Goal: Task Accomplishment & Management: Use online tool/utility

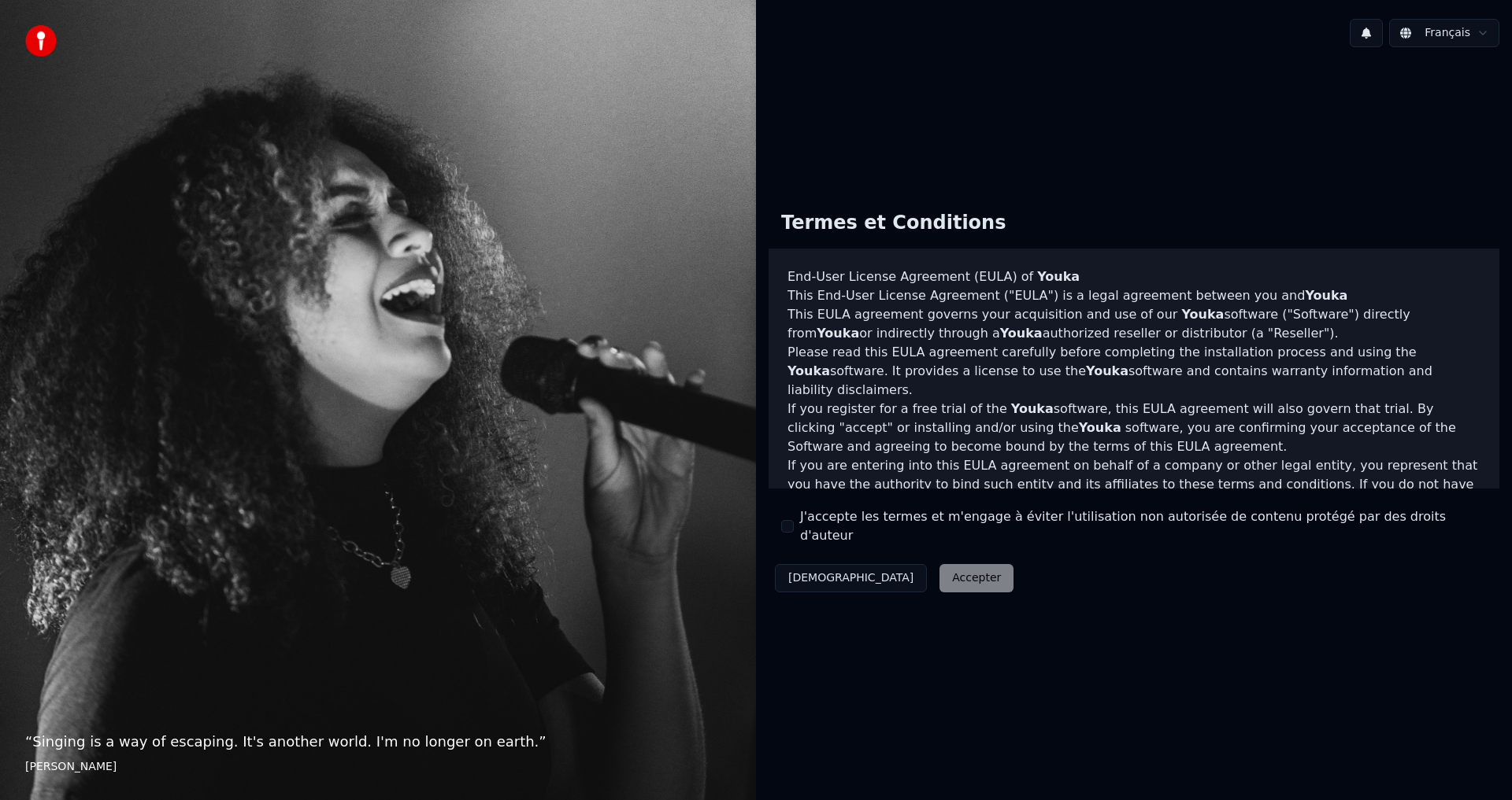
click at [888, 574] on div "Décliner Accepter" at bounding box center [893, 578] width 251 height 41
click at [897, 568] on div "Décliner Accepter" at bounding box center [893, 578] width 251 height 41
click at [889, 570] on div "Décliner Accepter" at bounding box center [893, 578] width 251 height 41
click at [888, 570] on div "Décliner Accepter" at bounding box center [893, 578] width 251 height 41
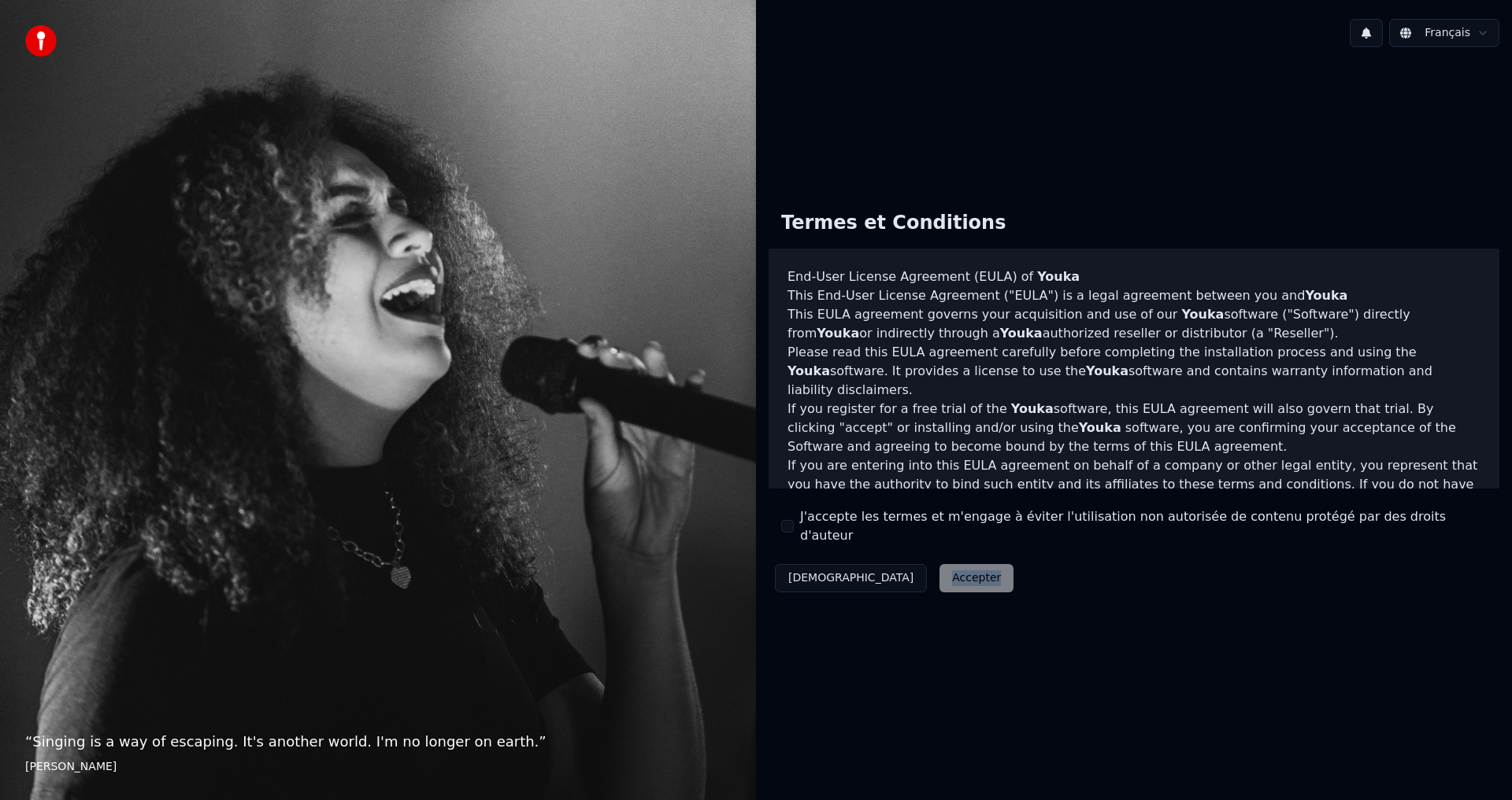
click at [887, 570] on div "Décliner Accepter" at bounding box center [893, 578] width 251 height 41
click at [899, 575] on div "Décliner Accepter" at bounding box center [893, 578] width 251 height 41
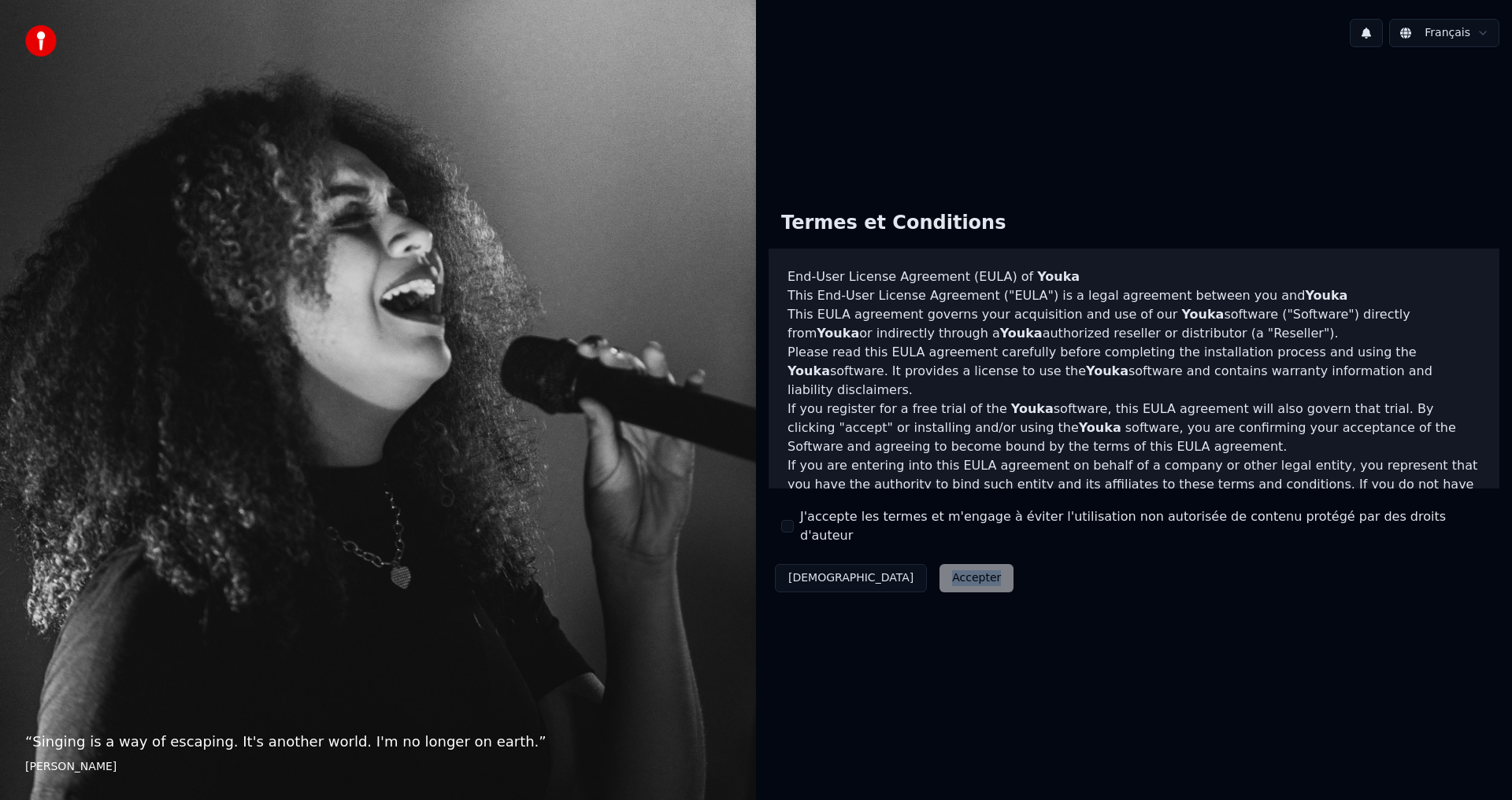
click at [899, 575] on div "Décliner Accepter" at bounding box center [893, 578] width 251 height 41
click at [897, 575] on div "Décliner Accepter" at bounding box center [893, 578] width 251 height 41
click at [897, 575] on div "Décliner Accepter" at bounding box center [893, 578] width 251 height 41
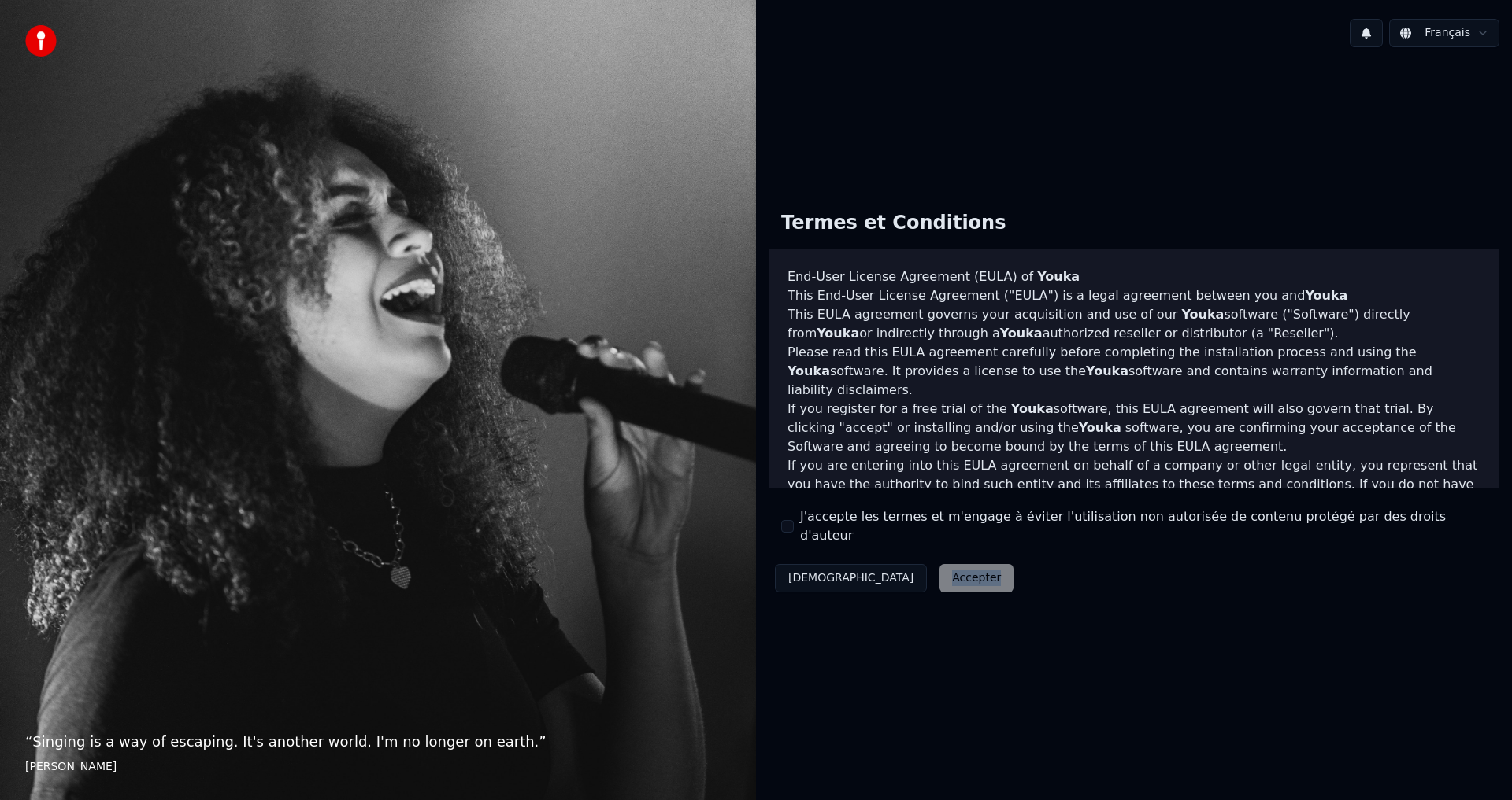
click at [897, 575] on div "Décliner Accepter" at bounding box center [893, 578] width 251 height 41
click at [887, 570] on div "Décliner Accepter" at bounding box center [893, 578] width 251 height 41
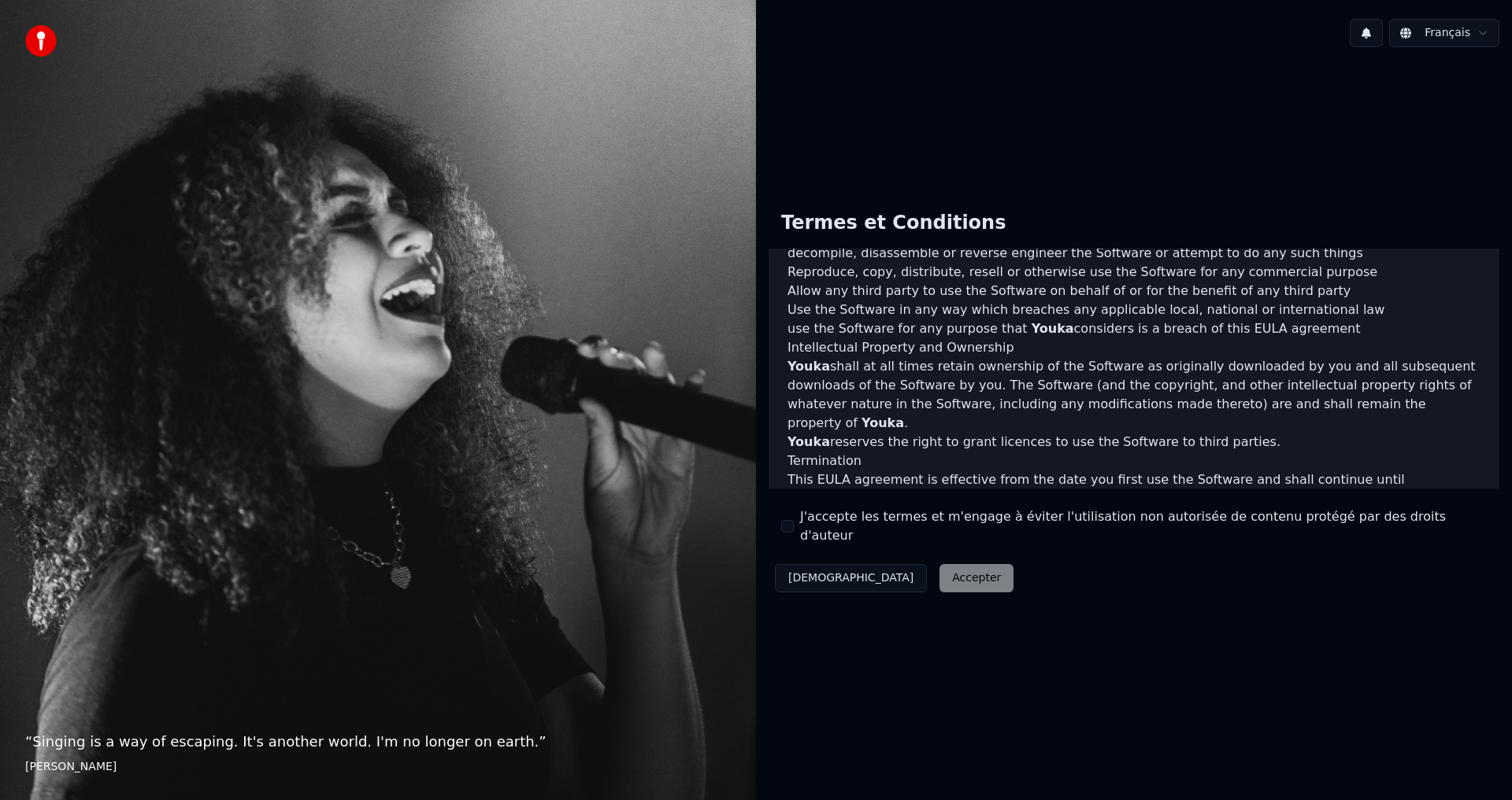
scroll to position [628, 0]
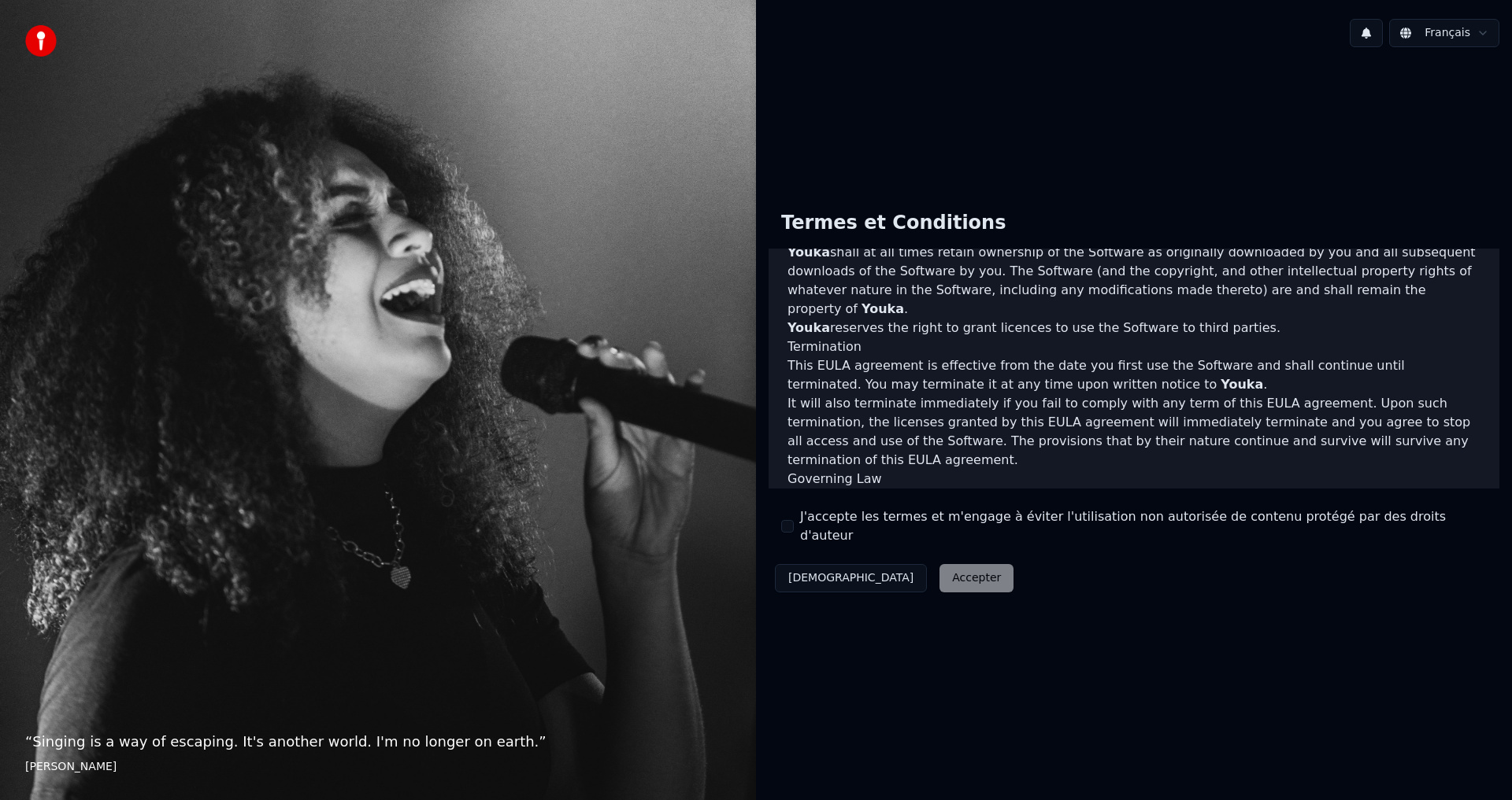
click at [889, 576] on div "Décliner Accepter" at bounding box center [893, 578] width 251 height 41
click at [883, 570] on div "Décliner Accepter" at bounding box center [893, 578] width 251 height 41
click at [781, 528] on button "J'accepte les termes et m'engage à éviter l'utilisation non autorisée de conten…" at bounding box center [787, 526] width 12 height 12
click at [939, 573] on button "Accepter" at bounding box center [975, 579] width 74 height 28
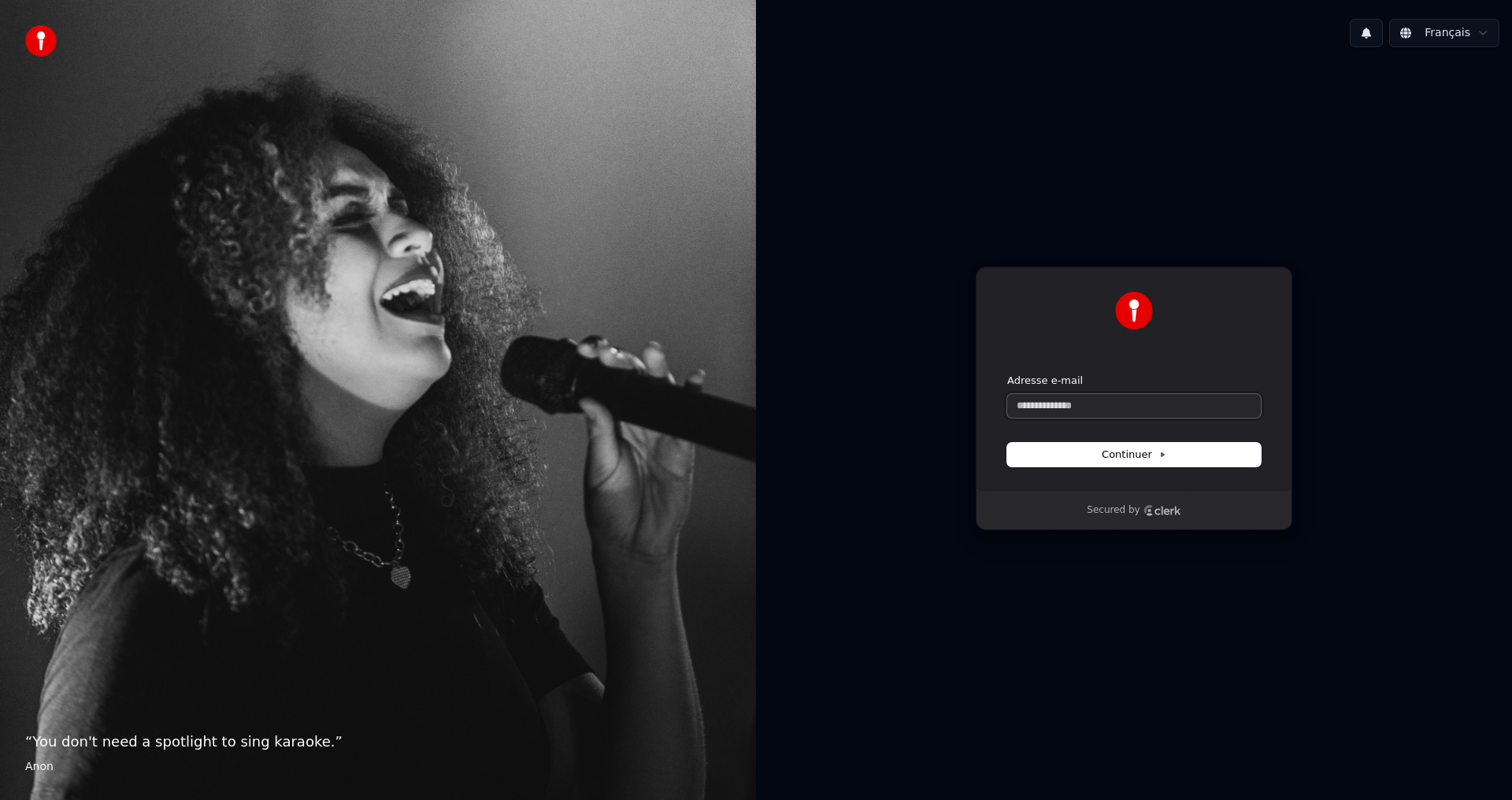
click at [1046, 415] on input "Adresse e-mail" at bounding box center [1134, 406] width 254 height 23
click at [1137, 453] on span "Continuer" at bounding box center [1134, 454] width 65 height 14
type input "**********"
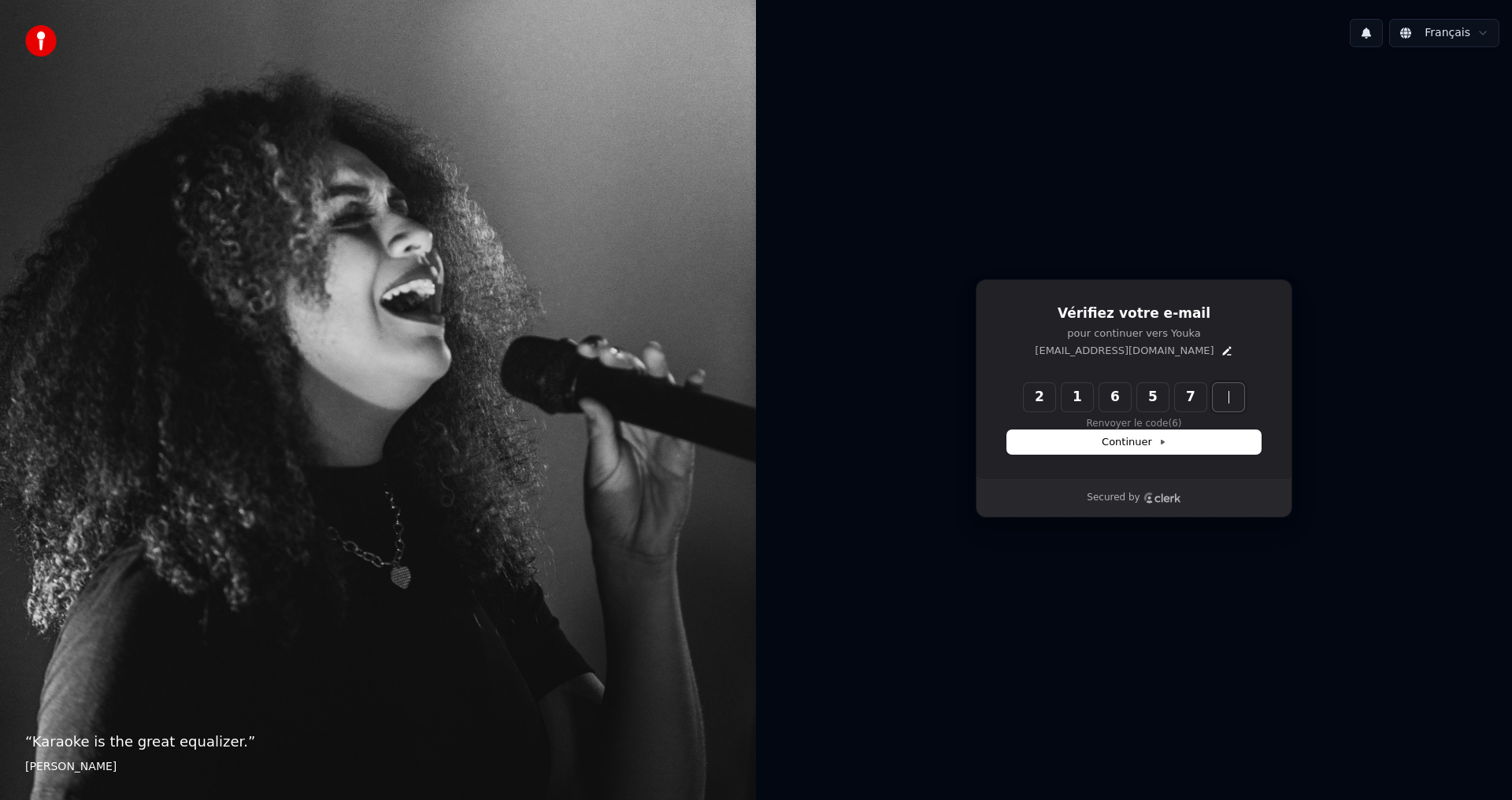
type input "******"
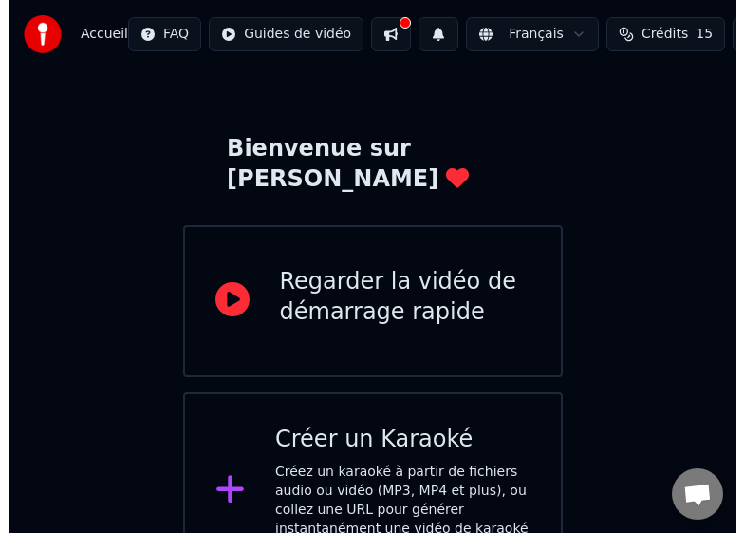
scroll to position [75, 0]
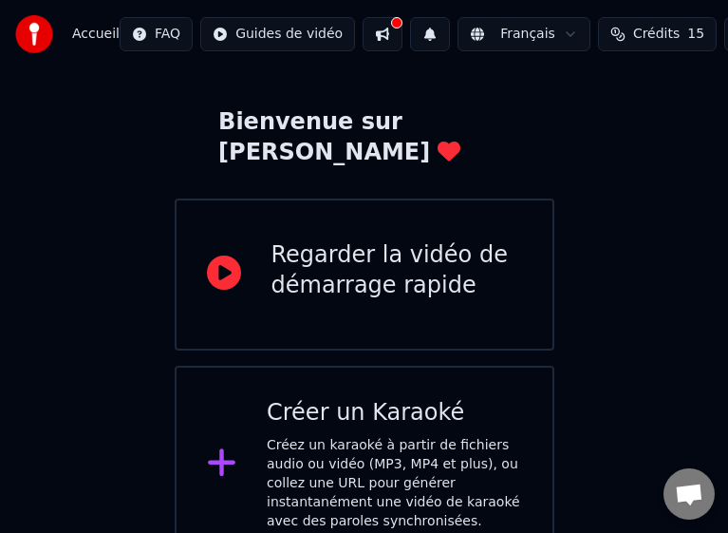
click at [213, 445] on icon at bounding box center [222, 462] width 30 height 34
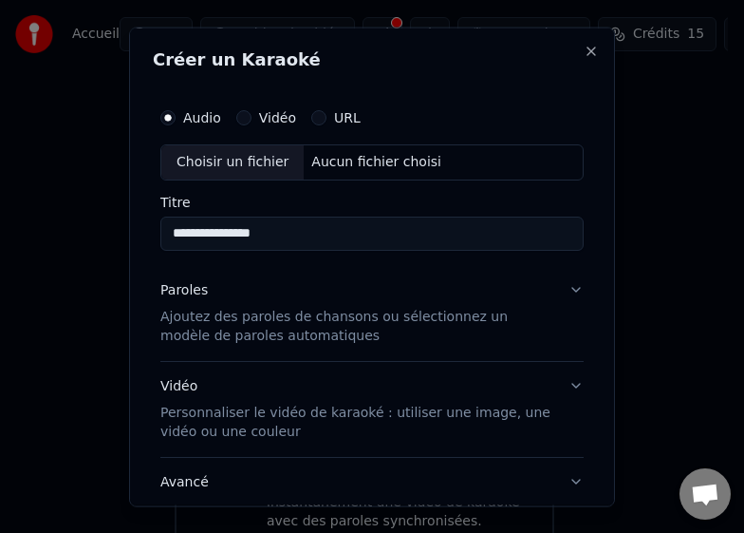
type input "**********"
click at [241, 122] on button "Vidéo" at bounding box center [243, 116] width 15 height 15
click at [365, 163] on div "Aucun fichier choisi" at bounding box center [376, 161] width 145 height 19
click at [303, 225] on input "Titre" at bounding box center [371, 232] width 423 height 34
click at [236, 122] on div "Vidéo" at bounding box center [266, 116] width 60 height 15
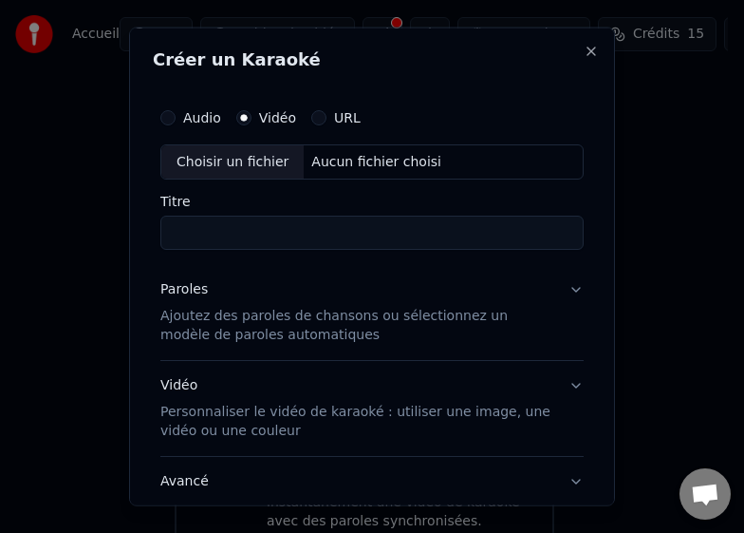
click at [241, 249] on input "Titre" at bounding box center [371, 232] width 423 height 34
type input "**********"
click at [218, 324] on p "Ajoutez des paroles de chansons ou sélectionnez un modèle de paroles automatiqu…" at bounding box center [356, 326] width 393 height 38
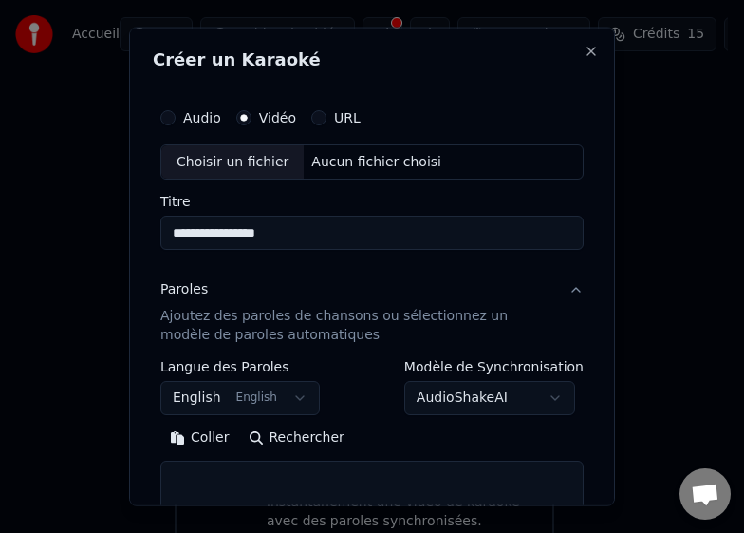
scroll to position [95, 0]
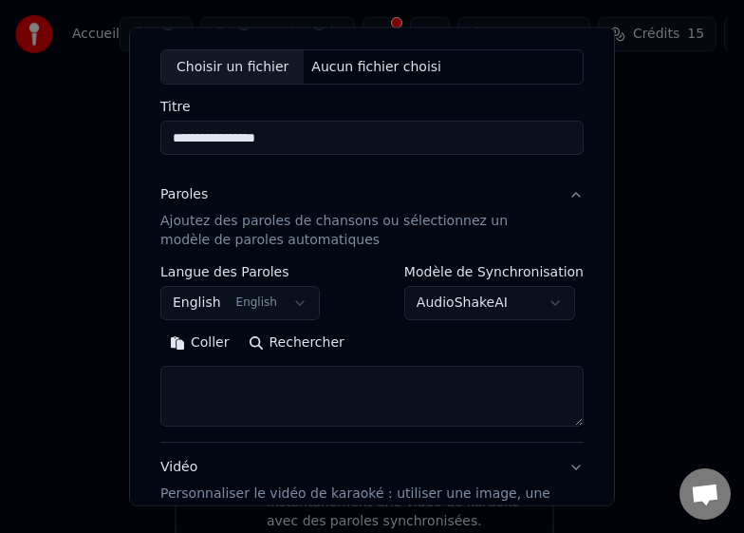
click at [292, 302] on button "English English" at bounding box center [239, 303] width 159 height 34
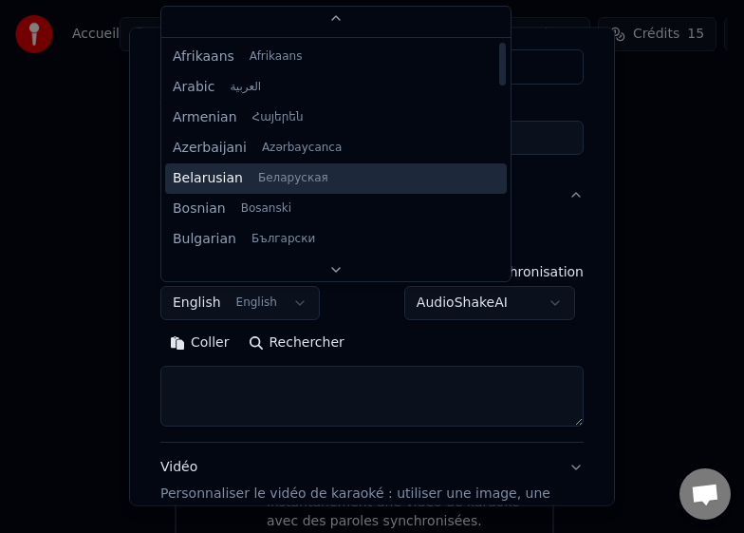
scroll to position [0, 0]
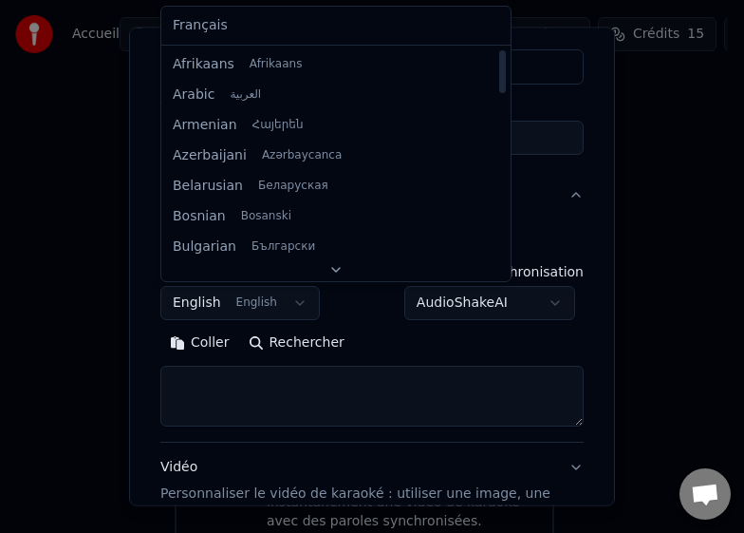
select select "**"
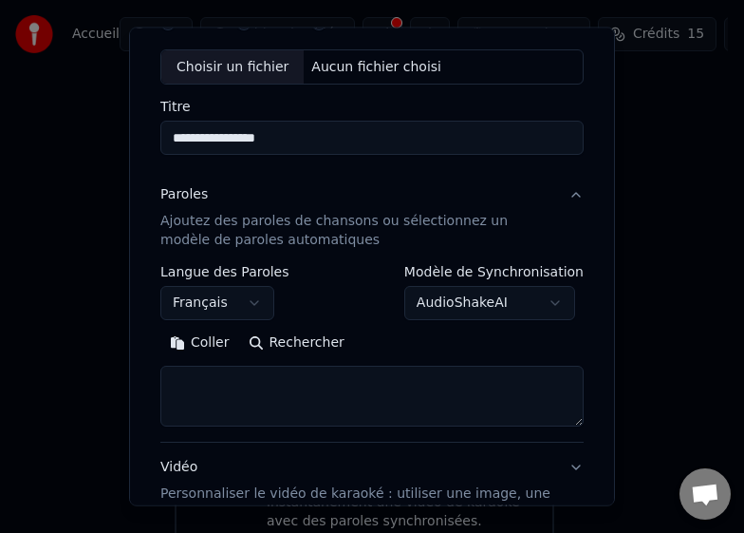
click at [237, 391] on textarea at bounding box center [371, 395] width 423 height 61
click at [186, 340] on button "Coller" at bounding box center [199, 342] width 79 height 30
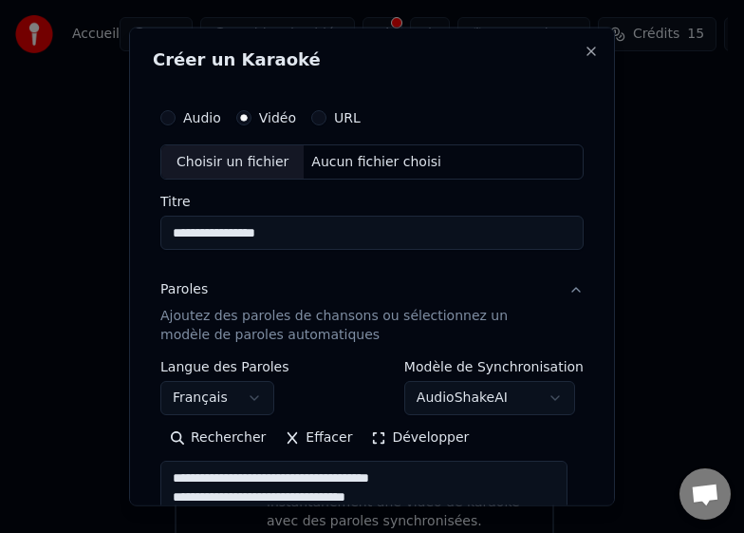
click at [547, 468] on textarea at bounding box center [363, 490] width 407 height 61
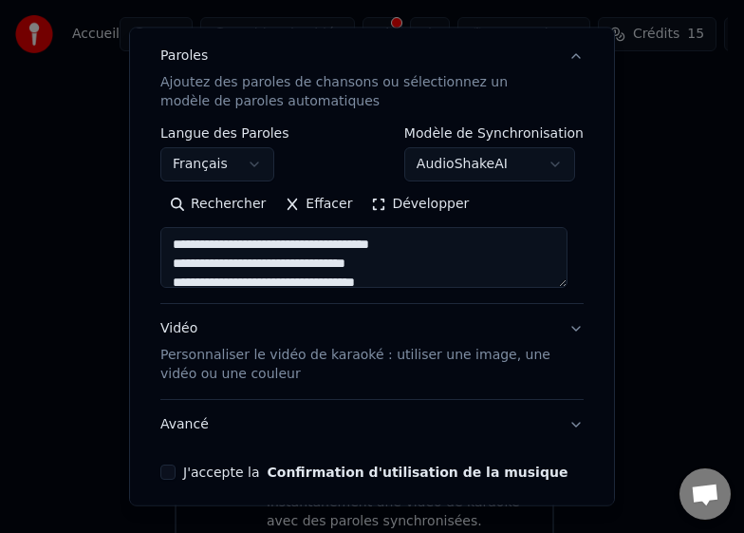
scroll to position [310, 0]
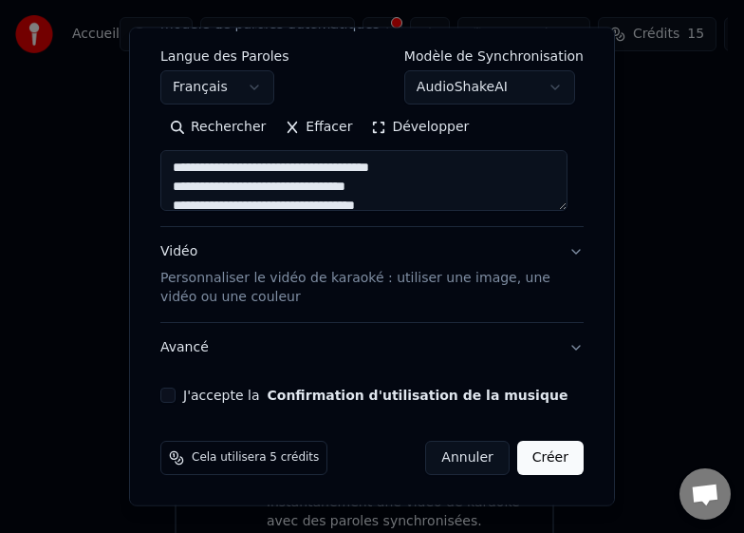
click at [171, 395] on button "J'accepte la Confirmation d'utilisation de la musique" at bounding box center [167, 394] width 15 height 15
click at [231, 297] on p "Personnaliser le vidéo de karaoké : utiliser une image, une vidéo ou une couleur" at bounding box center [356, 288] width 393 height 38
type textarea "**********"
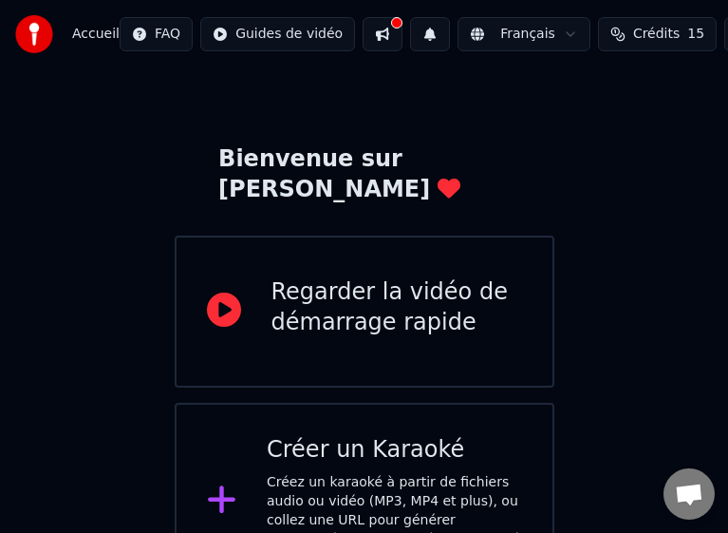
scroll to position [75, 0]
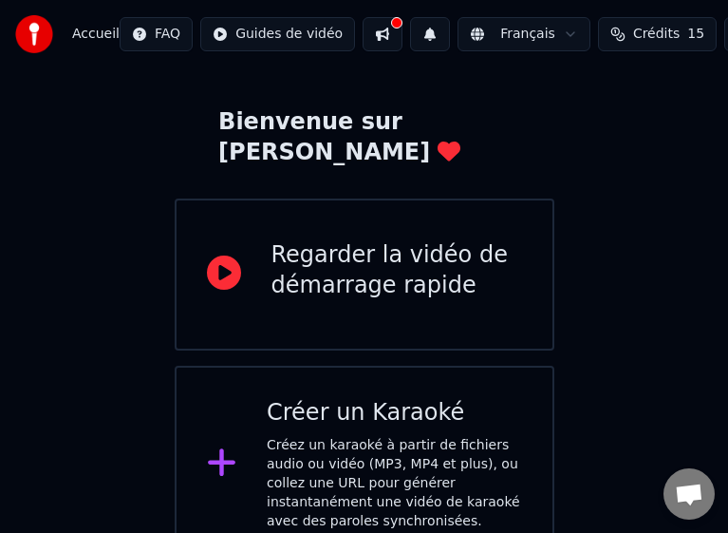
click at [367, 41] on button at bounding box center [383, 34] width 40 height 34
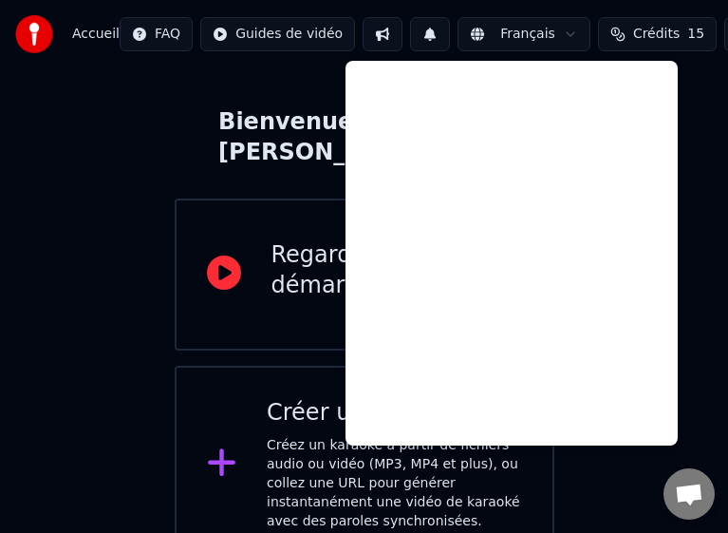
click at [109, 39] on span "Accueil" at bounding box center [95, 34] width 47 height 19
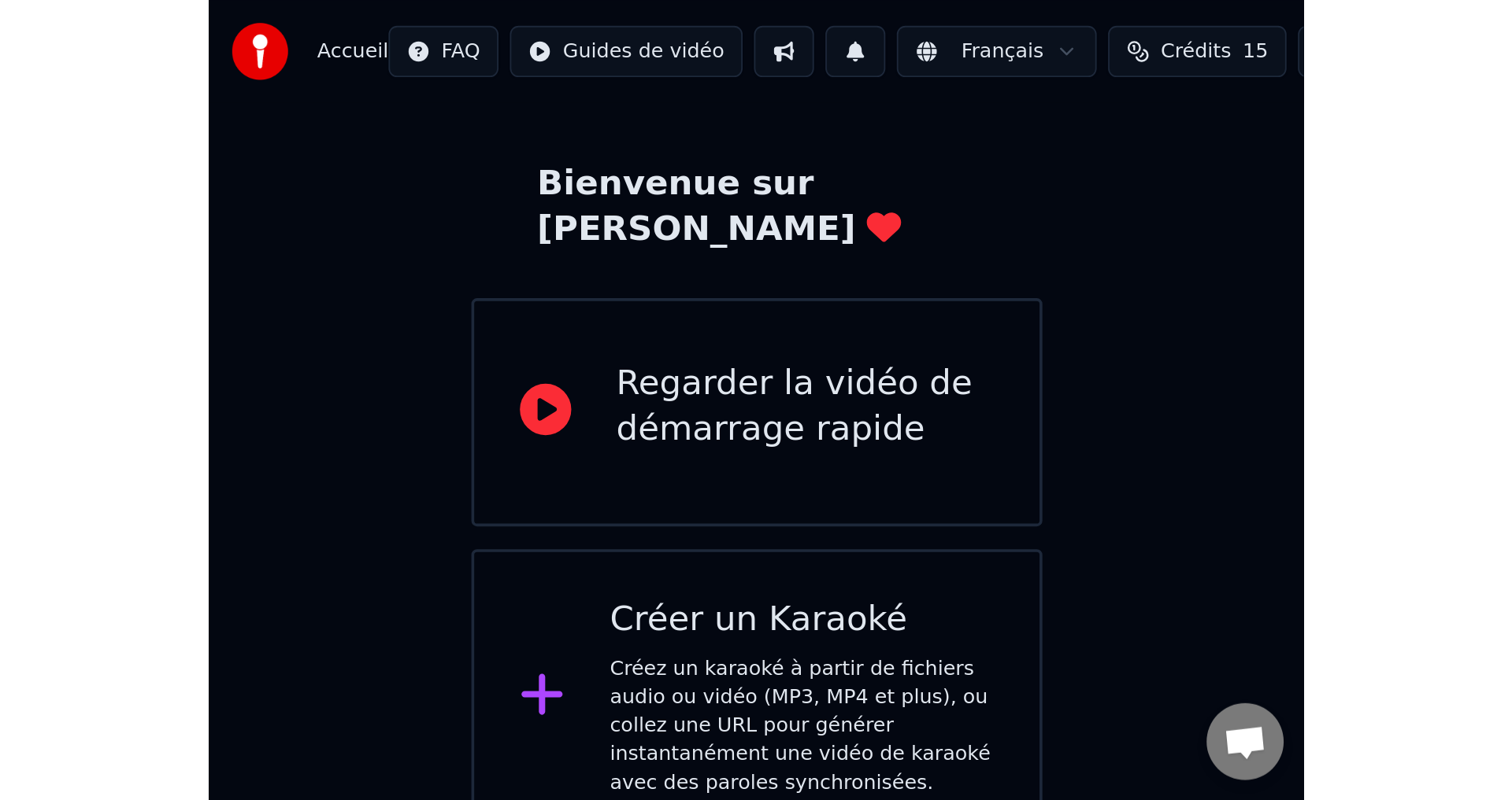
scroll to position [0, 0]
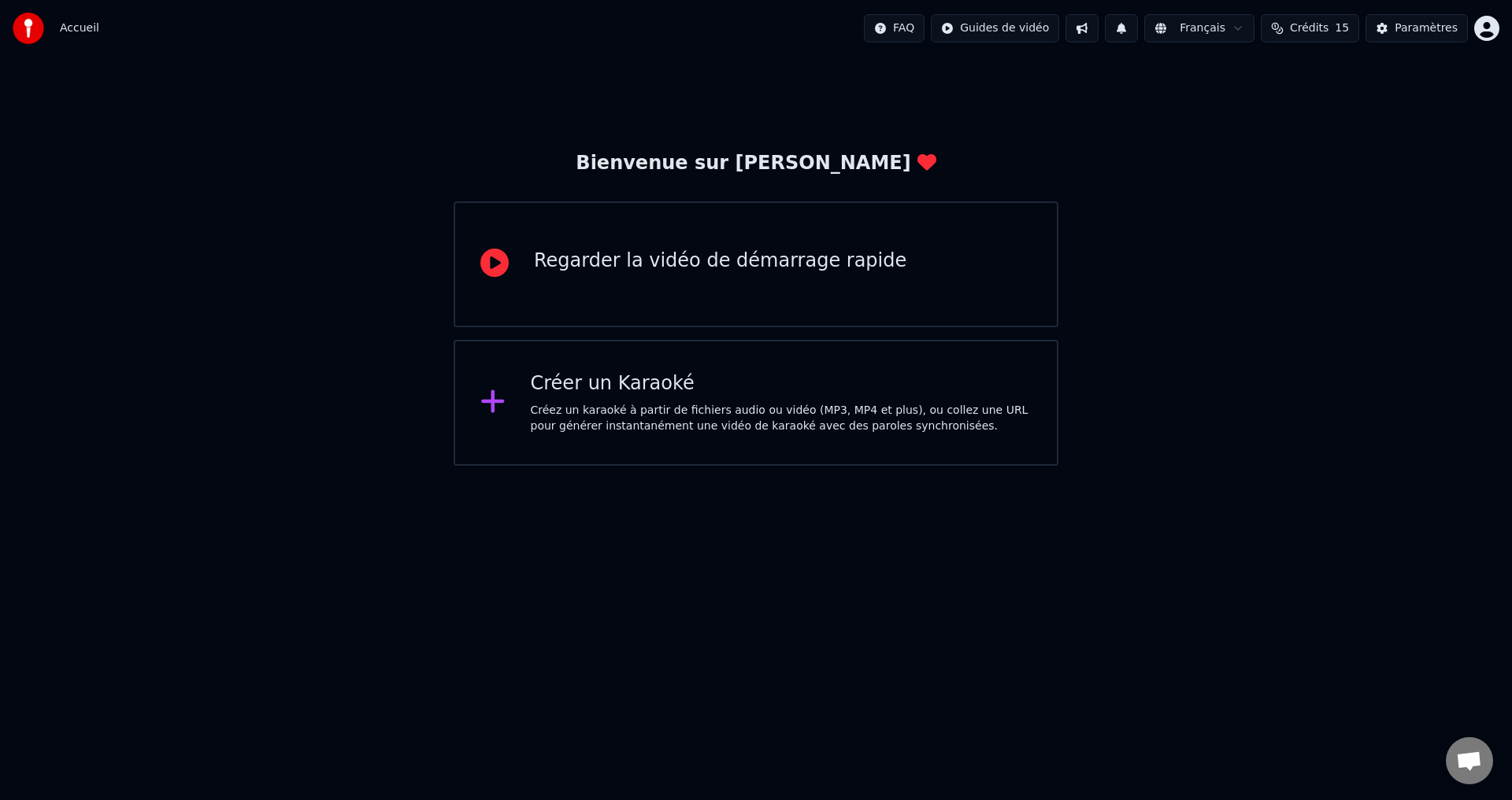
click at [667, 401] on div "Créer un Karaoké Créez un karaoké à partir de fichiers audio ou vidéo (MP3, MP4…" at bounding box center [781, 403] width 502 height 63
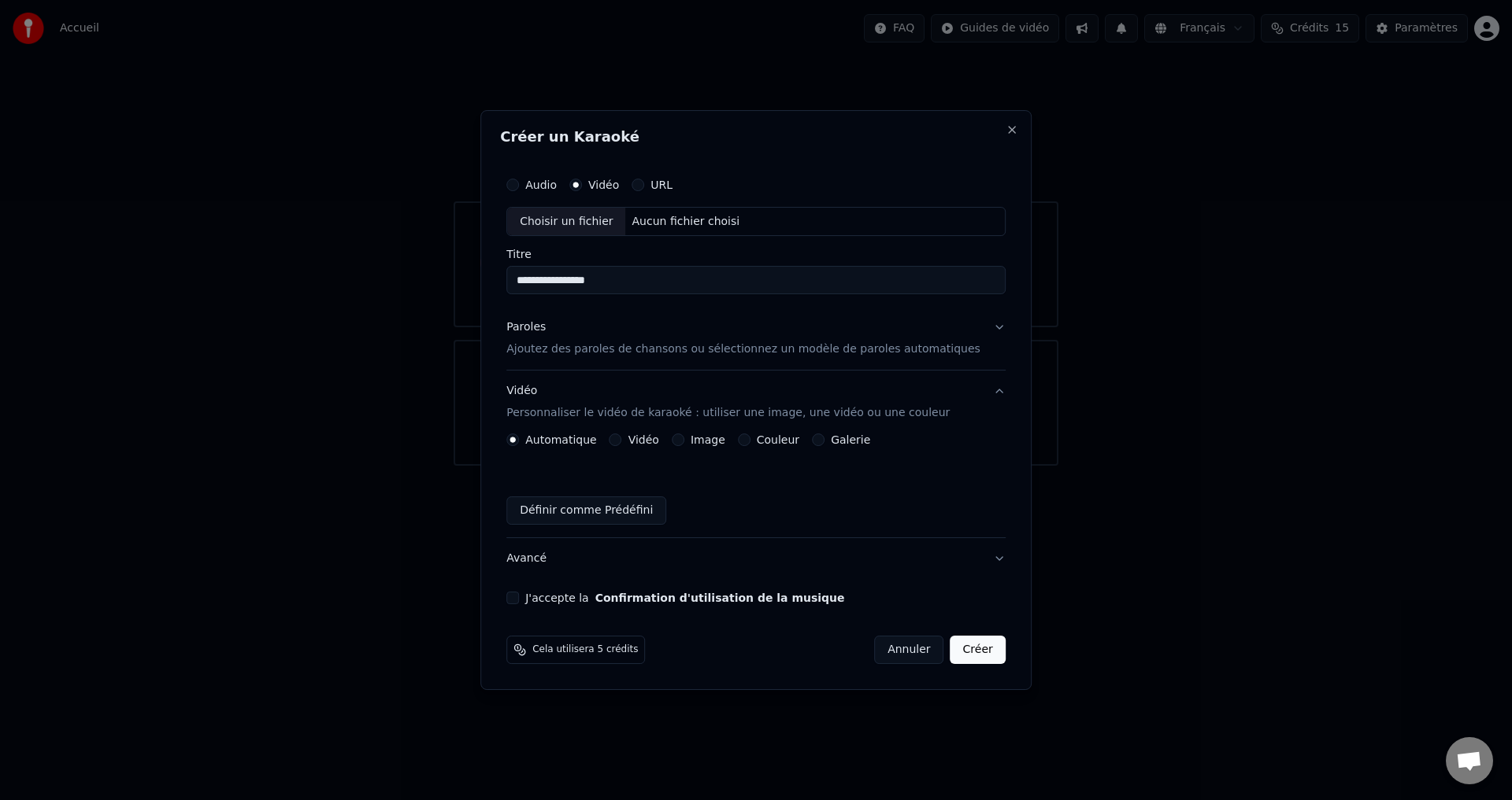
type input "**********"
click at [569, 359] on button "Paroles Ajoutez des paroles de chansons ou sélectionnez un modèle de paroles au…" at bounding box center [756, 339] width 499 height 63
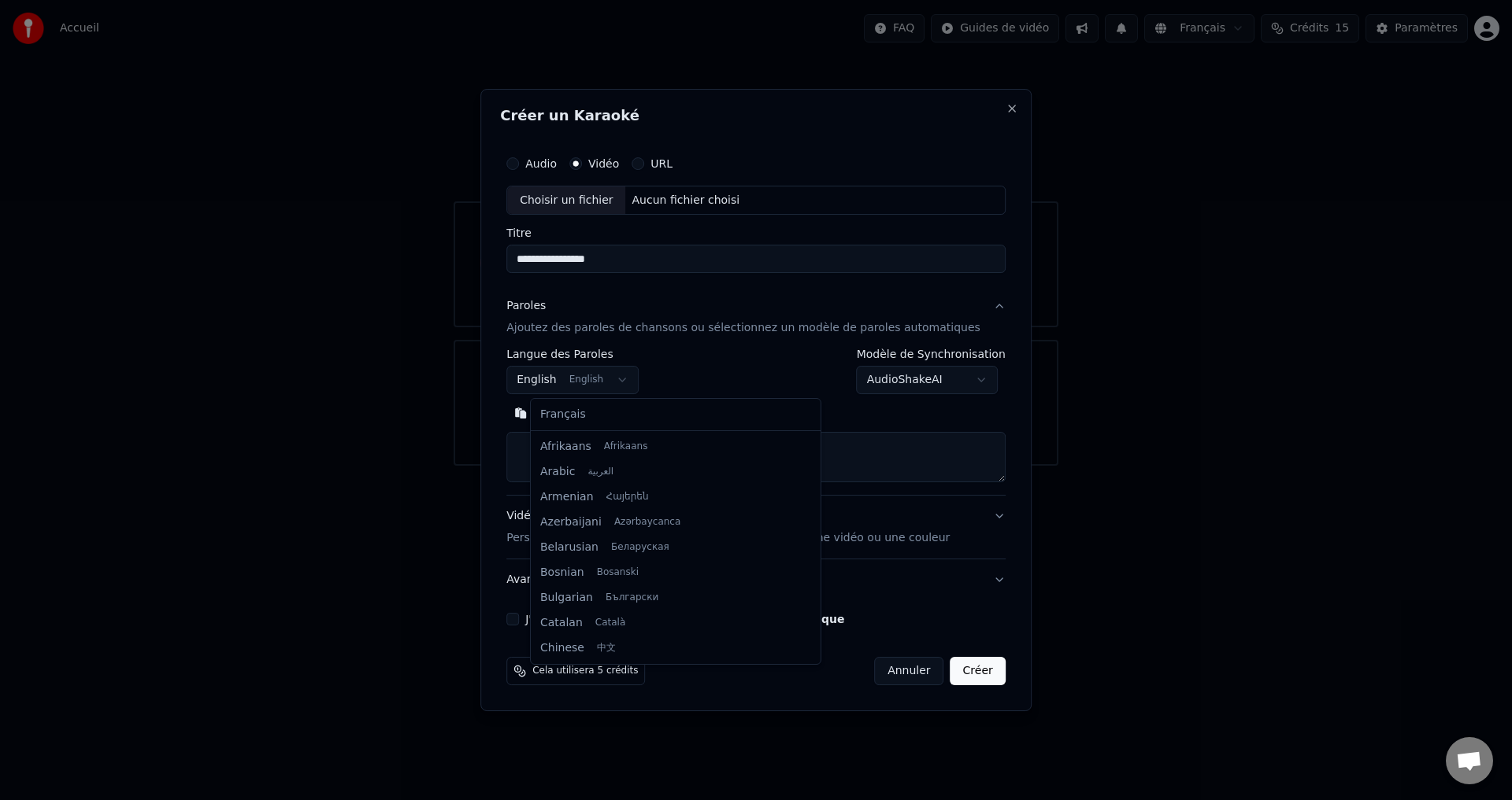
click at [581, 378] on body "**********" at bounding box center [756, 233] width 1512 height 466
select select "**"
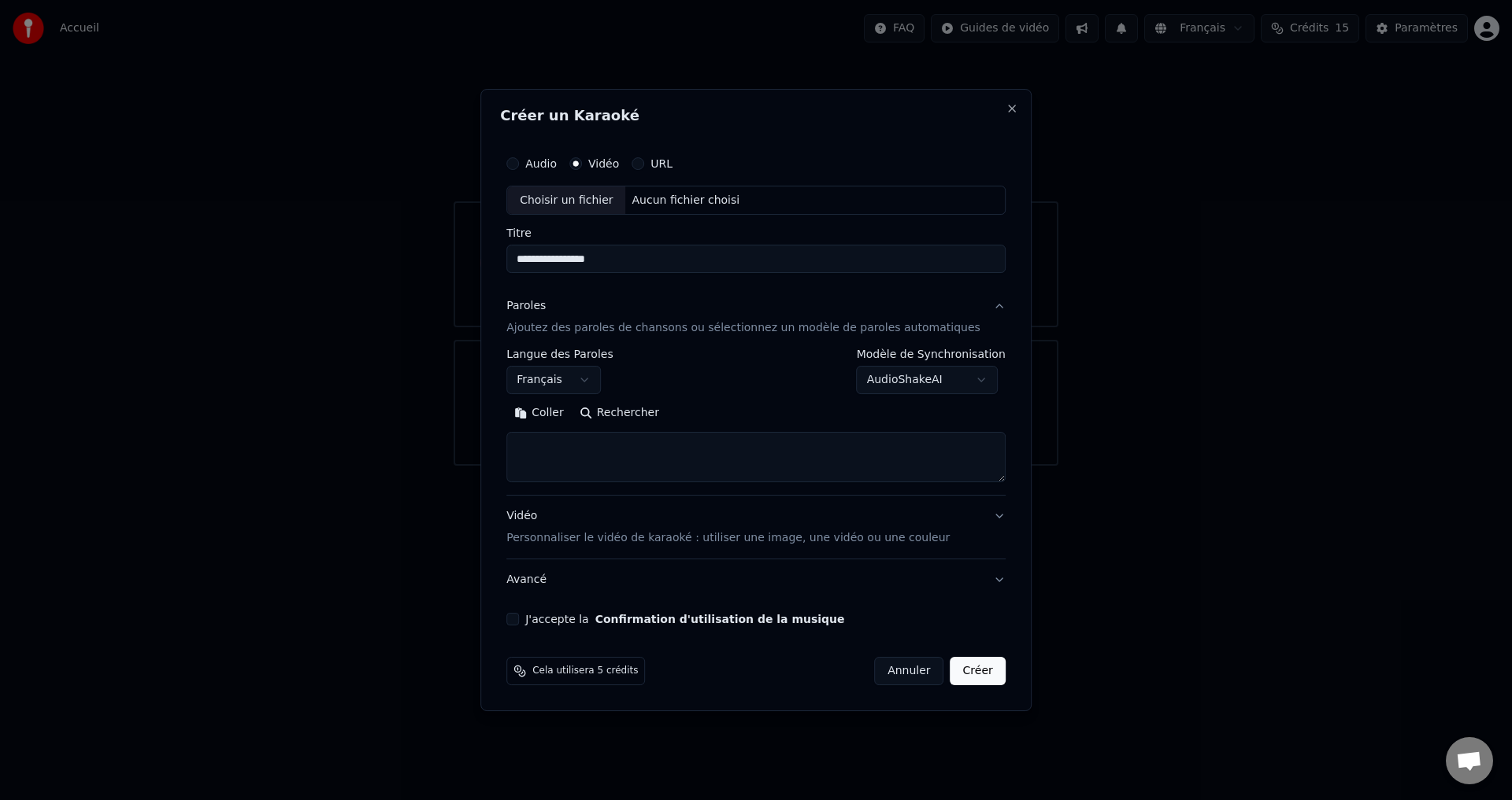
click at [560, 416] on button "Coller" at bounding box center [538, 414] width 66 height 25
drag, startPoint x: 748, startPoint y: 446, endPoint x: 504, endPoint y: 452, distance: 244.1
click at [504, 452] on div "**********" at bounding box center [756, 400] width 551 height 623
click at [958, 480] on textarea at bounding box center [732, 458] width 452 height 51
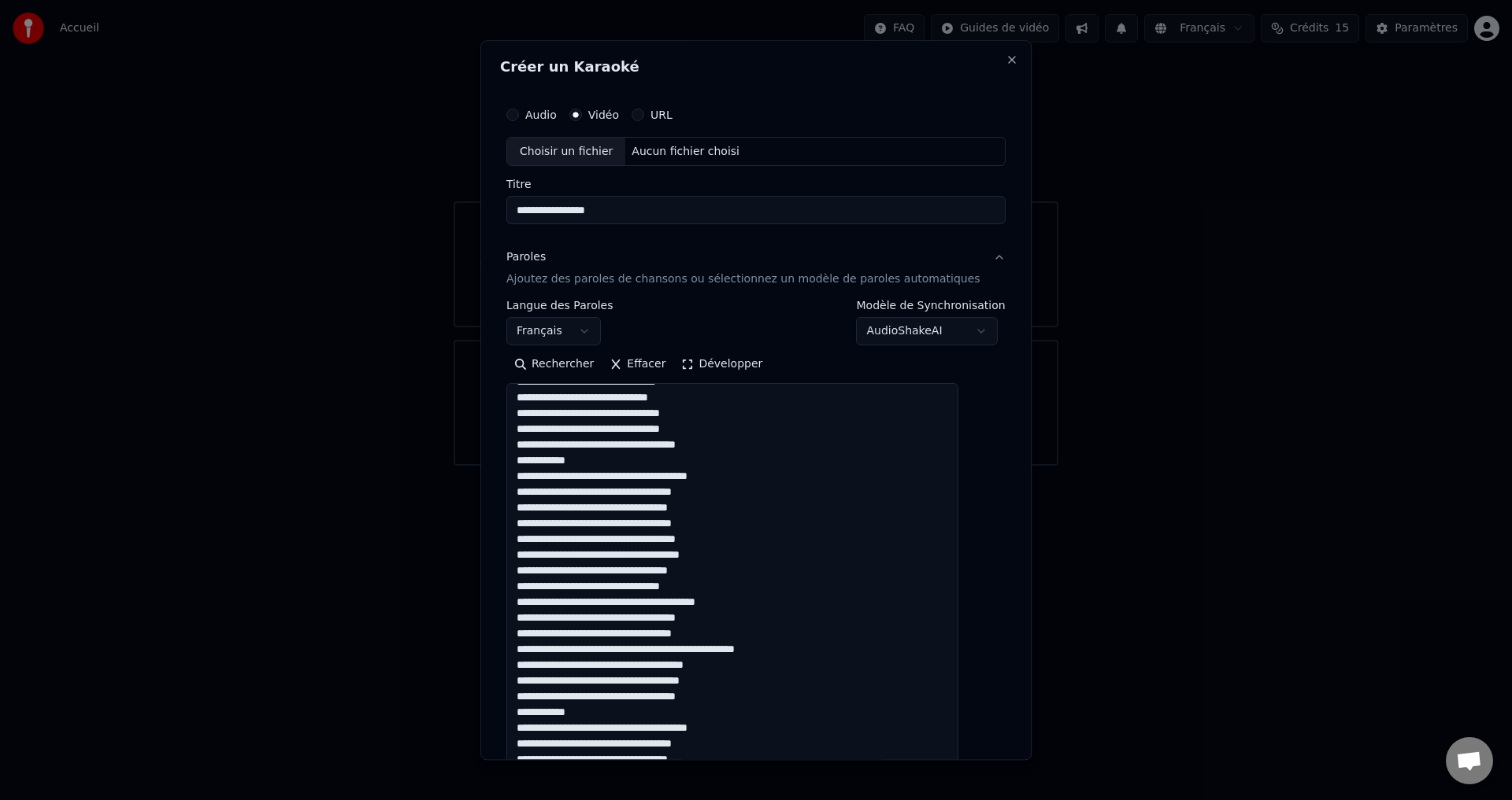
drag, startPoint x: 980, startPoint y: 480, endPoint x: 1055, endPoint y: 771, distance: 300.5
click at [1055, 466] on body "**********" at bounding box center [756, 233] width 1512 height 466
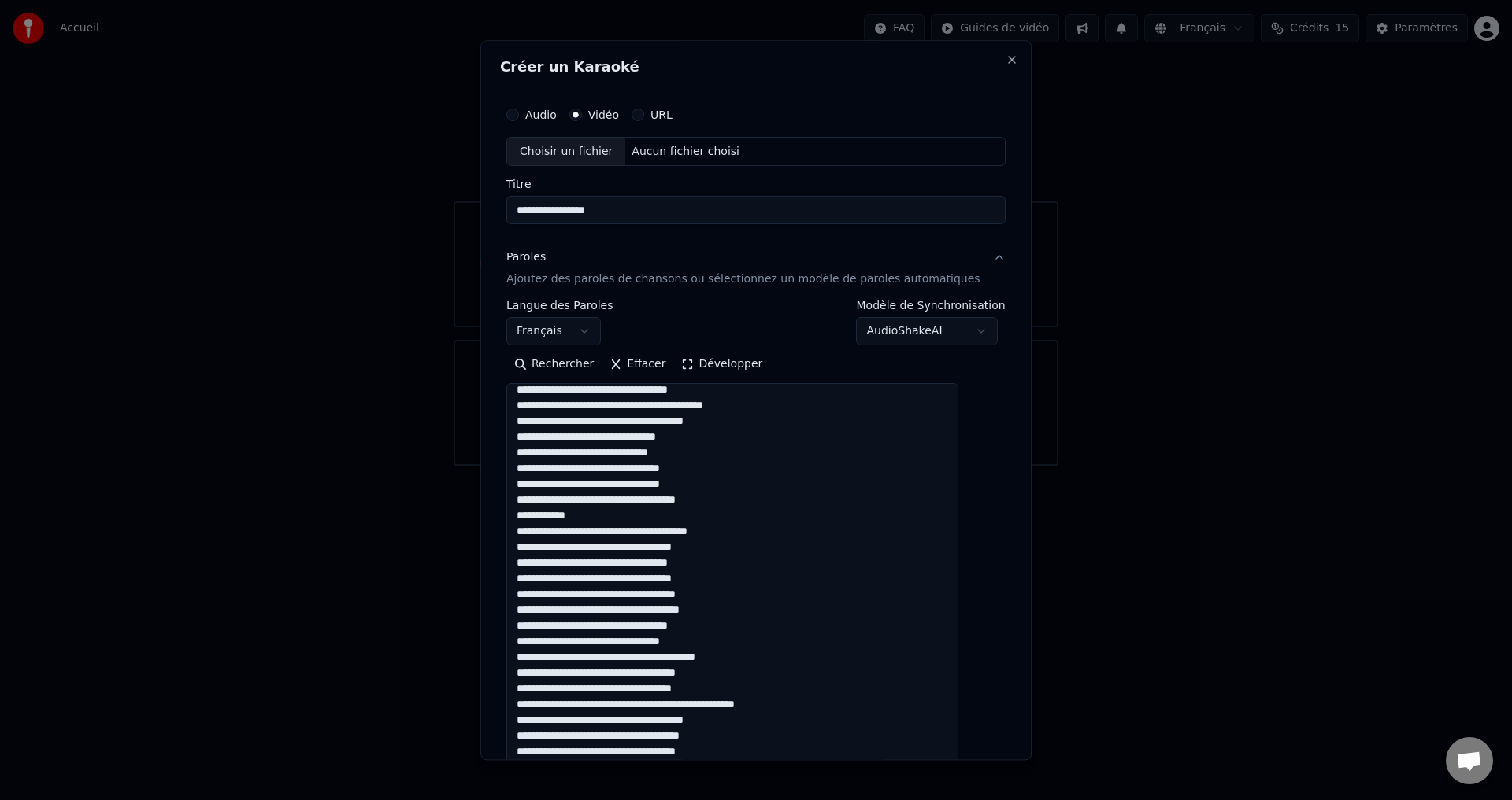
scroll to position [0, 0]
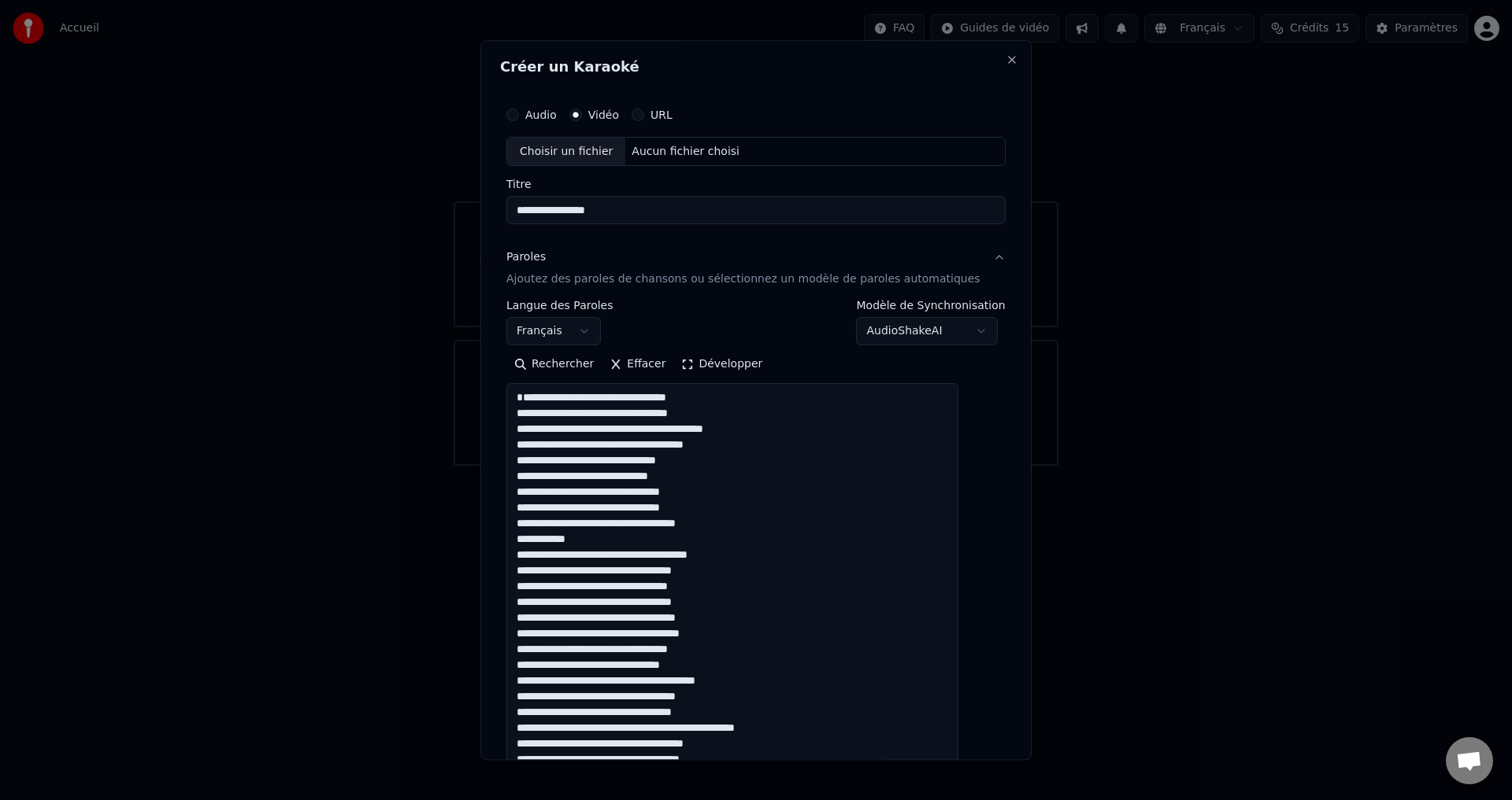
drag, startPoint x: 600, startPoint y: 556, endPoint x: 530, endPoint y: 544, distance: 71.0
click at [530, 544] on textarea at bounding box center [732, 579] width 452 height 390
drag, startPoint x: 751, startPoint y: 633, endPoint x: 518, endPoint y: 618, distance: 233.5
click at [518, 618] on div "**********" at bounding box center [756, 507] width 512 height 830
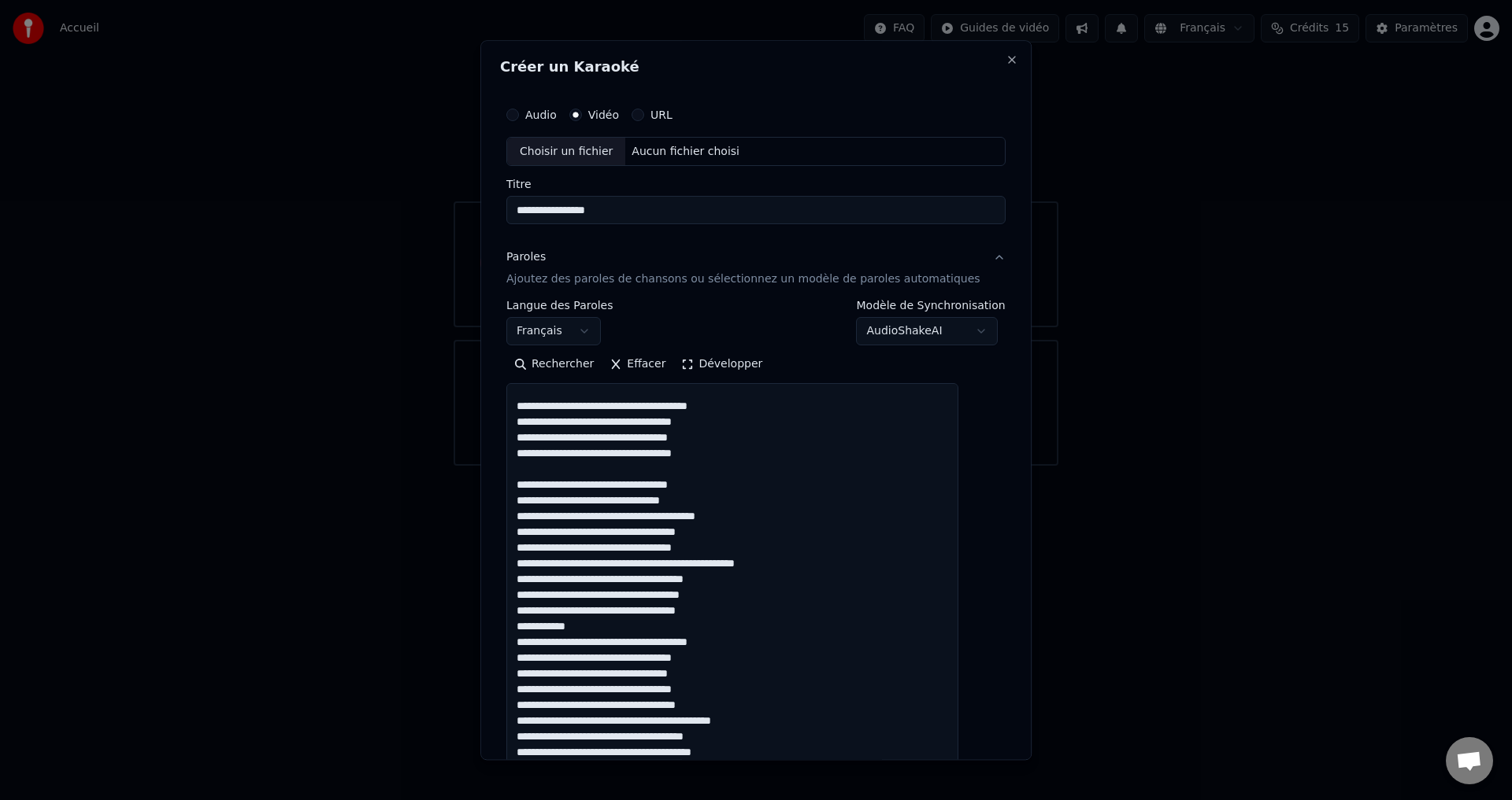
scroll to position [158, 0]
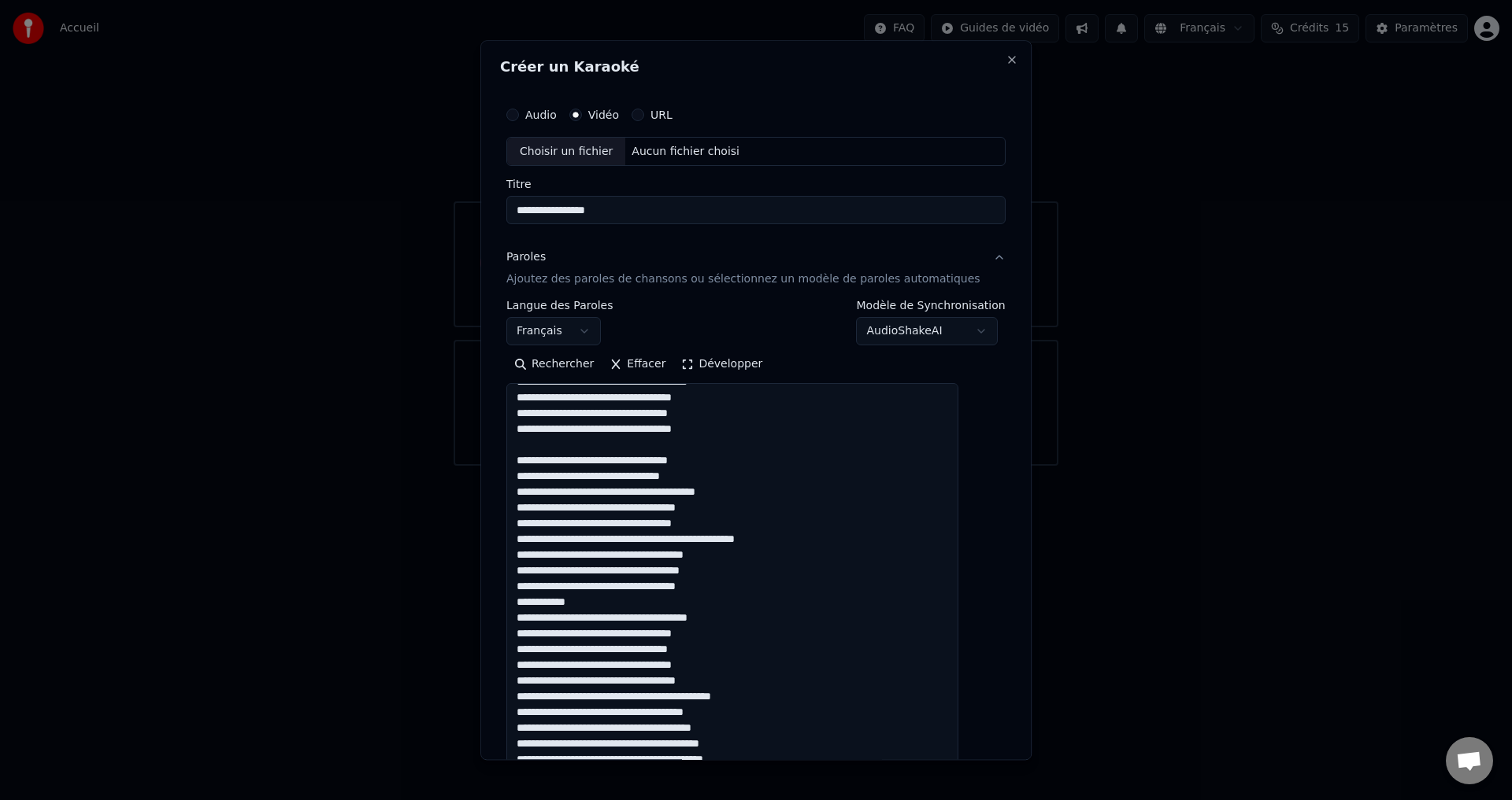
drag, startPoint x: 596, startPoint y: 620, endPoint x: 535, endPoint y: 609, distance: 62.0
click at [535, 609] on textarea at bounding box center [732, 579] width 452 height 390
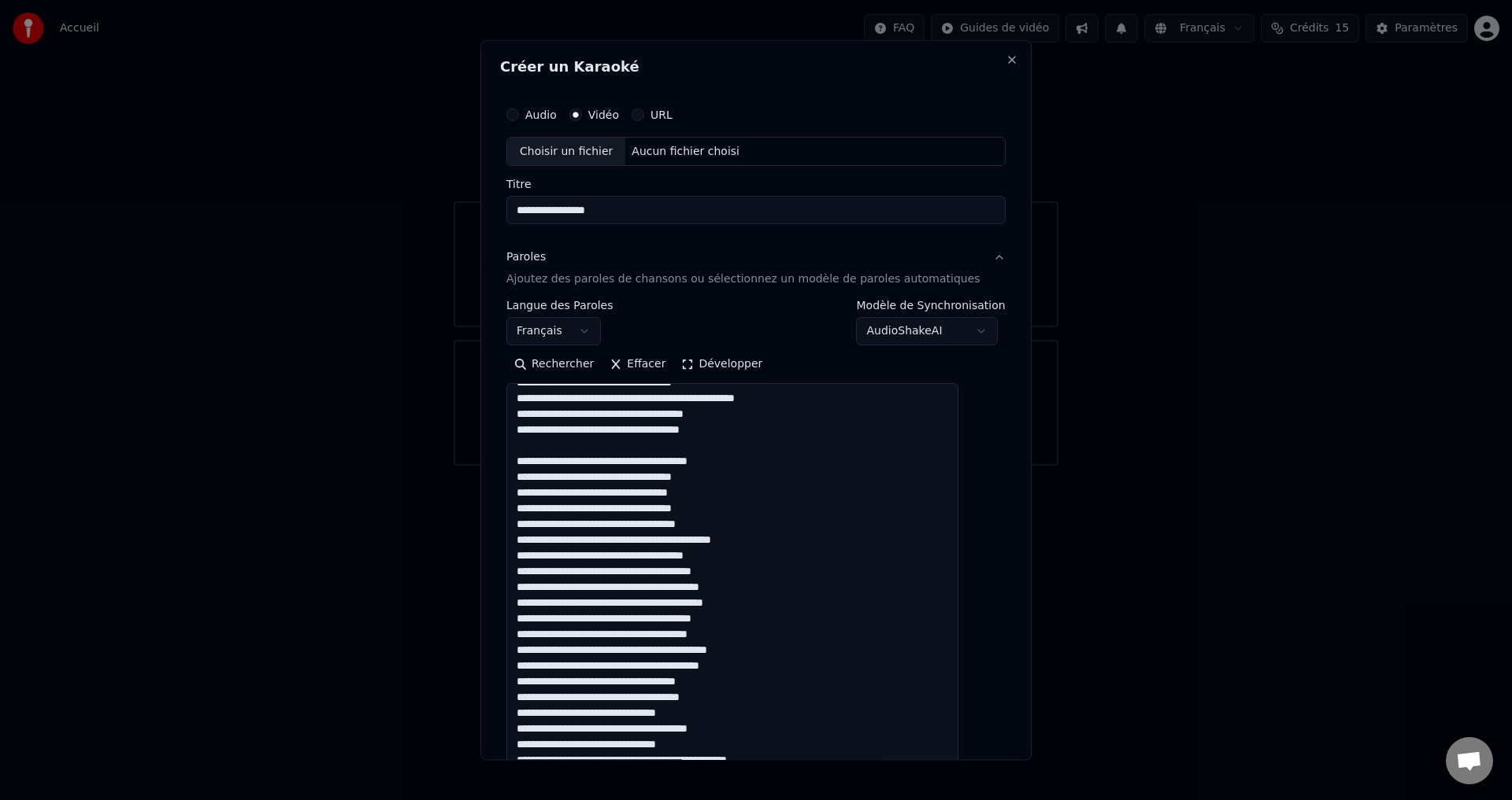
scroll to position [315, 0]
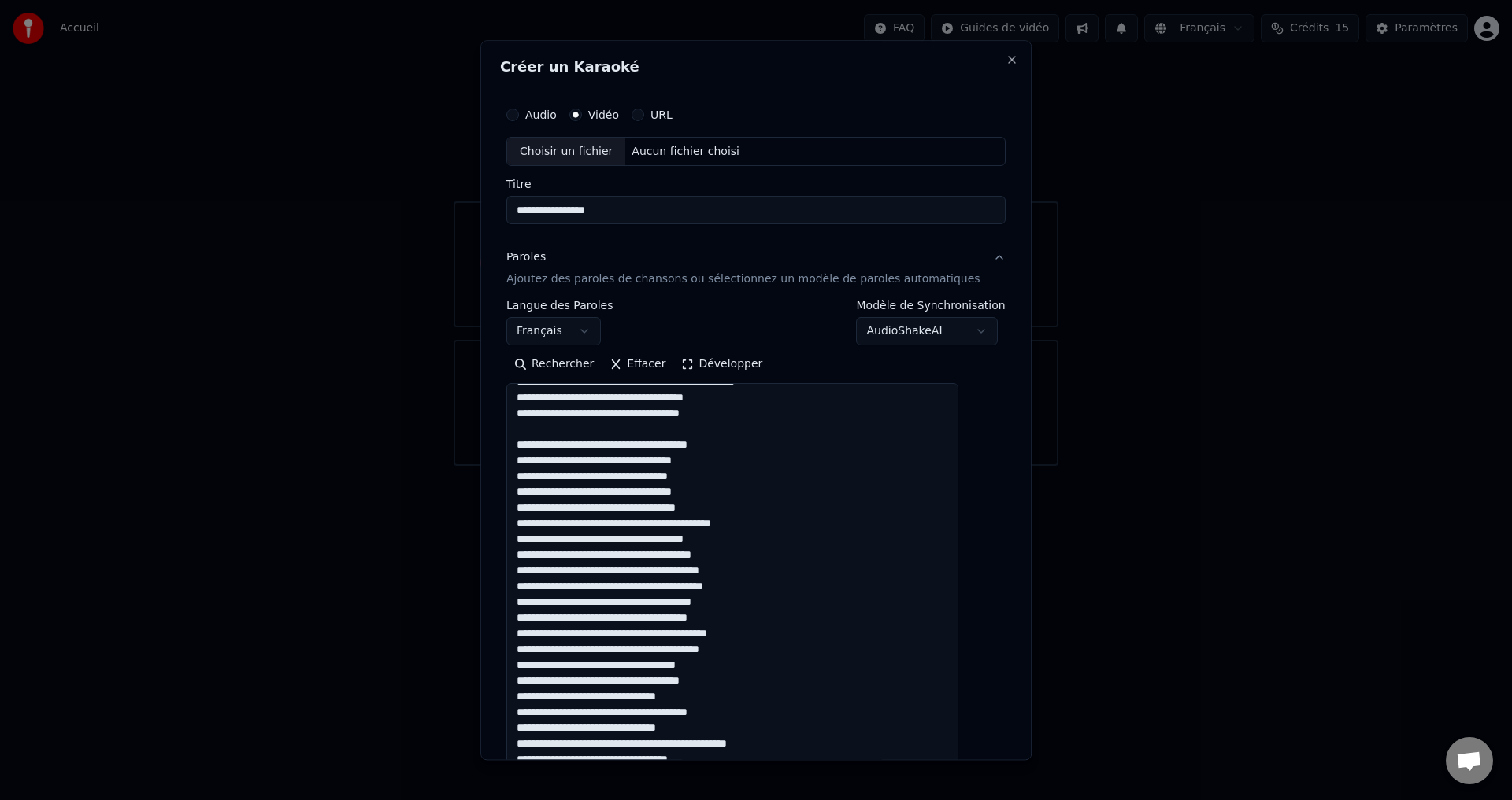
drag, startPoint x: 722, startPoint y: 528, endPoint x: 527, endPoint y: 533, distance: 195.1
click at [527, 533] on textarea at bounding box center [732, 579] width 452 height 390
drag, startPoint x: 774, startPoint y: 537, endPoint x: 523, endPoint y: 532, distance: 251.0
click at [523, 532] on textarea at bounding box center [732, 579] width 452 height 390
drag, startPoint x: 760, startPoint y: 681, endPoint x: 531, endPoint y: 668, distance: 229.4
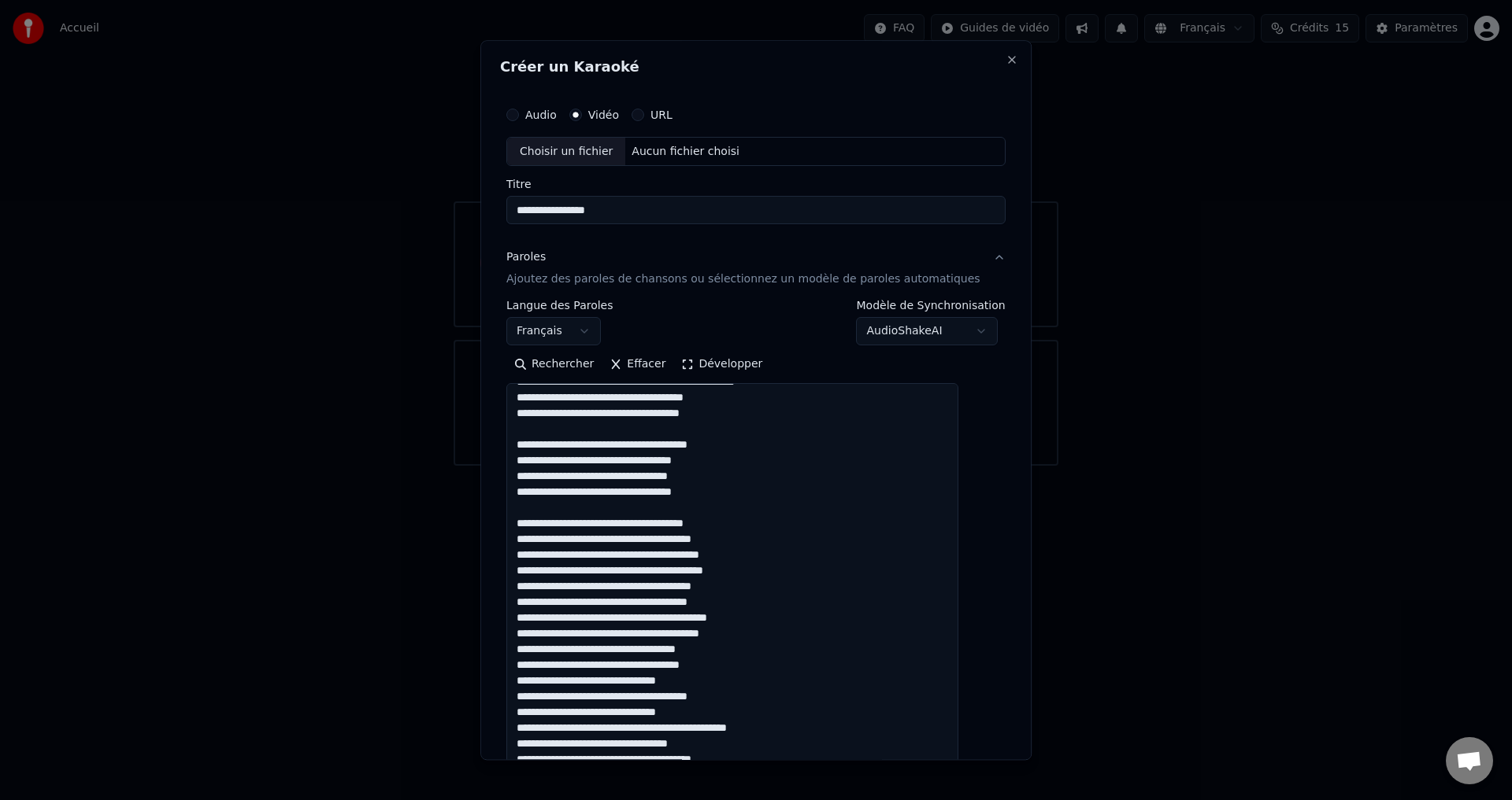
click at [531, 668] on textarea at bounding box center [732, 579] width 452 height 390
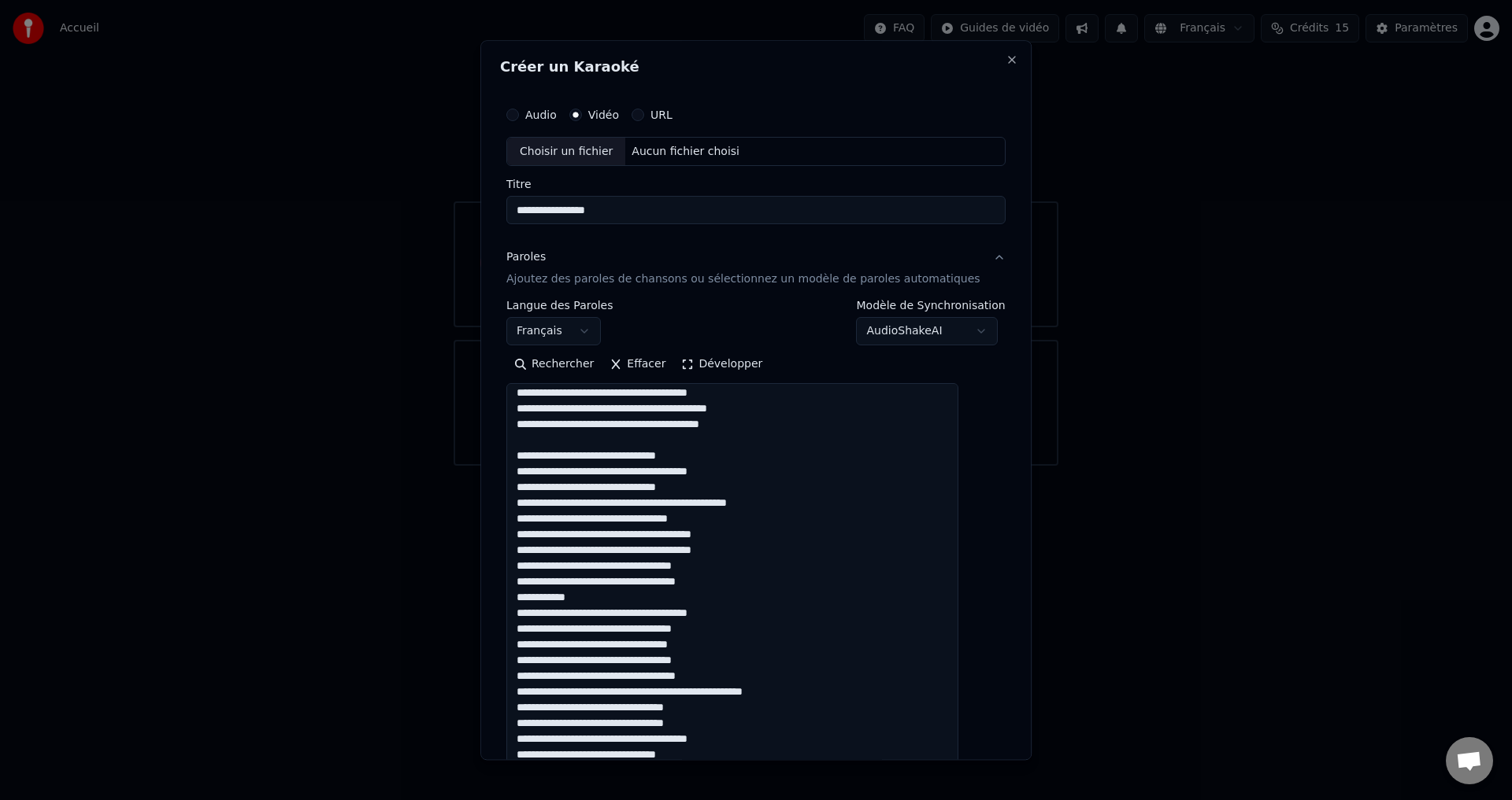
scroll to position [550, 0]
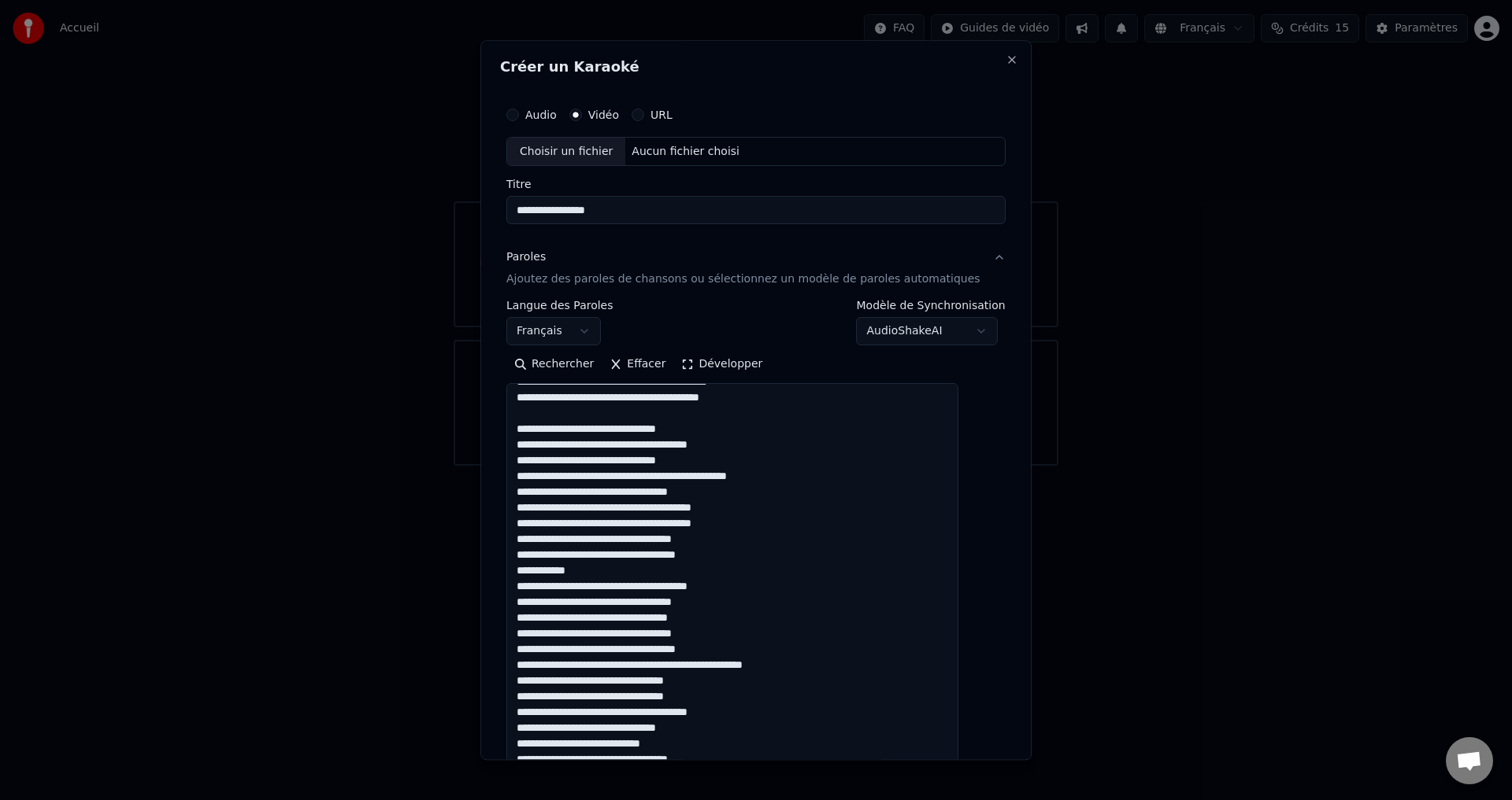
drag, startPoint x: 599, startPoint y: 588, endPoint x: 522, endPoint y: 571, distance: 78.9
click at [522, 571] on div "**********" at bounding box center [756, 507] width 512 height 830
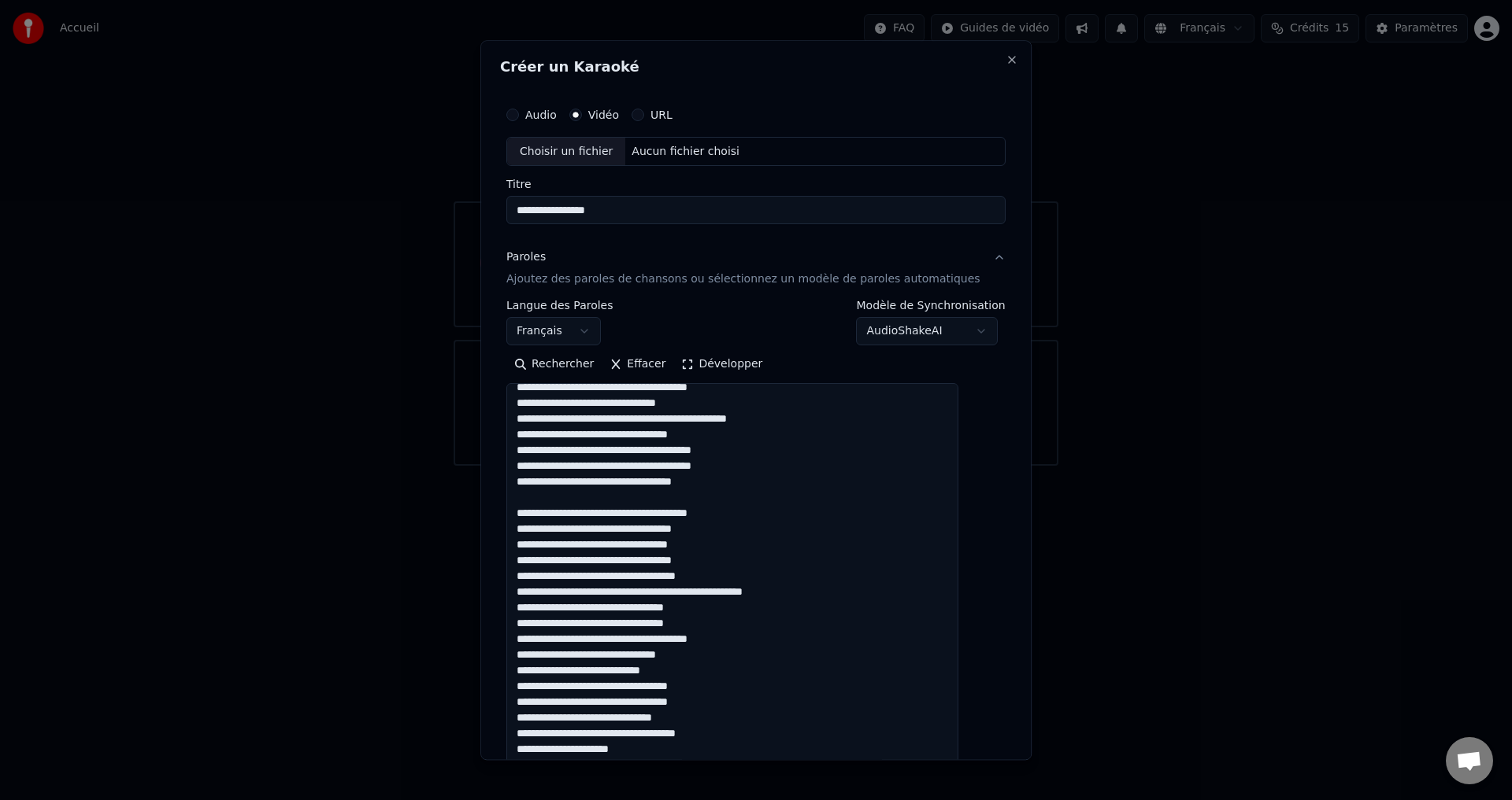
scroll to position [708, 0]
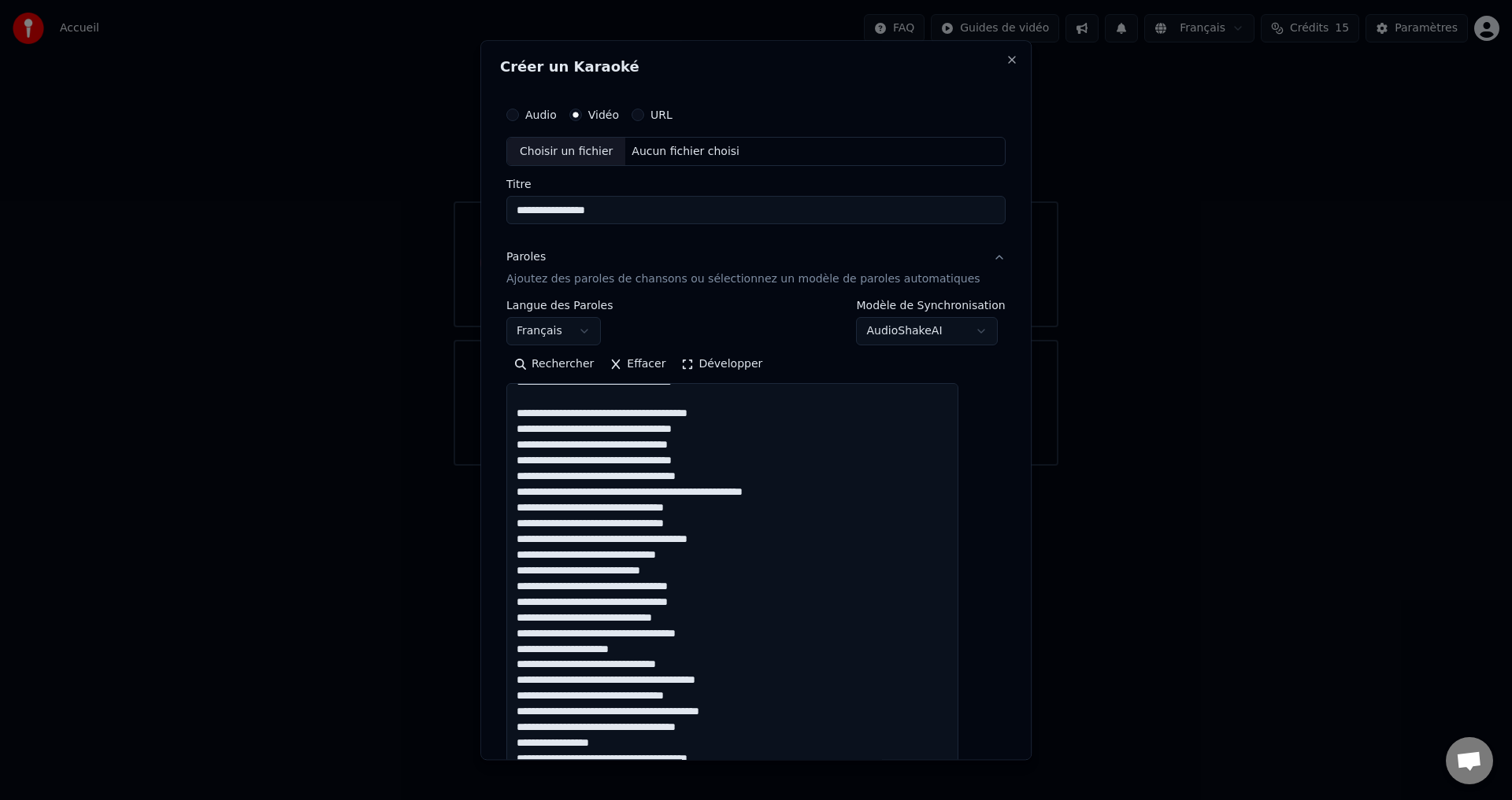
drag, startPoint x: 824, startPoint y: 508, endPoint x: 528, endPoint y: 498, distance: 296.2
click at [528, 498] on textarea at bounding box center [732, 579] width 452 height 390
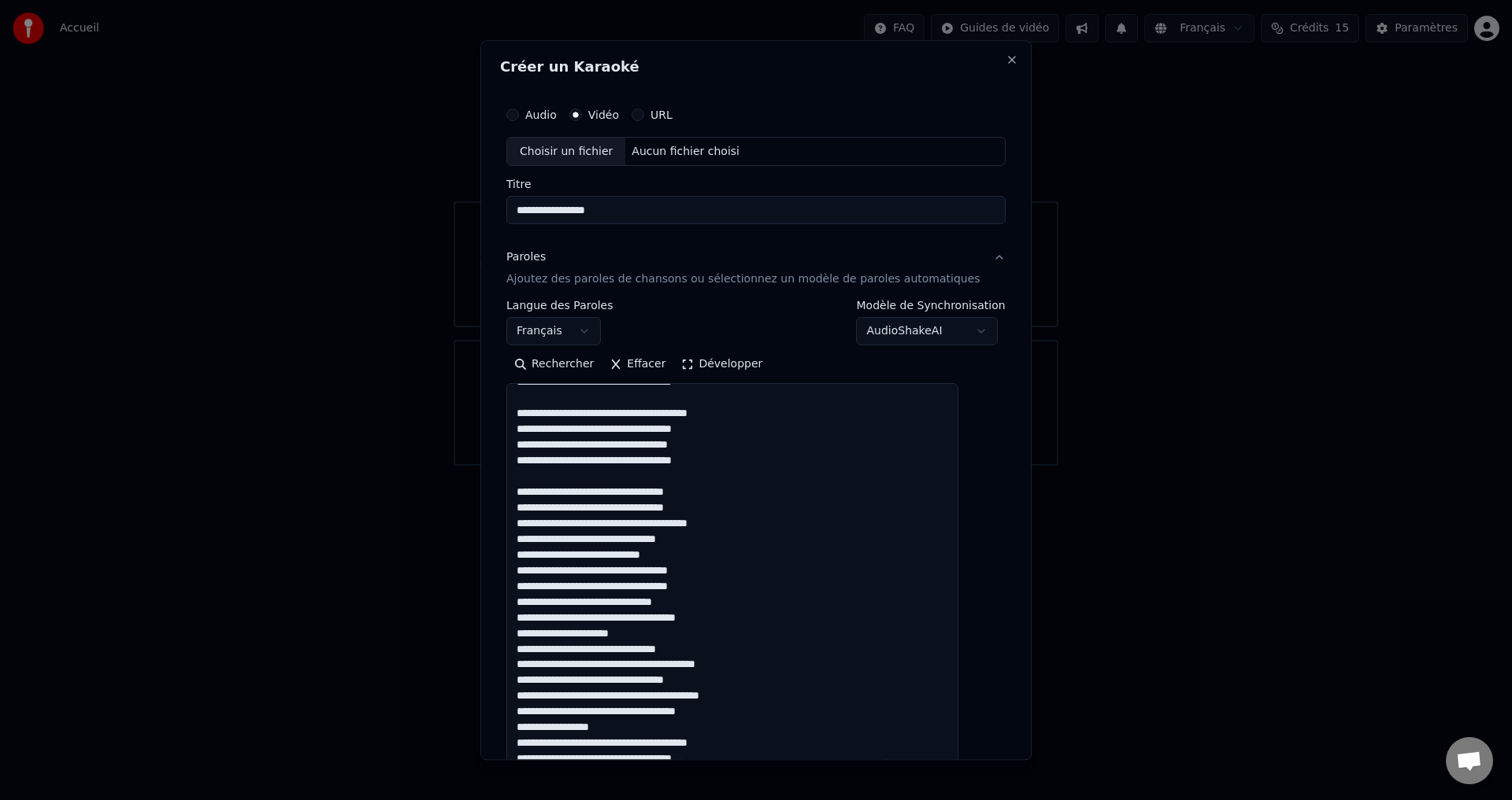
drag, startPoint x: 664, startPoint y: 651, endPoint x: 535, endPoint y: 638, distance: 129.7
click at [535, 638] on textarea at bounding box center [732, 579] width 452 height 390
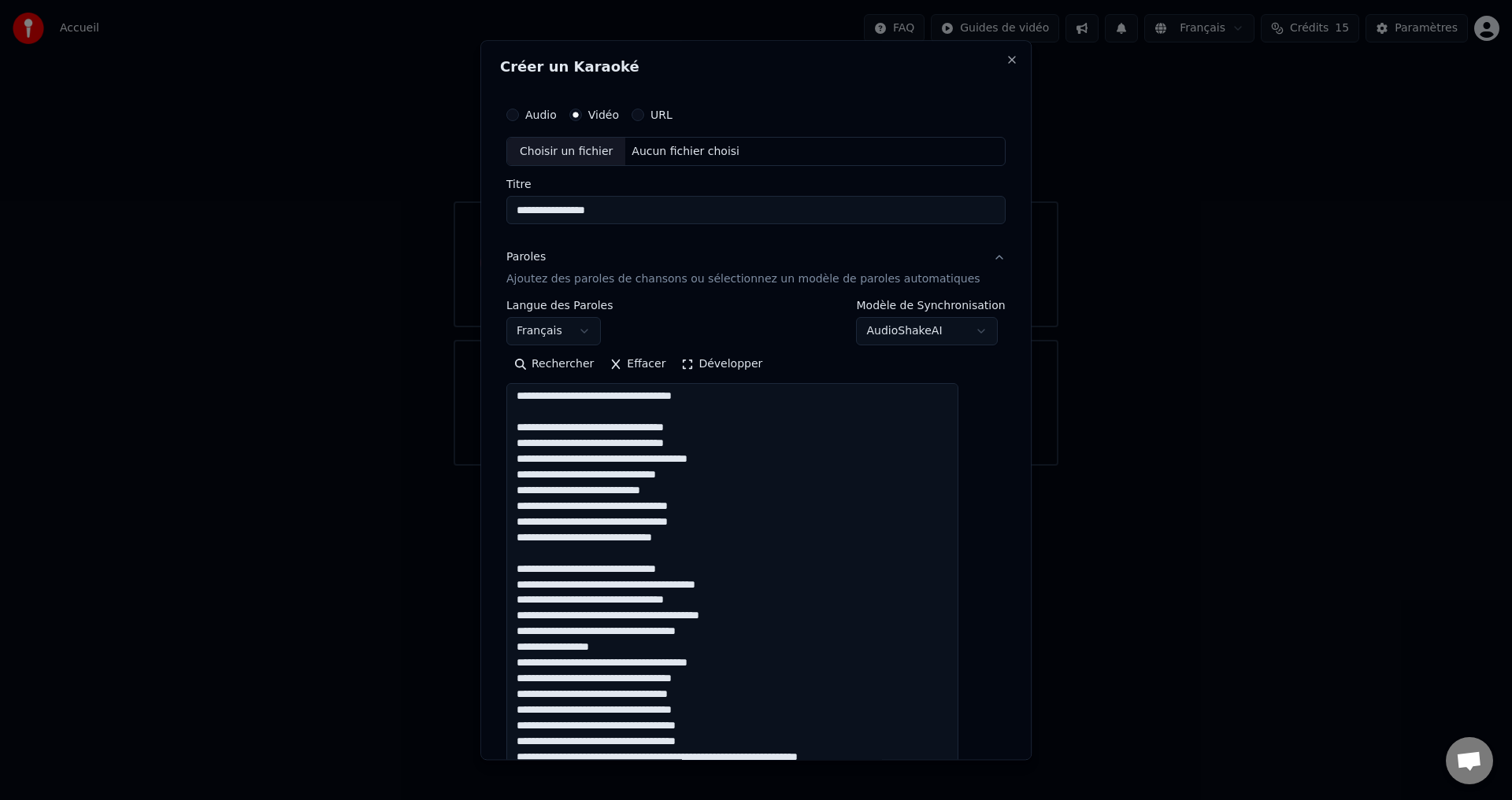
scroll to position [804, 0]
drag, startPoint x: 621, startPoint y: 629, endPoint x: 526, endPoint y: 623, distance: 95.2
click at [526, 623] on textarea at bounding box center [732, 579] width 452 height 390
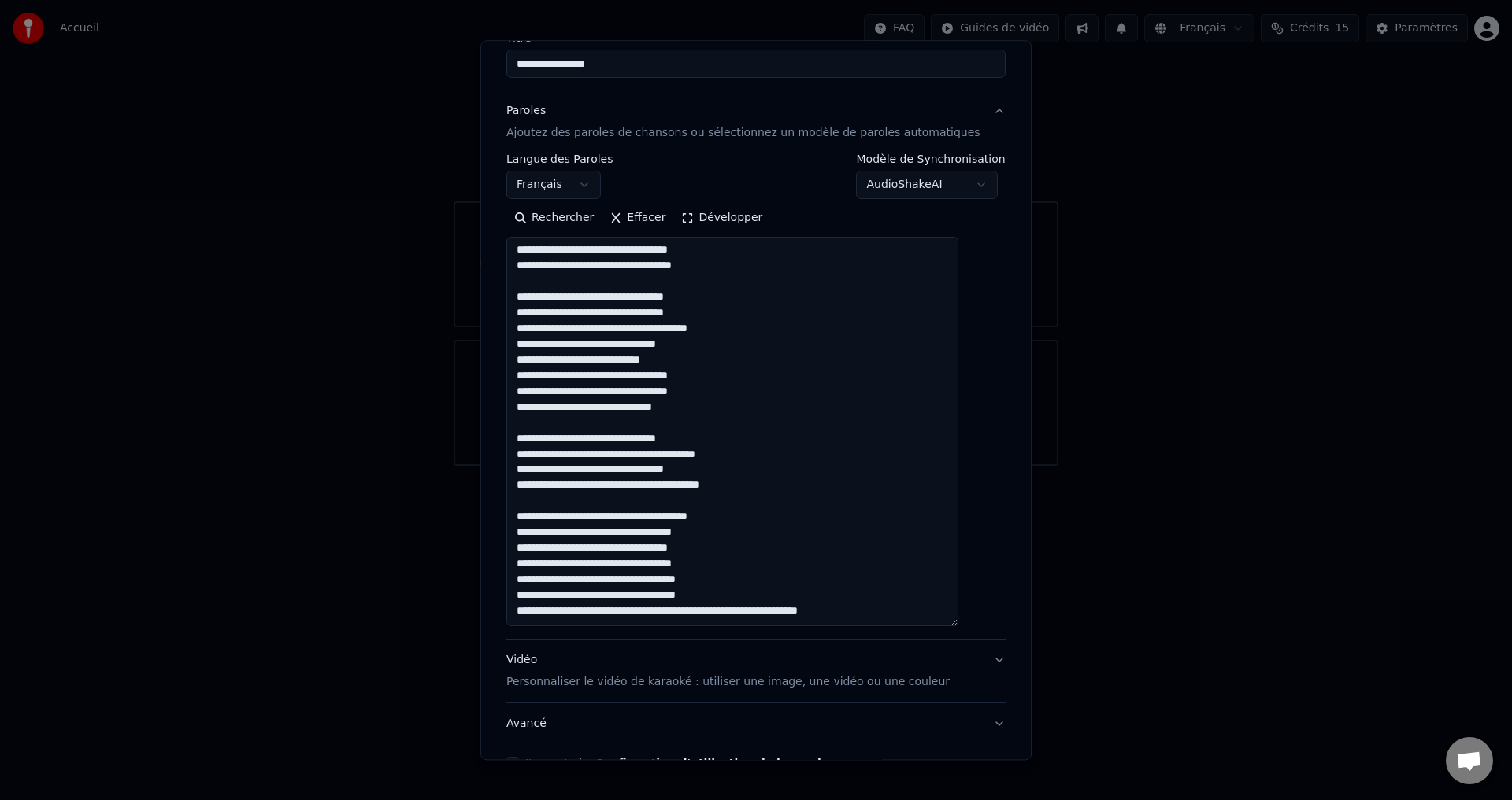
scroll to position [158, 0]
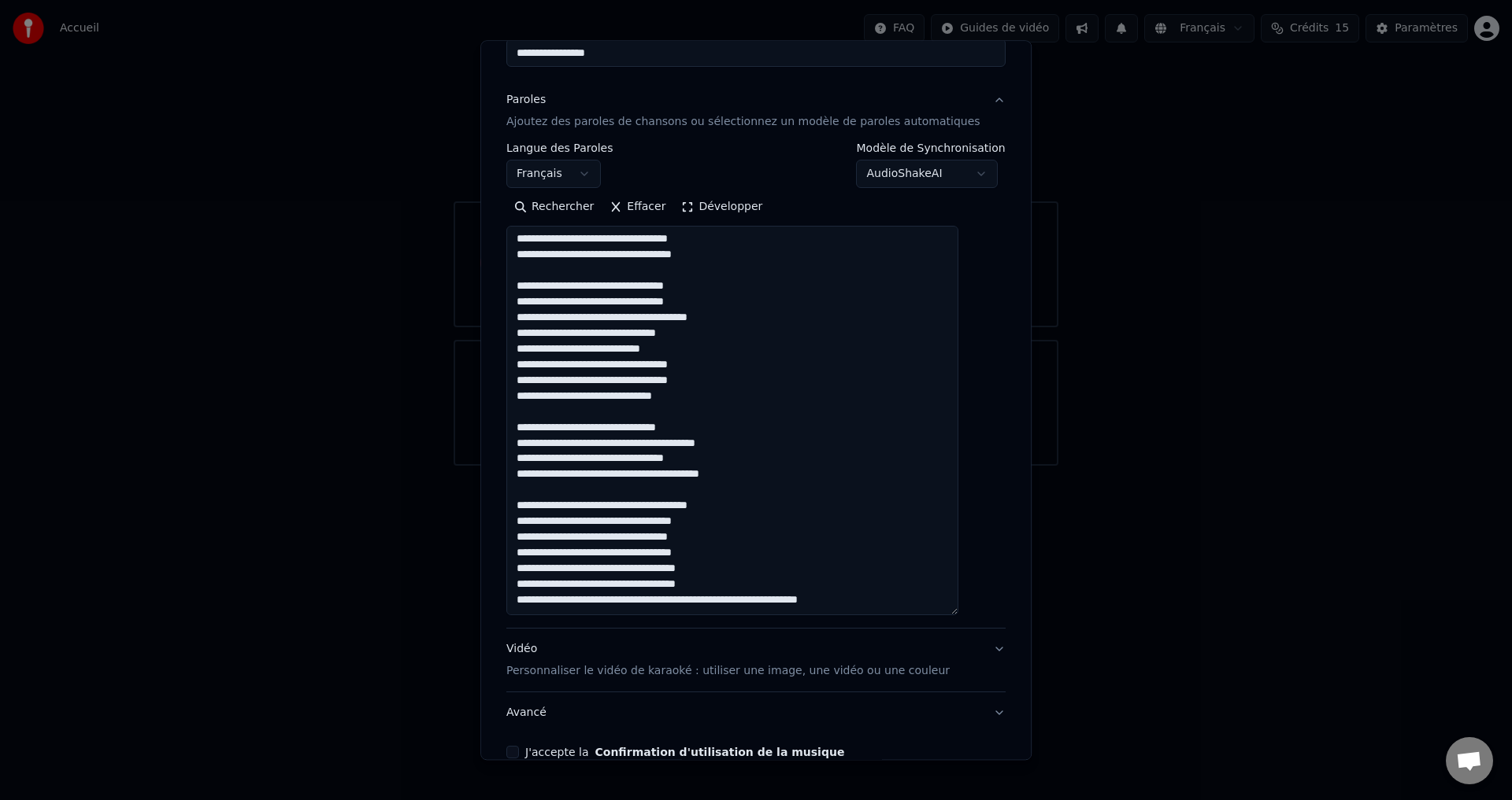
drag, startPoint x: 741, startPoint y: 566, endPoint x: 532, endPoint y: 561, distance: 209.1
click at [532, 561] on textarea at bounding box center [732, 421] width 452 height 390
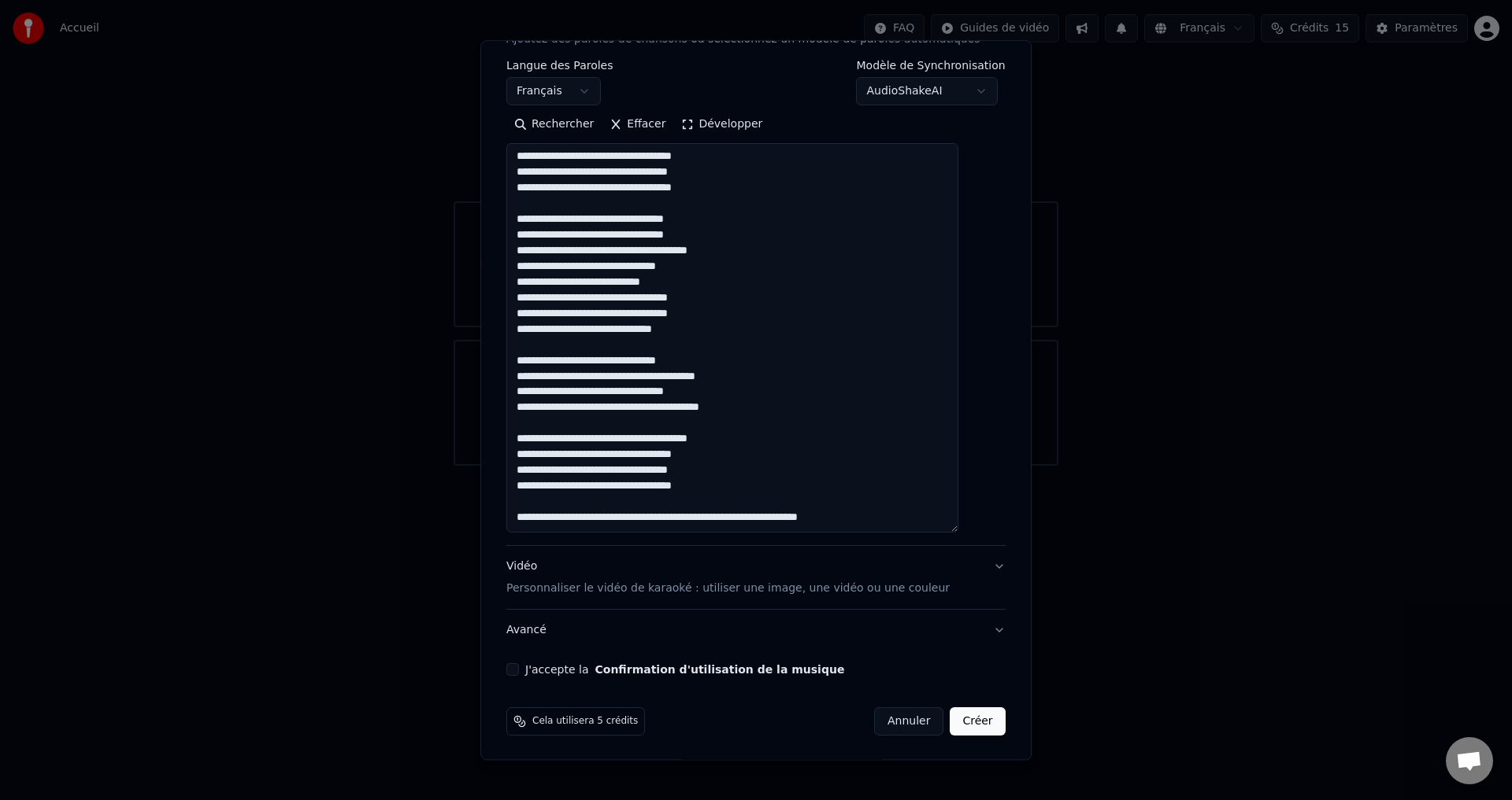
scroll to position [241, 0]
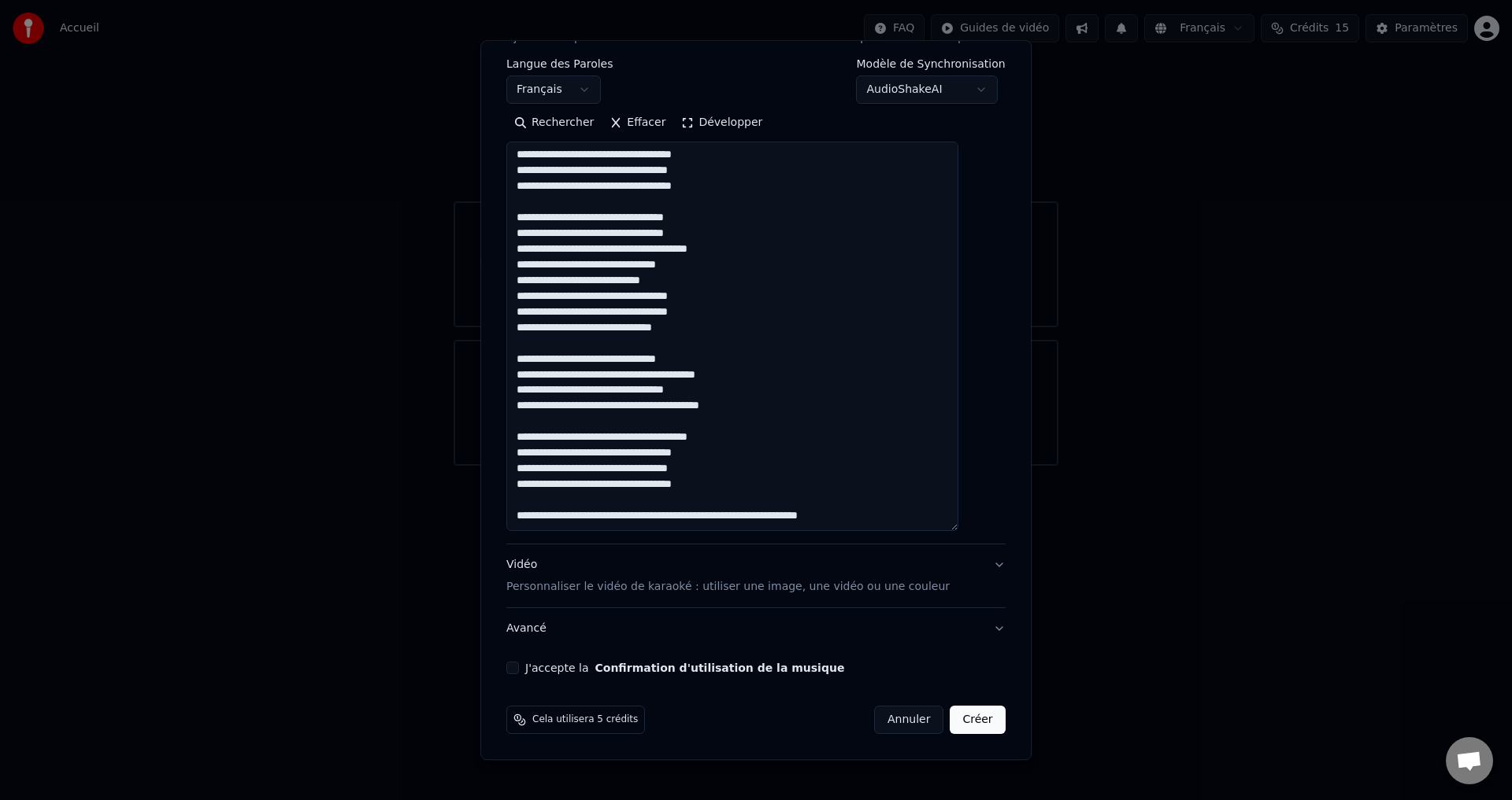
type textarea "**********"
click at [519, 673] on button "J'accepte la Confirmation d'utilisation de la musique" at bounding box center [512, 668] width 12 height 12
click at [950, 718] on button "Créer" at bounding box center [978, 720] width 55 height 28
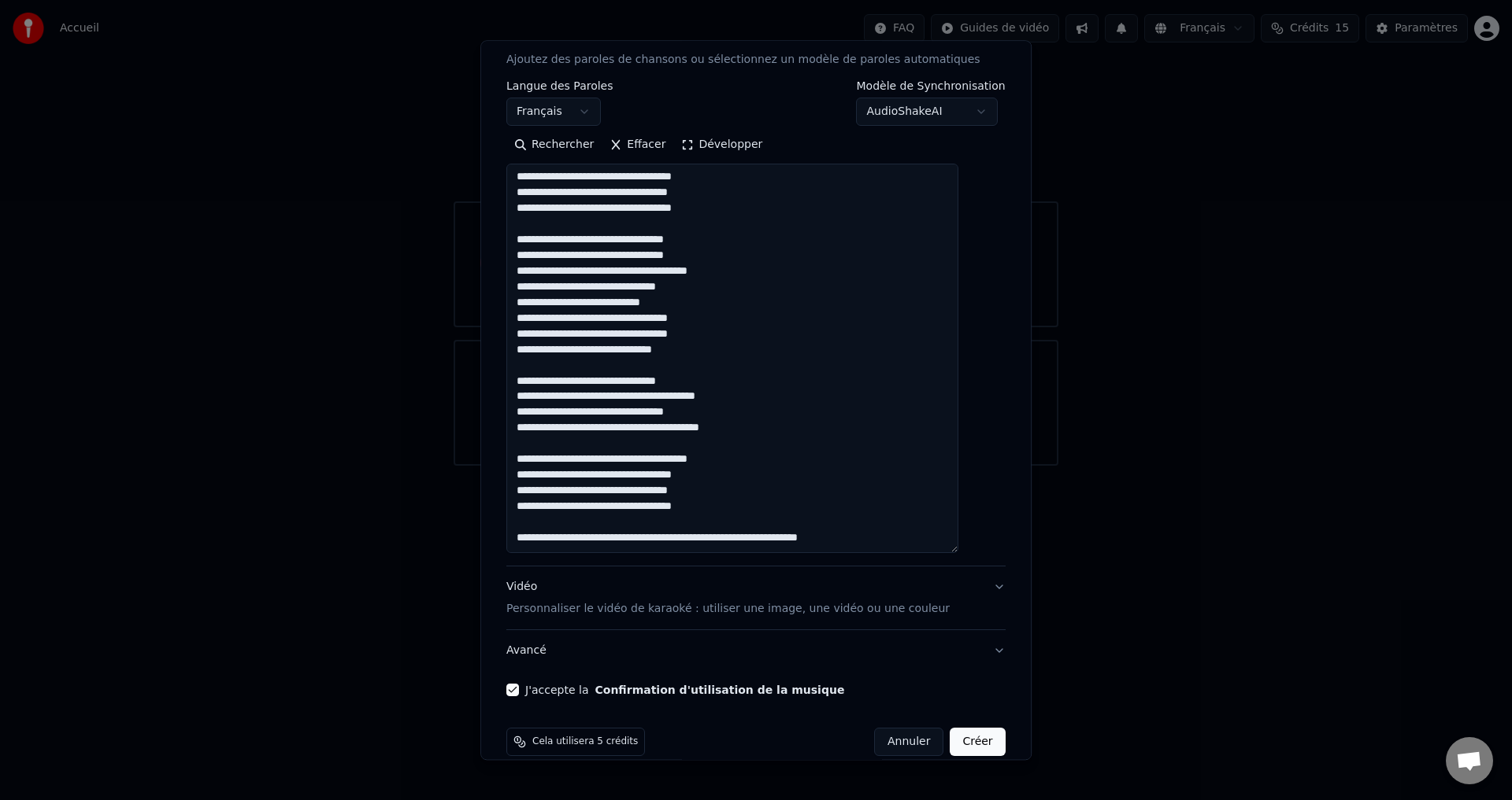
scroll to position [264, 0]
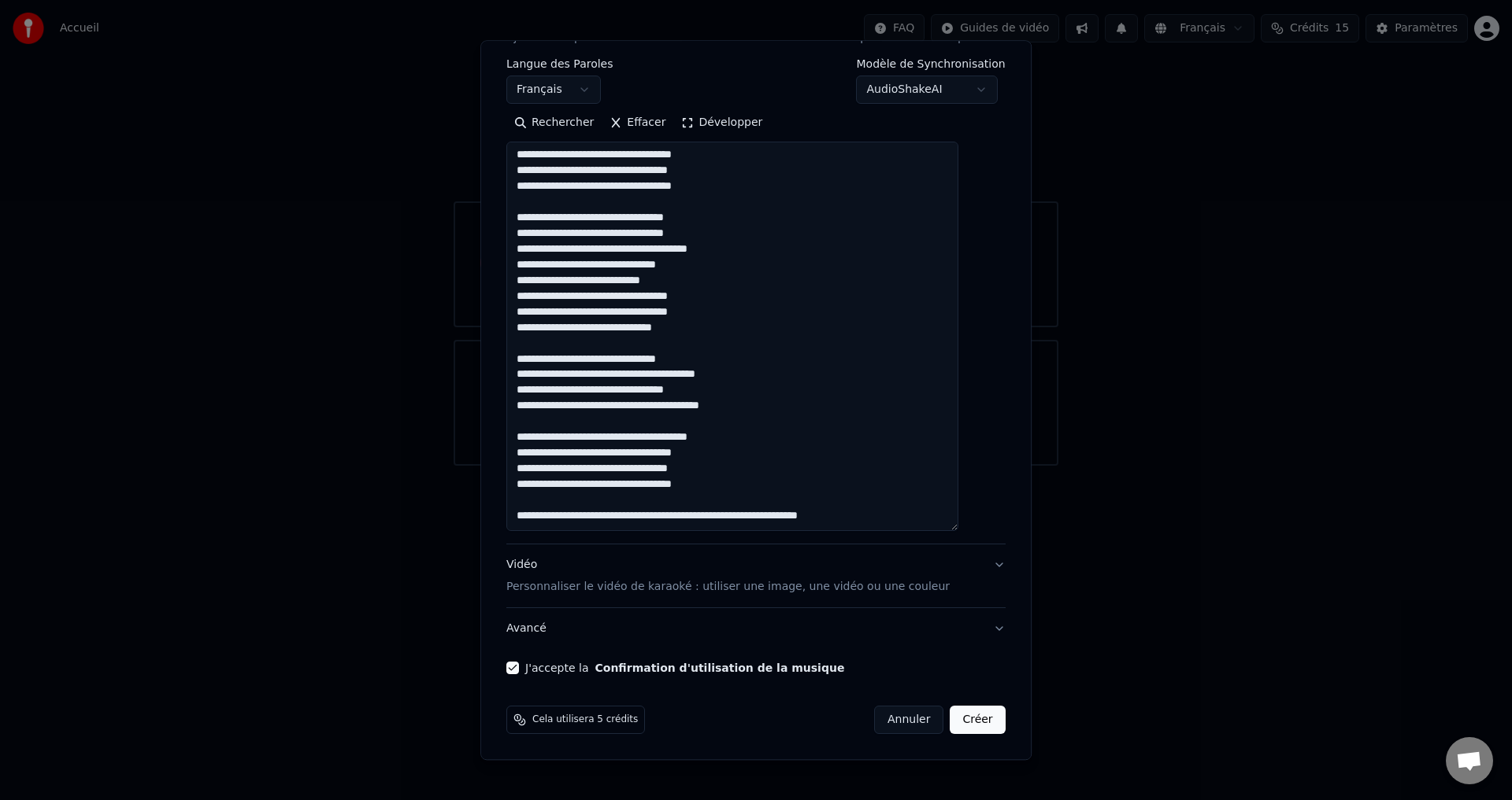
click at [950, 718] on button "Créer" at bounding box center [978, 720] width 55 height 28
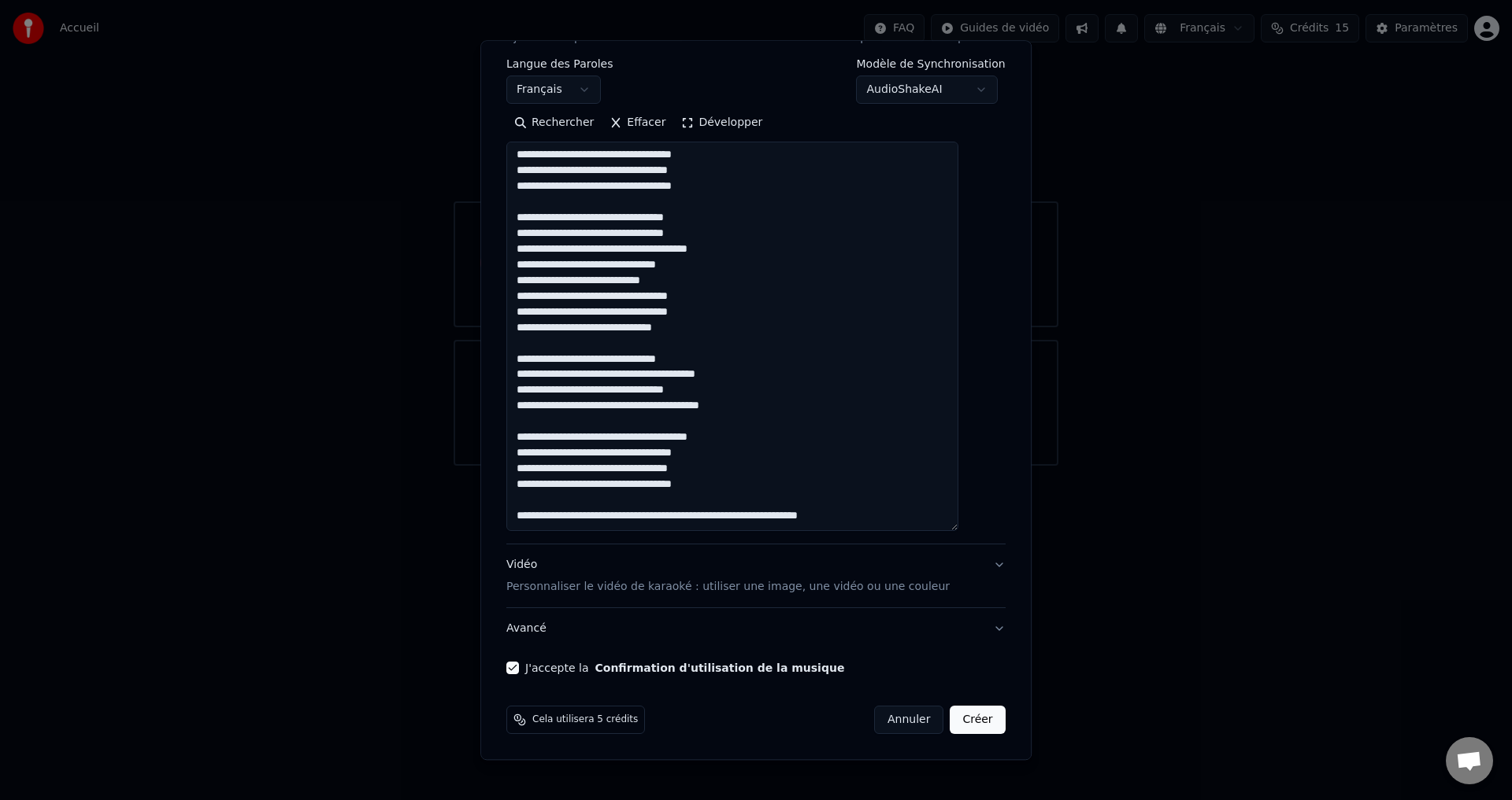
drag, startPoint x: 534, startPoint y: 166, endPoint x: 711, endPoint y: 555, distance: 427.4
click at [711, 555] on div "**********" at bounding box center [756, 322] width 499 height 654
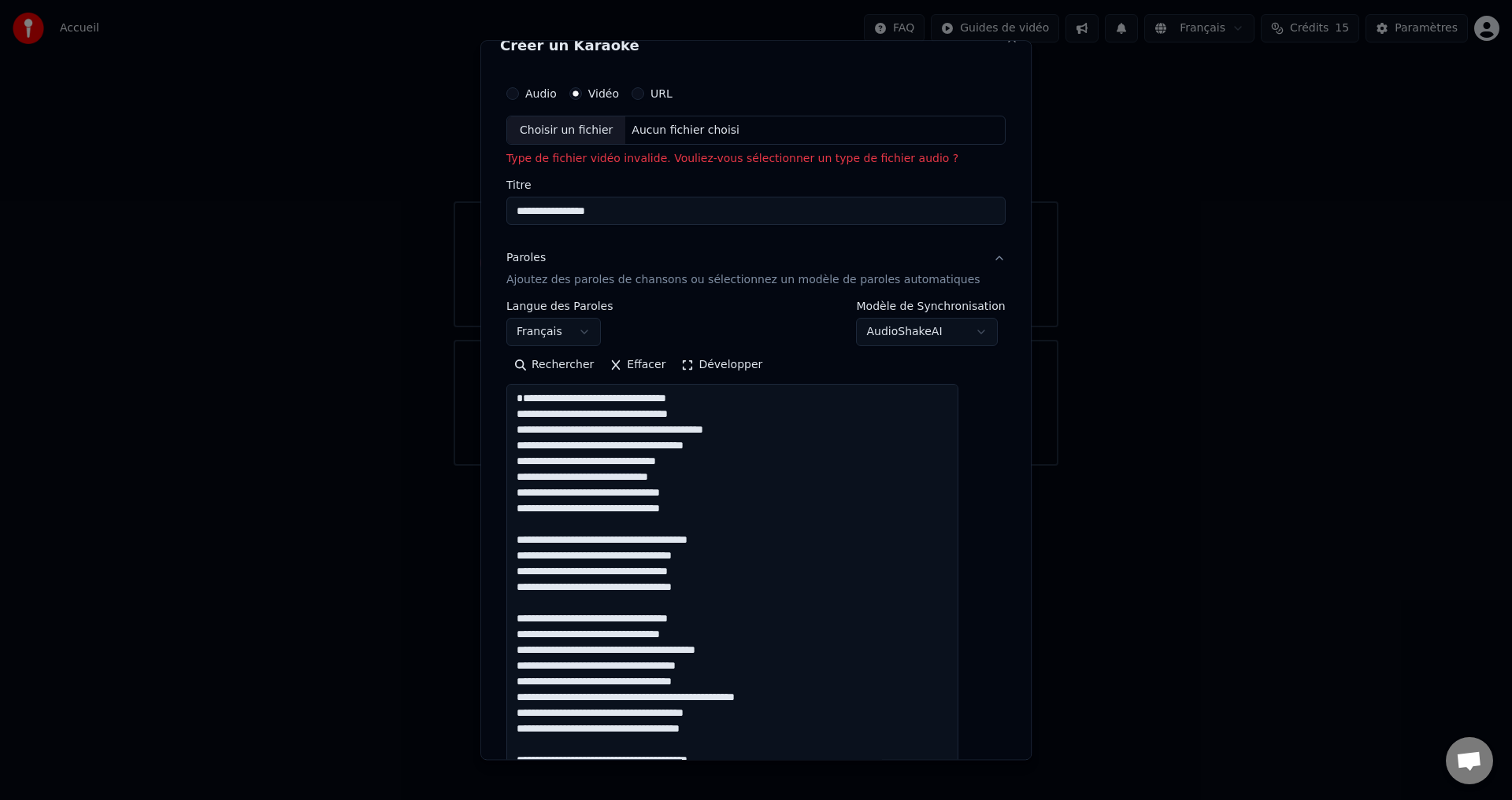
scroll to position [0, 0]
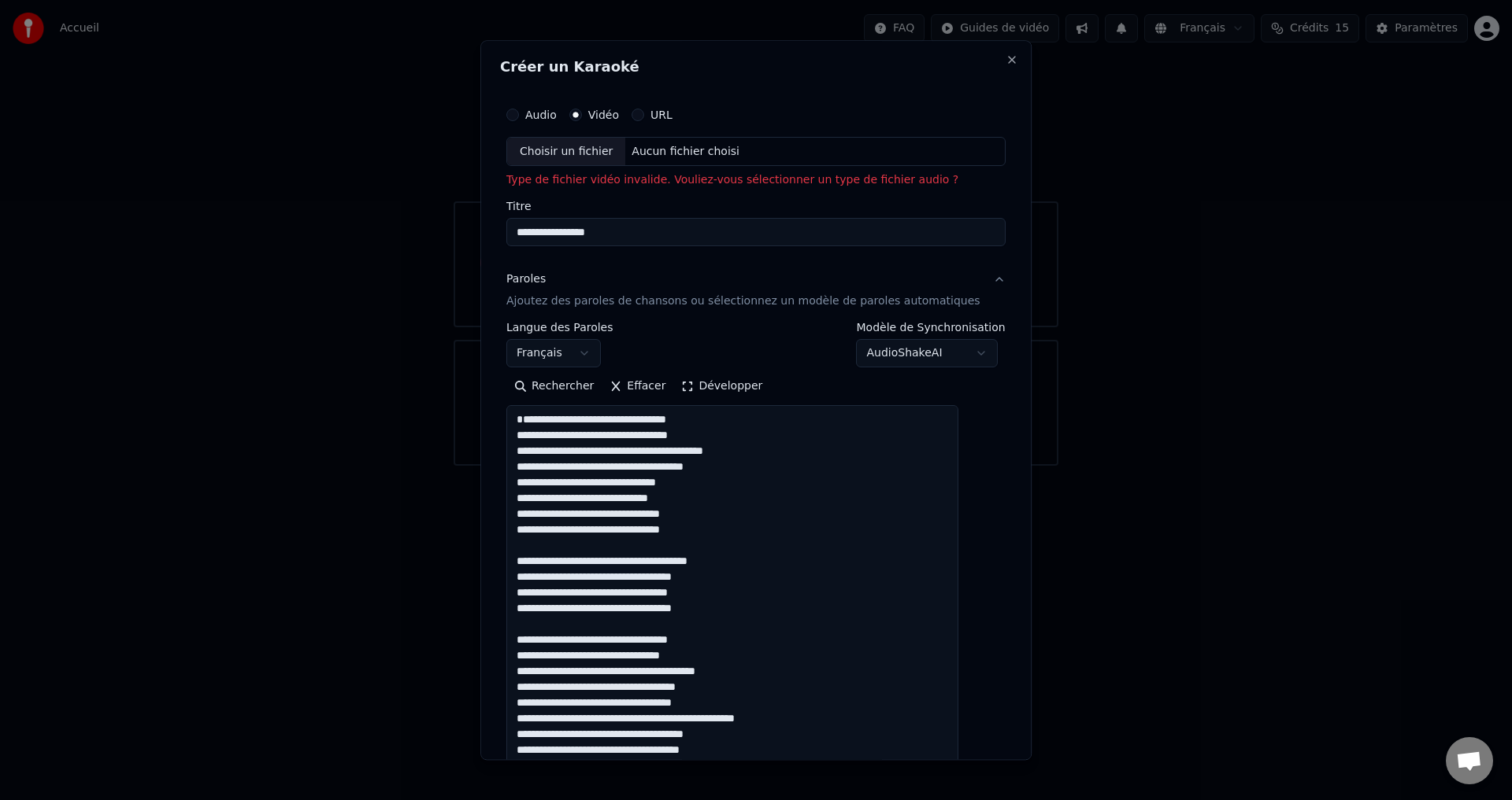
click at [519, 116] on button "Audio" at bounding box center [512, 114] width 12 height 12
click at [572, 231] on input "Titre" at bounding box center [756, 233] width 499 height 28
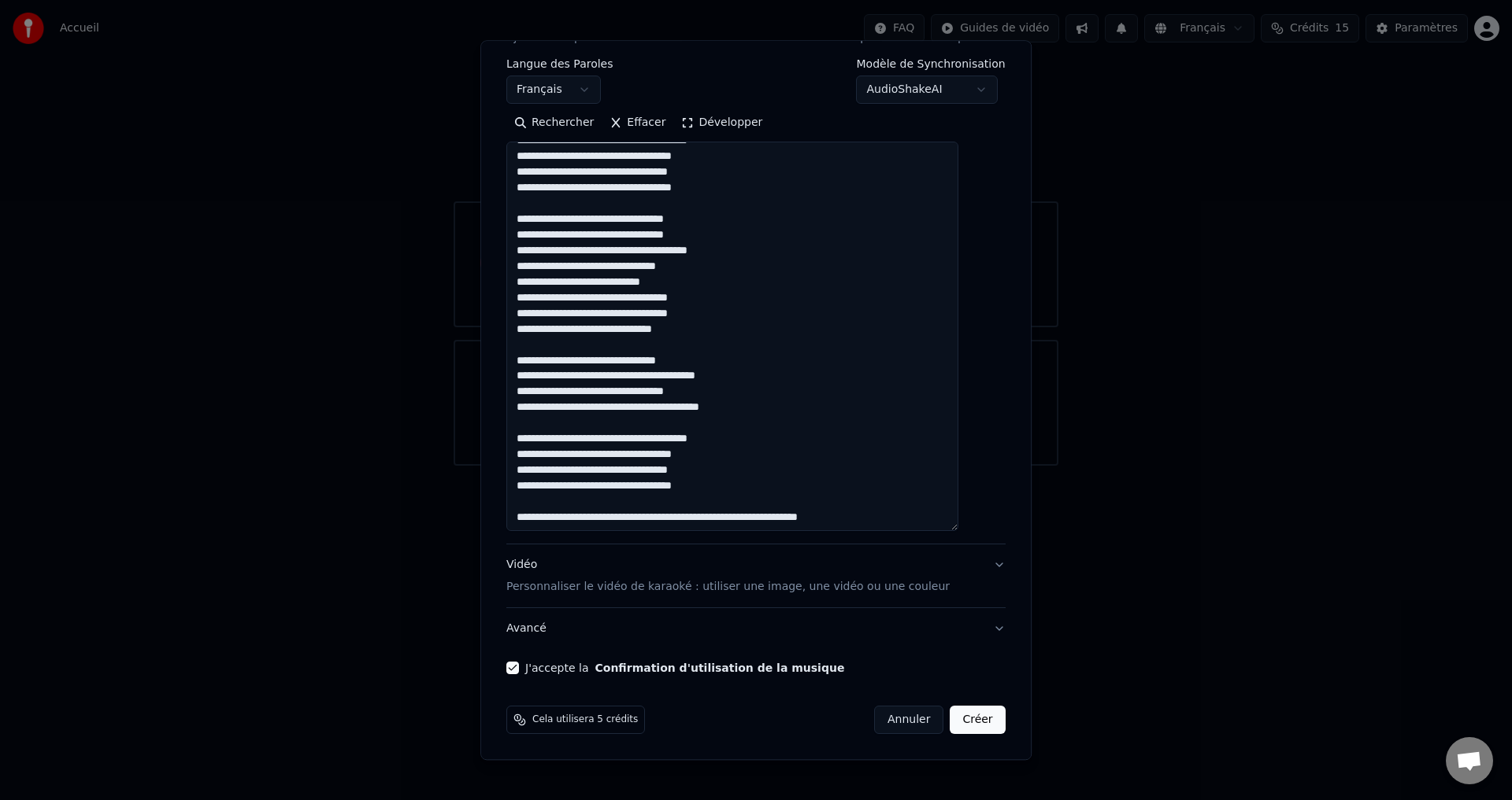
scroll to position [773, 0]
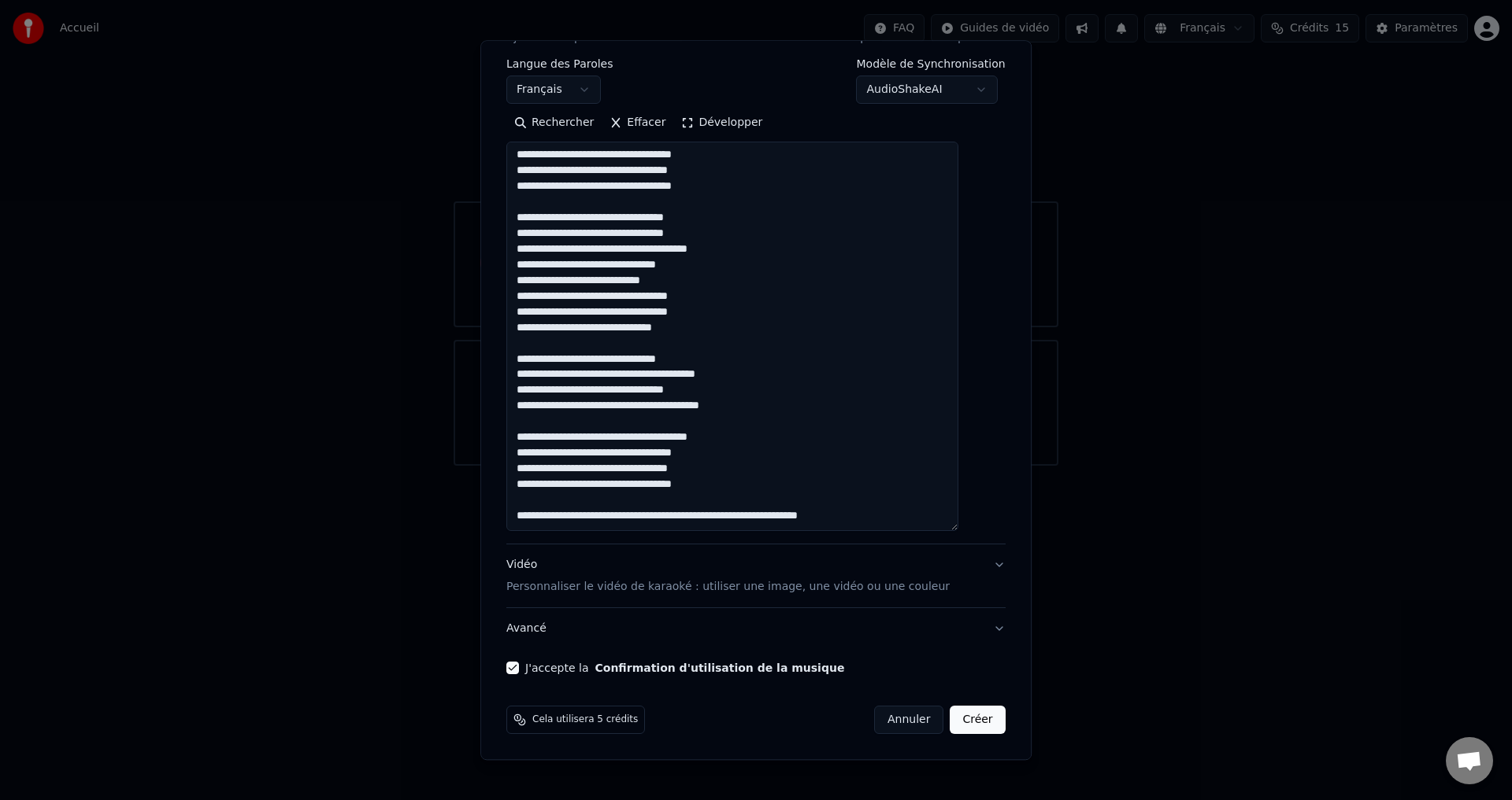
type input "**********"
click at [958, 718] on button "Créer" at bounding box center [978, 720] width 55 height 28
click at [936, 679] on div "**********" at bounding box center [756, 255] width 512 height 852
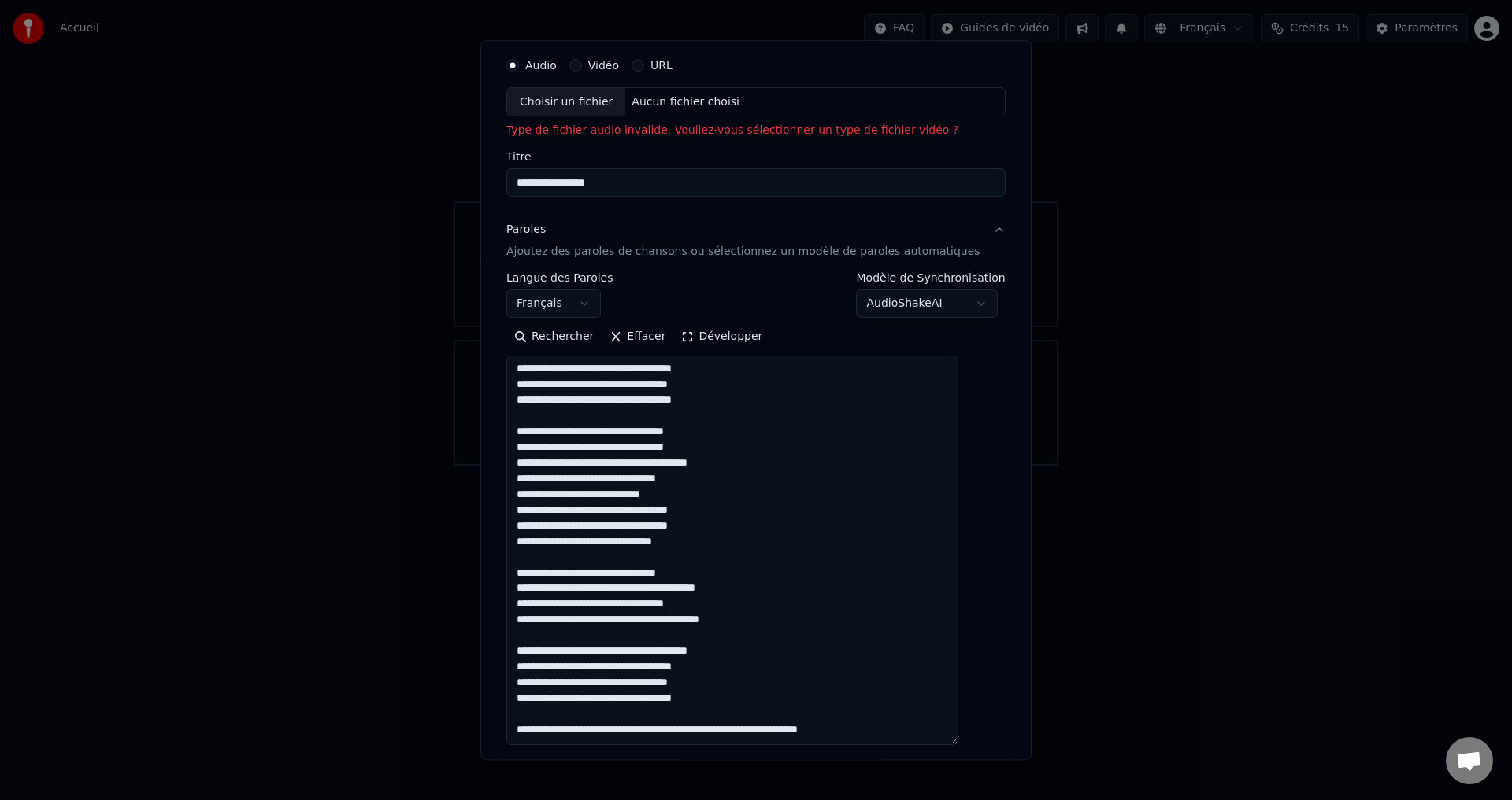
scroll to position [0, 0]
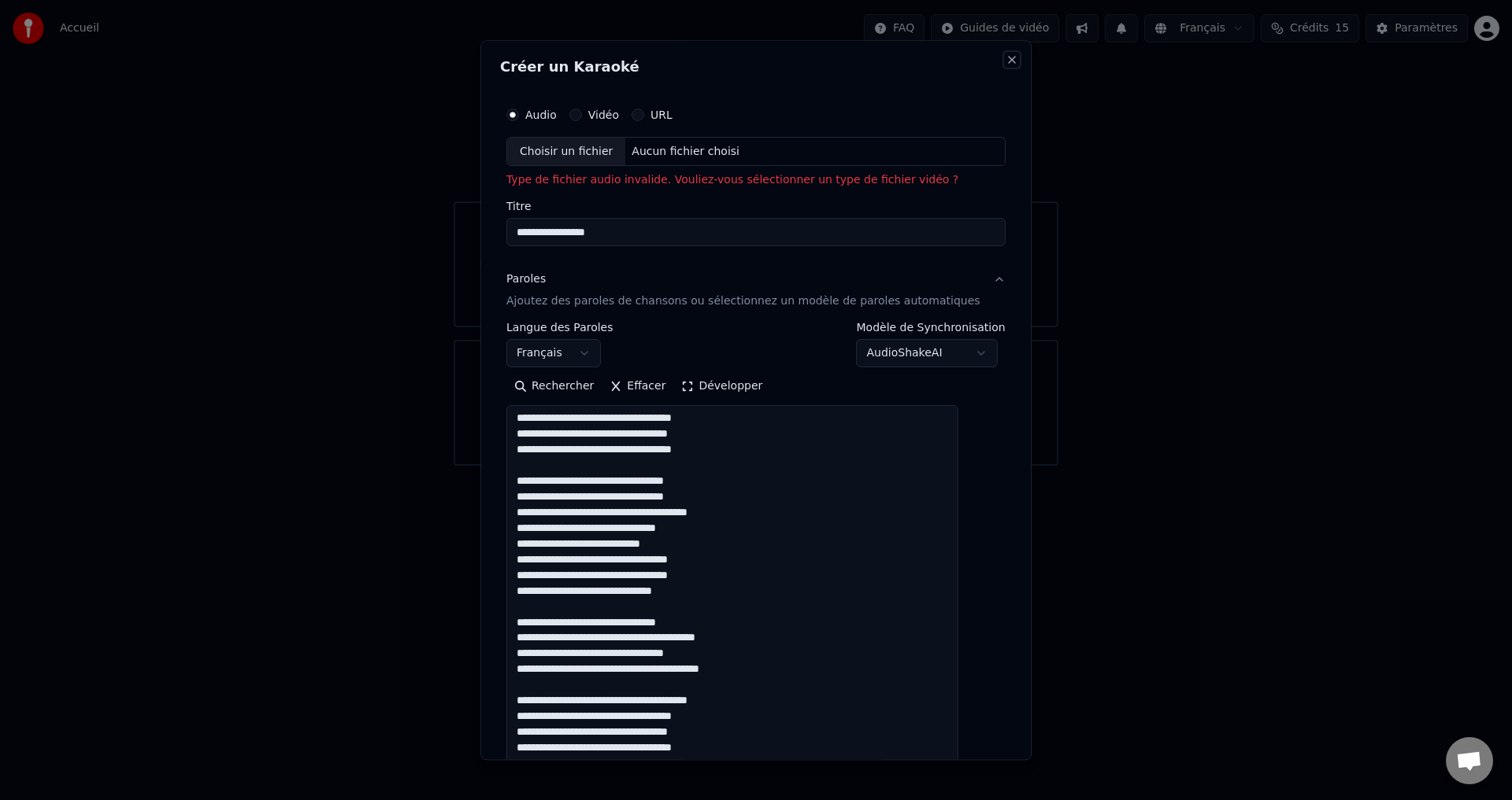
click at [1005, 58] on button "Close" at bounding box center [1011, 60] width 12 height 12
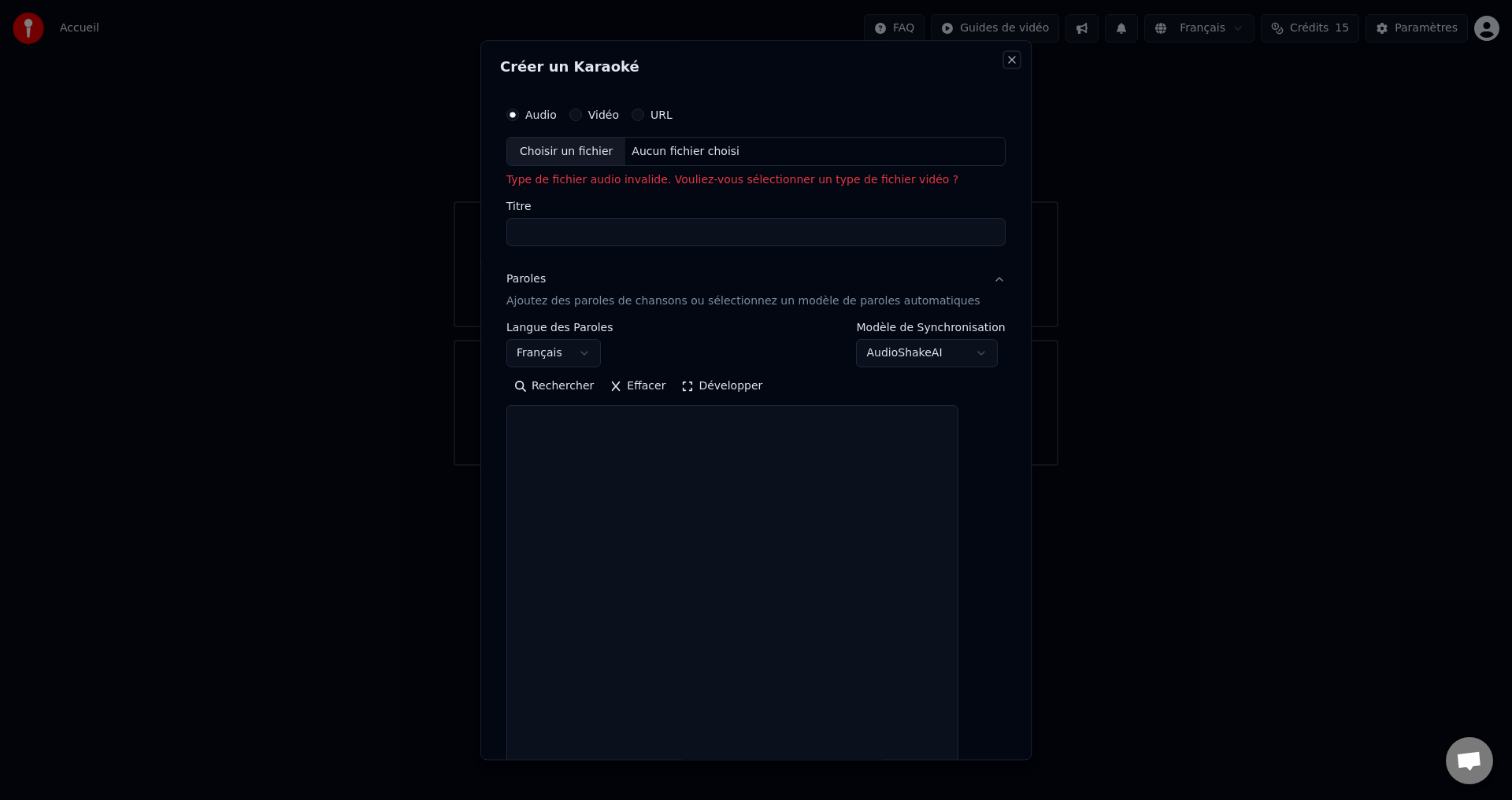
select select
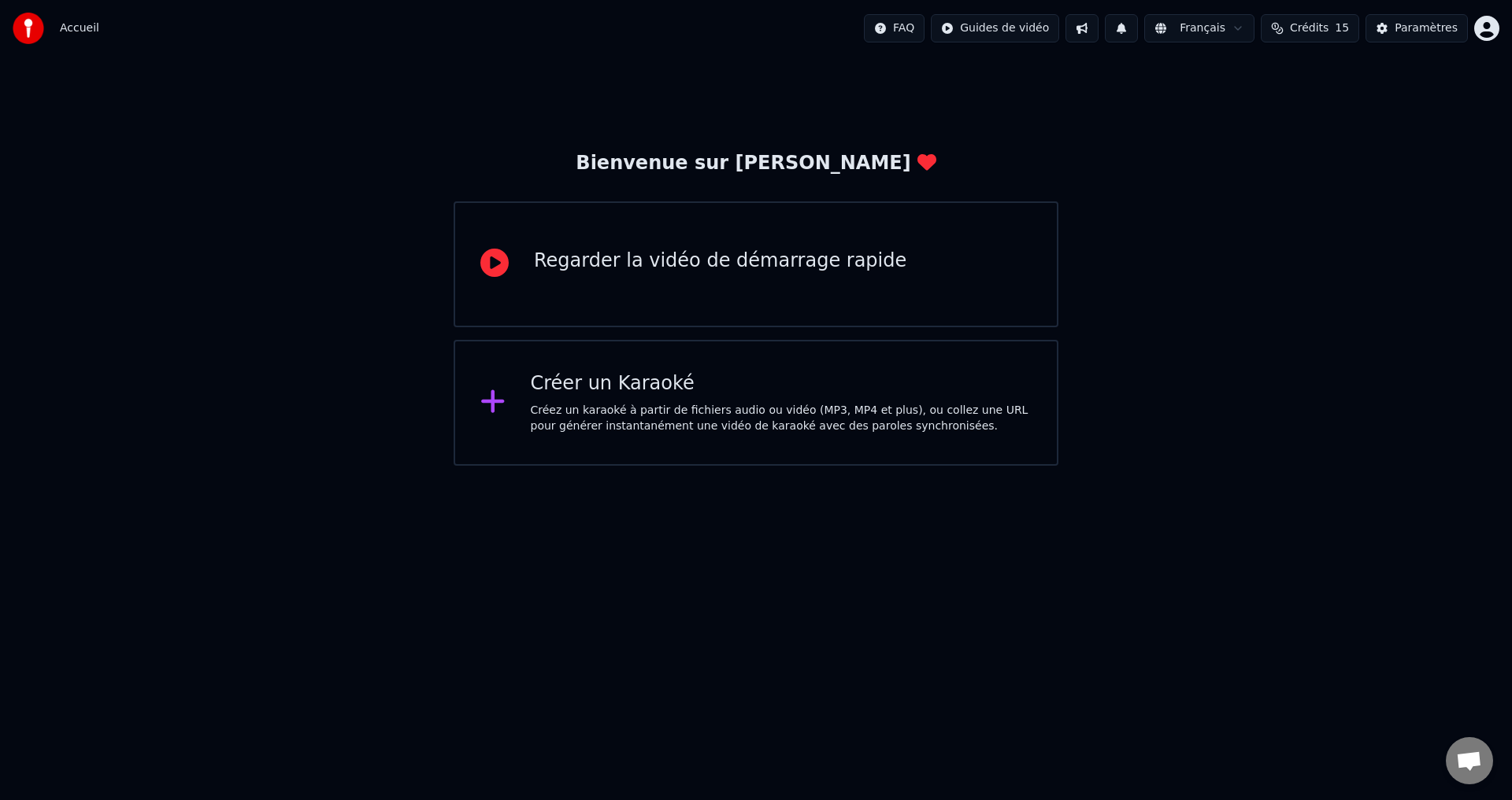
click at [639, 395] on div "Créer un Karaoké" at bounding box center [781, 384] width 502 height 25
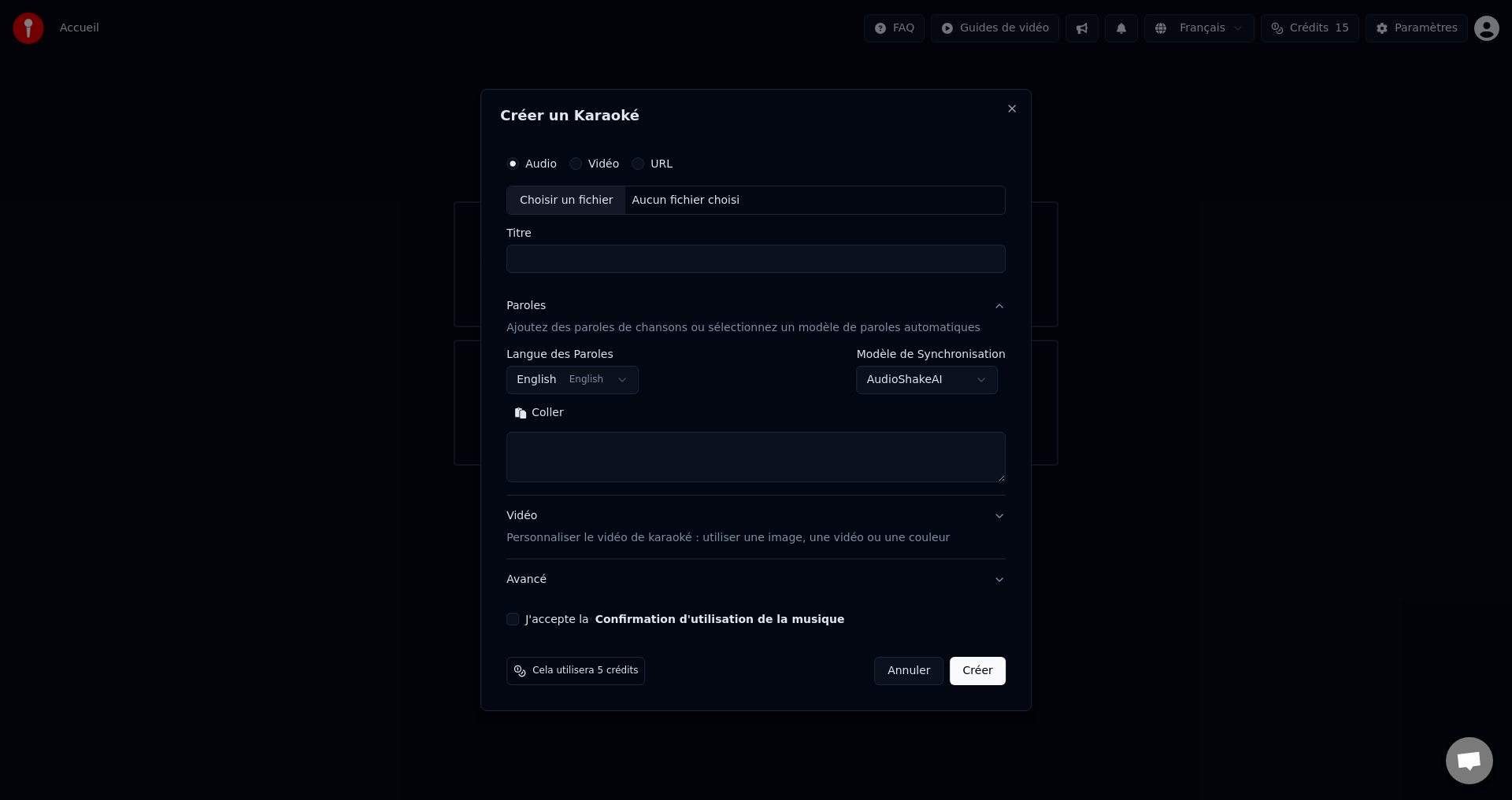
click at [585, 196] on div "Choisir un fichier" at bounding box center [566, 201] width 118 height 28
type input "**********"
click at [603, 380] on body "**********" at bounding box center [756, 233] width 1512 height 466
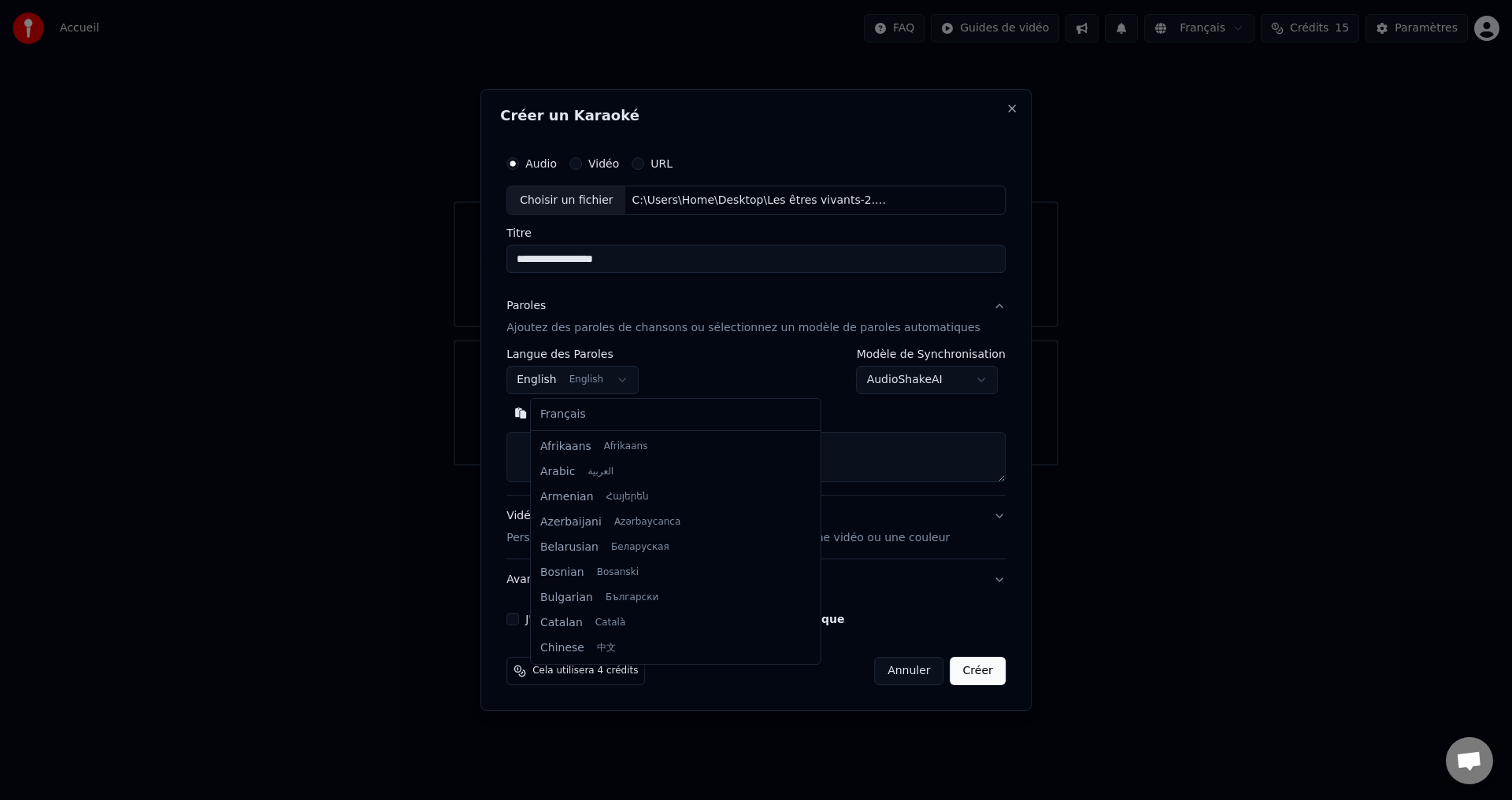
scroll to position [126, 0]
select select "**"
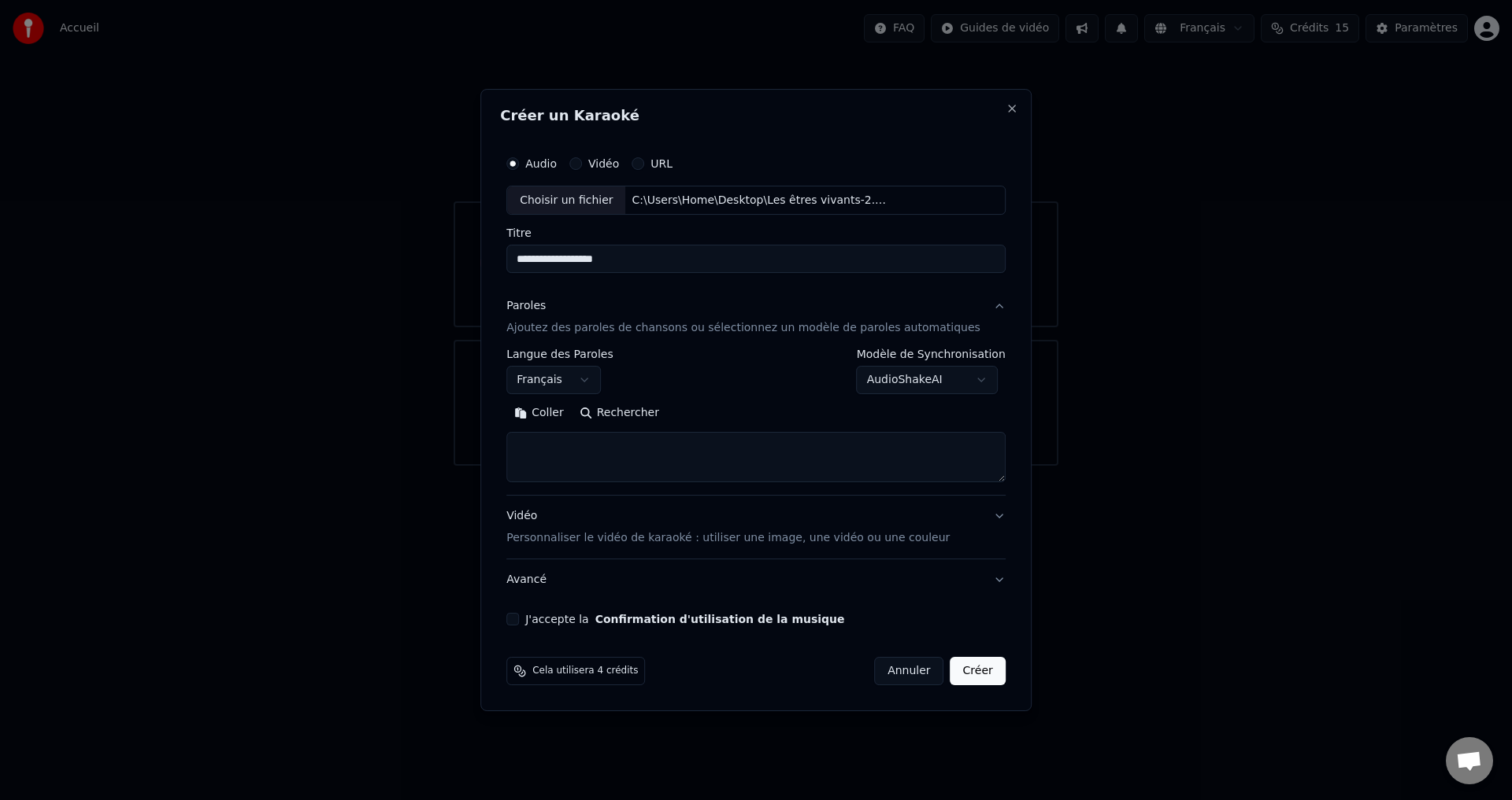
click at [576, 440] on textarea at bounding box center [756, 458] width 499 height 51
paste textarea "**********"
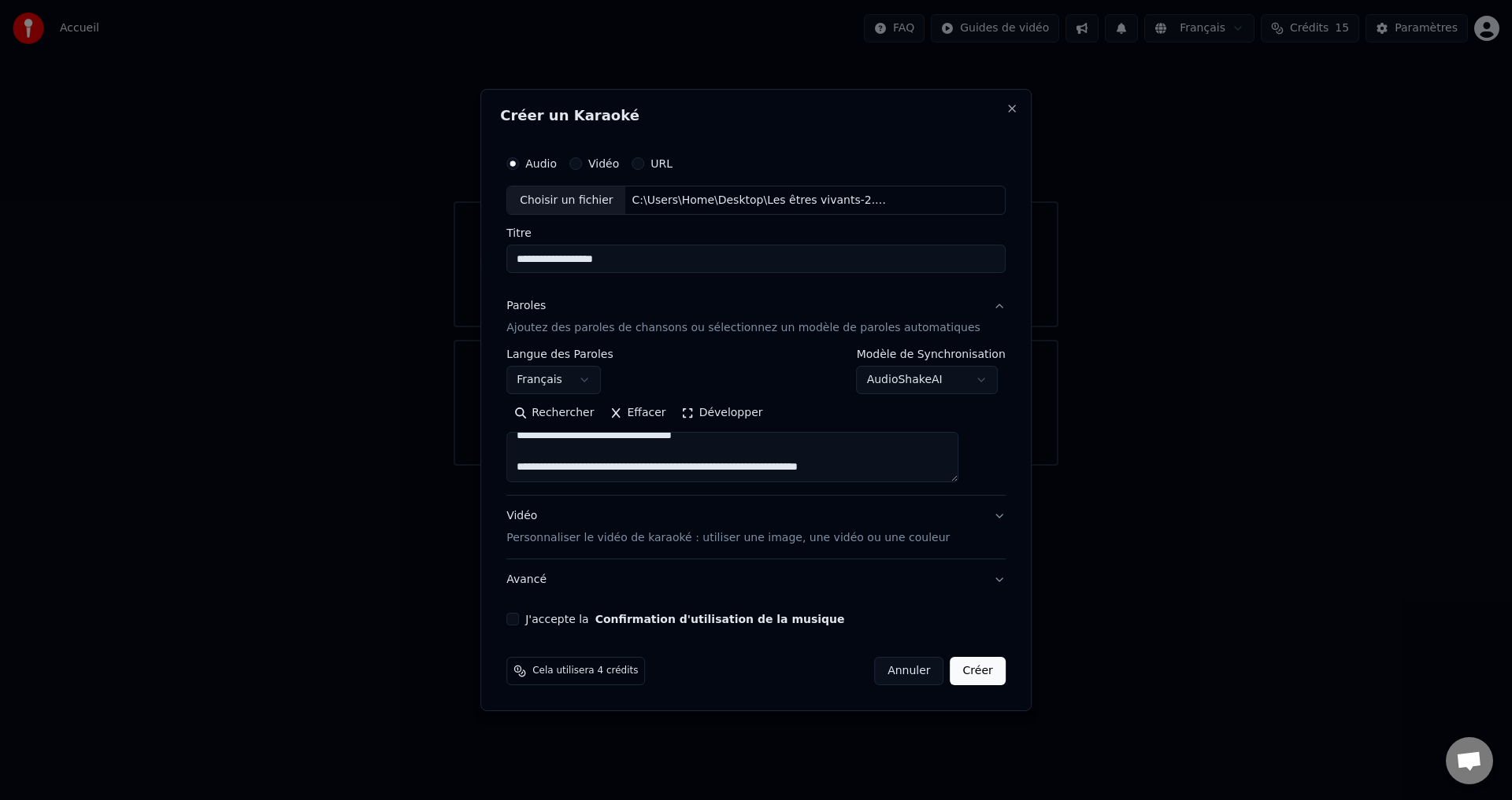
type textarea "**********"
click at [519, 616] on button "J'accepte la Confirmation d'utilisation de la musique" at bounding box center [512, 618] width 12 height 12
click at [960, 672] on button "Créer" at bounding box center [978, 672] width 55 height 28
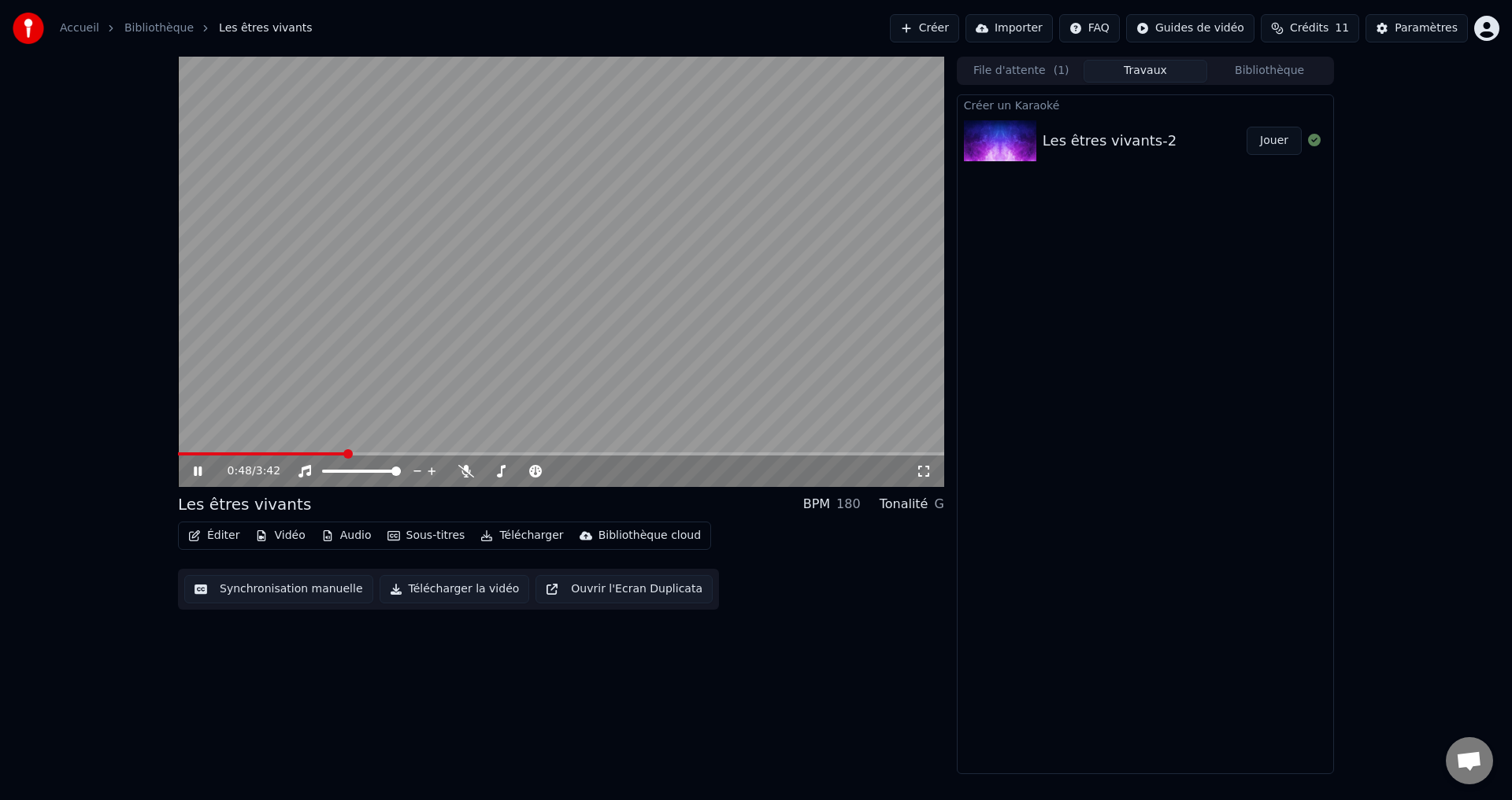
click at [448, 589] on button "Télécharger la vidéo" at bounding box center [455, 589] width 150 height 28
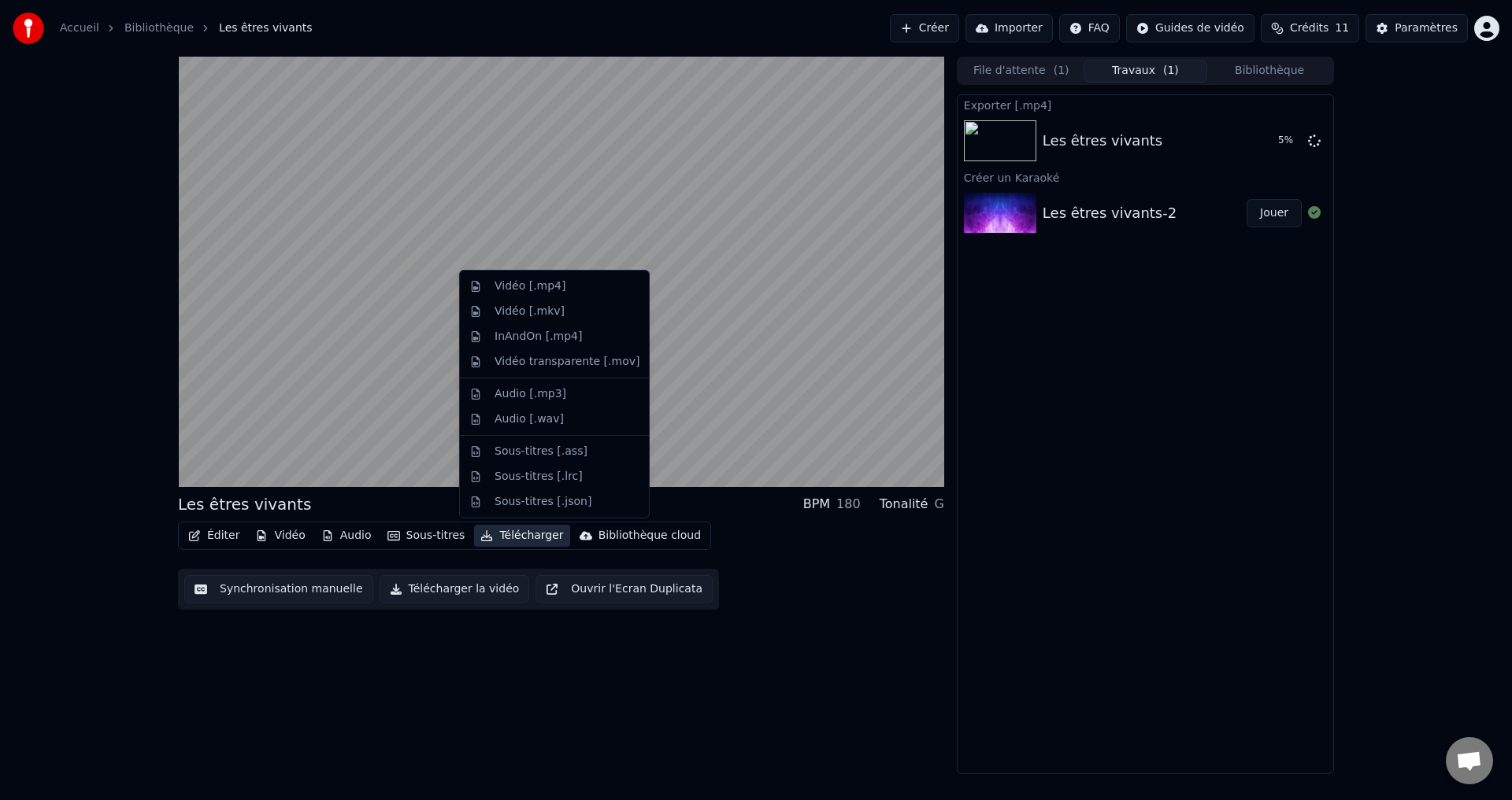
click at [520, 535] on button "Télécharger" at bounding box center [521, 536] width 95 height 22
click at [537, 288] on div "Vidéo [.mp4]" at bounding box center [529, 286] width 70 height 16
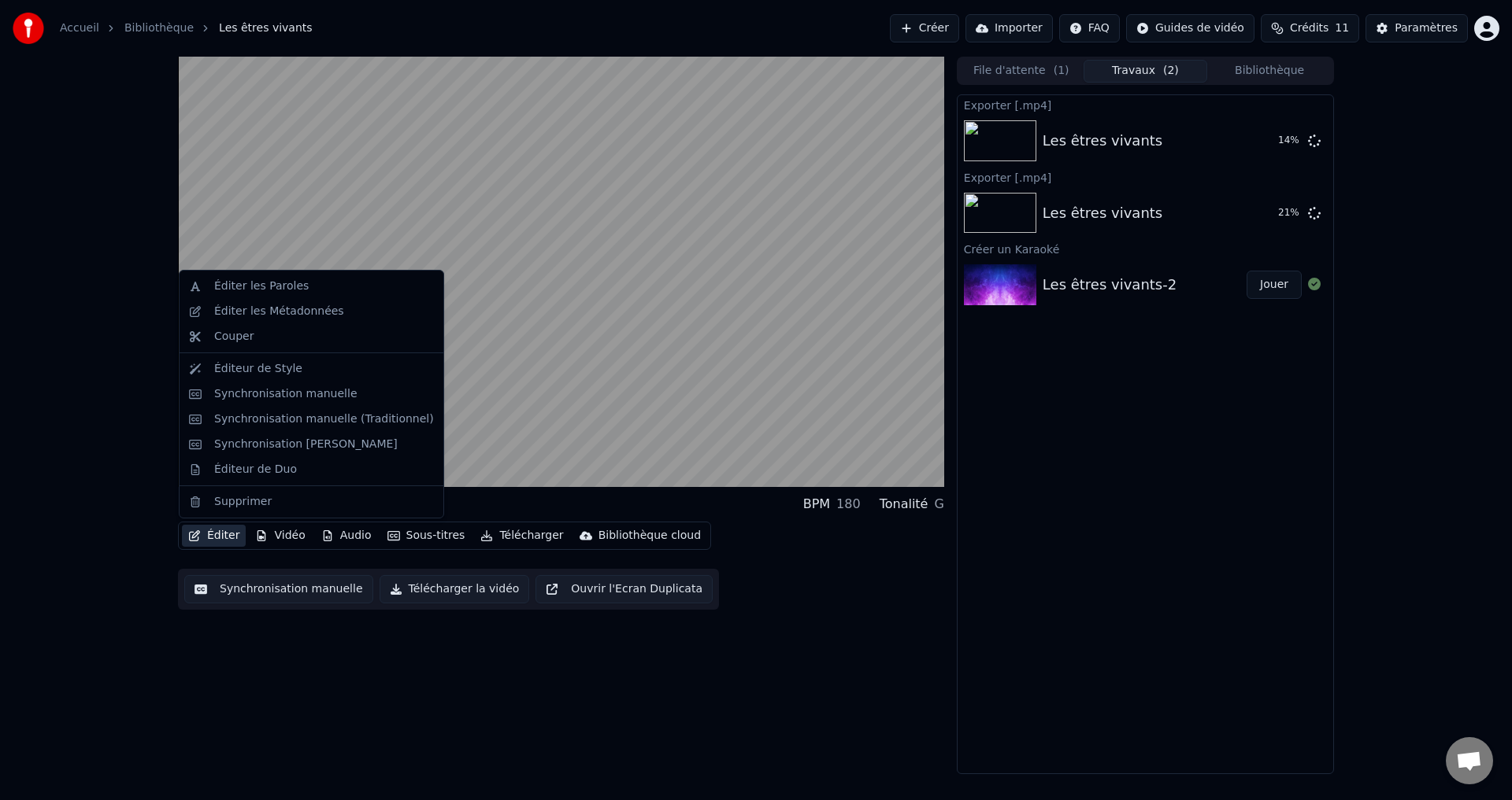
click at [205, 539] on button "Éditer" at bounding box center [213, 536] width 64 height 22
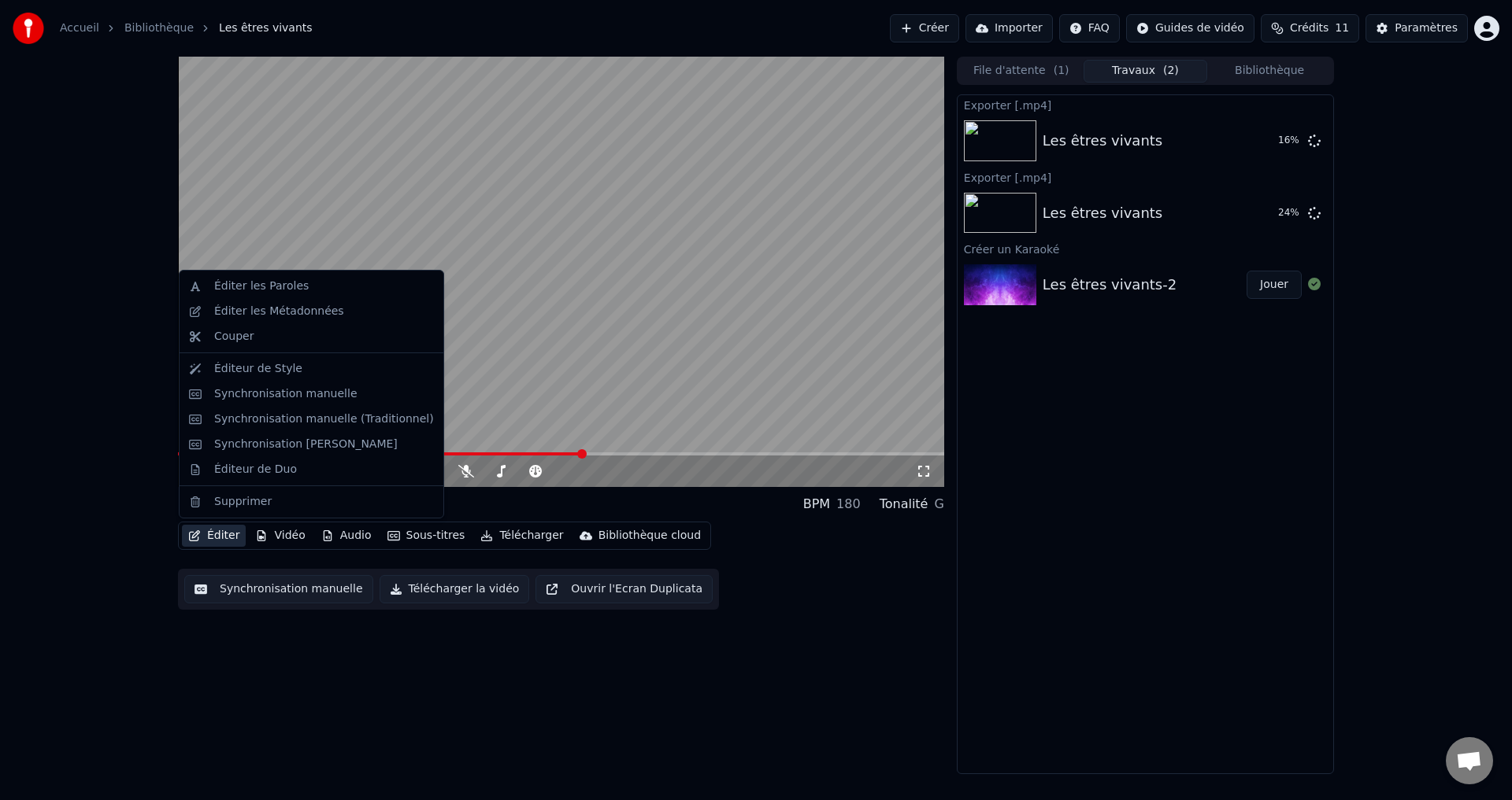
click at [1471, 470] on div "1:57 / 3:42 Les êtres vivants BPM 180 Tonalité G Éditer Vidéo Audio Sous-titres…" at bounding box center [756, 415] width 1512 height 718
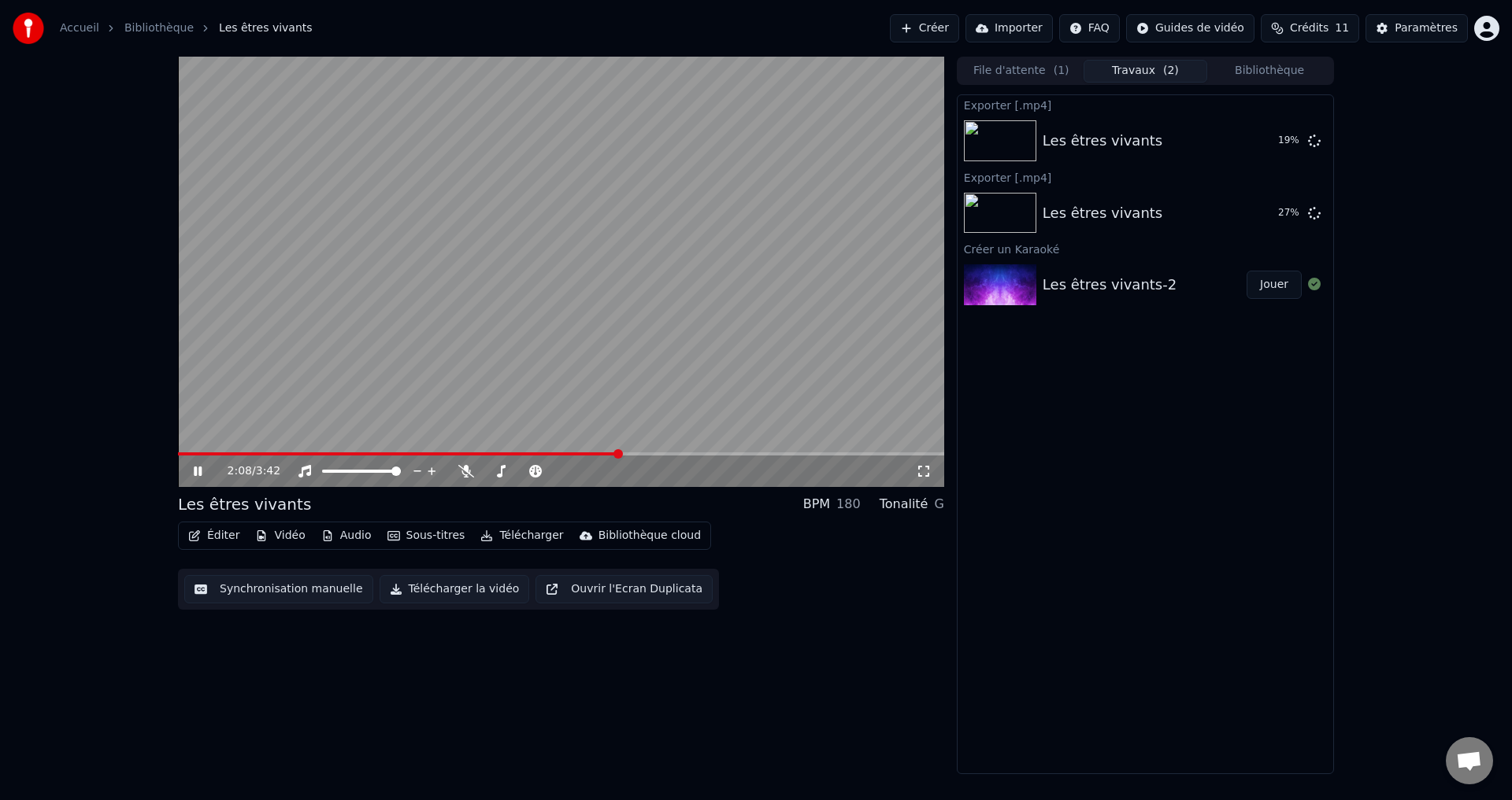
click at [69, 200] on div "2:08 / 3:42 Les êtres vivants BPM 180 Tonalité G Éditer Vidéo Audio Sous-titres…" at bounding box center [756, 415] width 1512 height 718
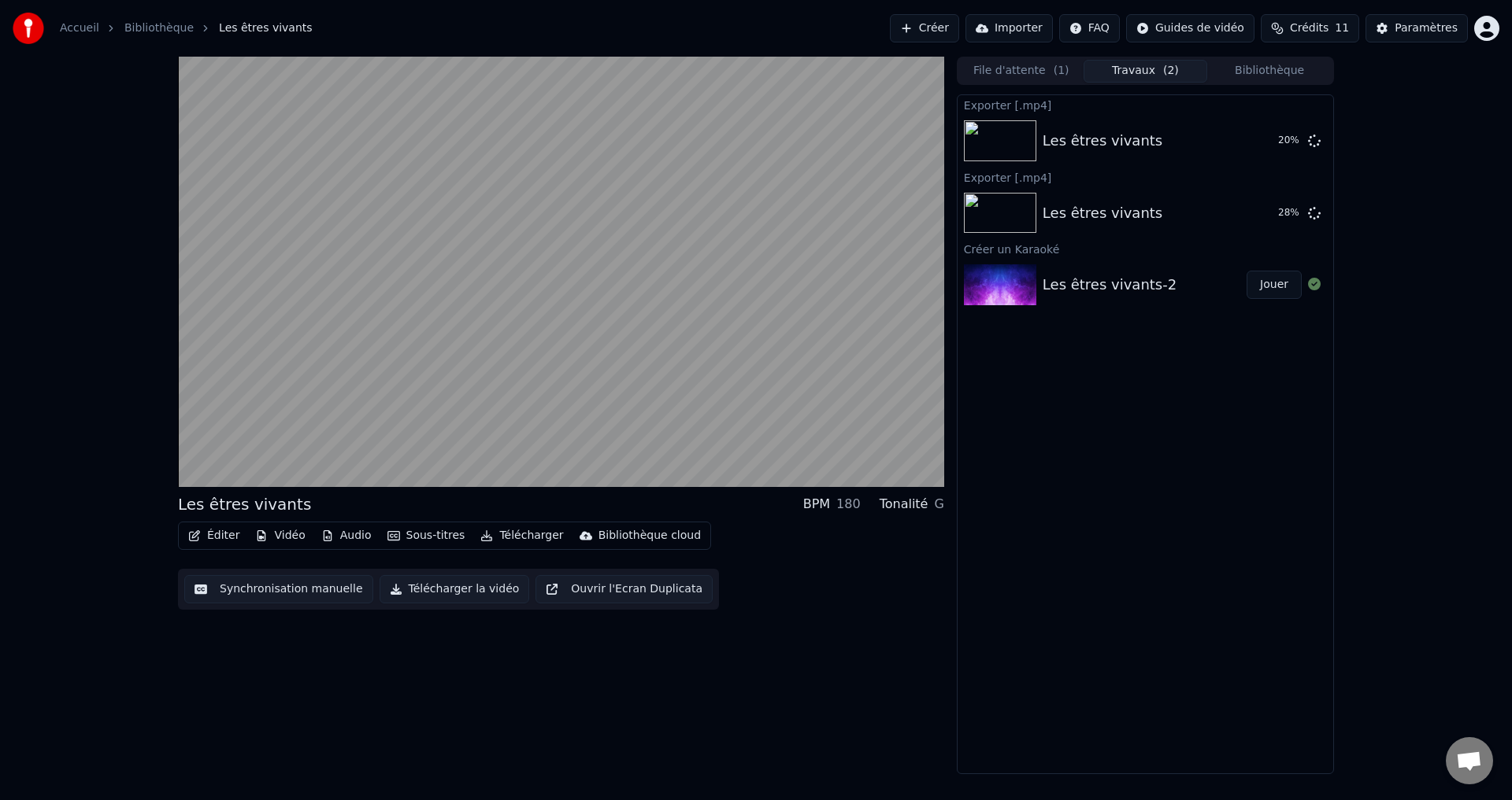
click at [573, 589] on button "Ouvrir l'Ecran Duplicata" at bounding box center [624, 589] width 177 height 28
click at [1043, 70] on button "File d'attente ( 1 )" at bounding box center [1021, 71] width 124 height 23
click at [1154, 61] on button "Travaux ( 2 )" at bounding box center [1145, 71] width 124 height 23
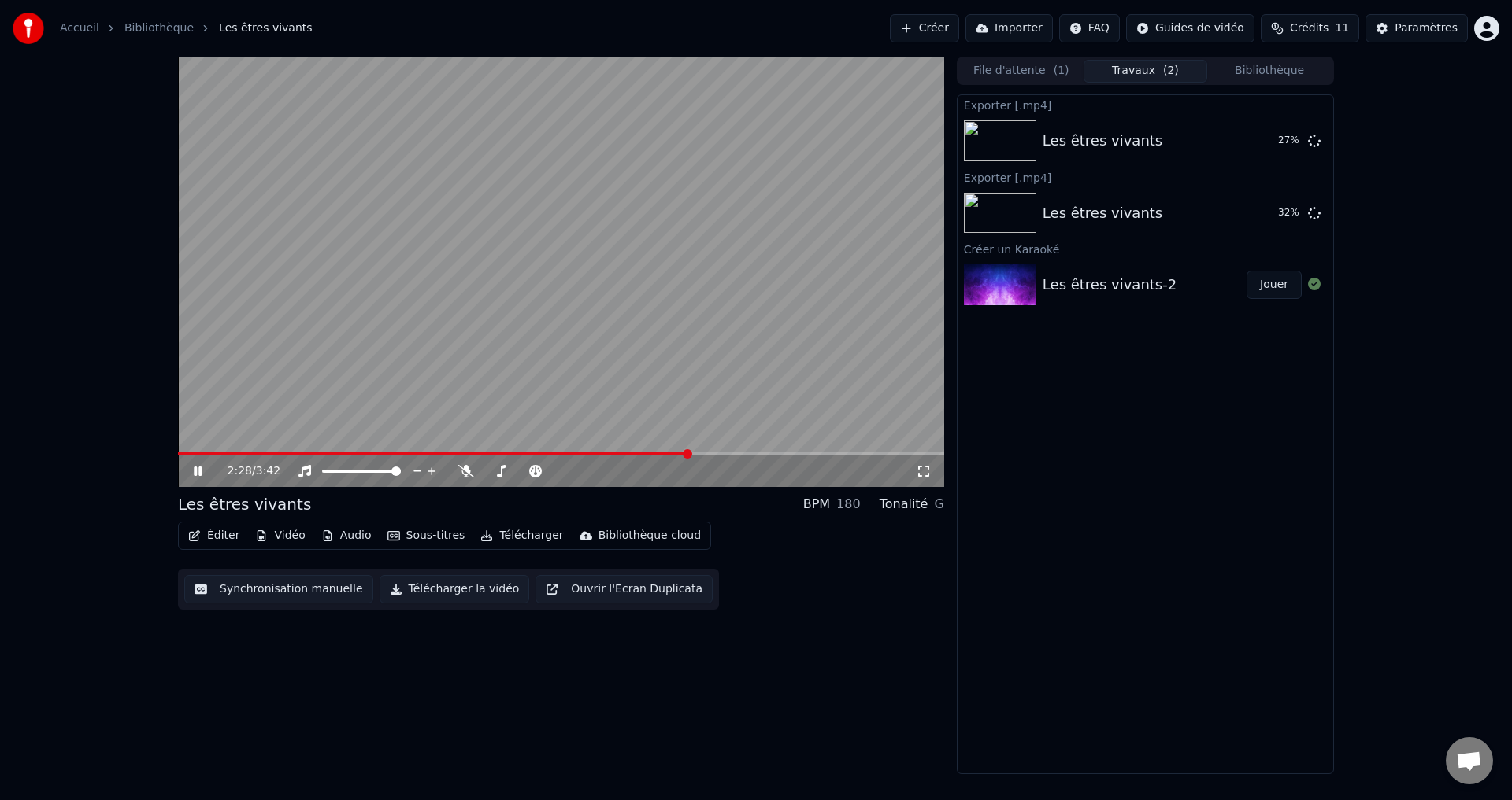
click at [175, 32] on link "Bibliothèque" at bounding box center [159, 28] width 70 height 16
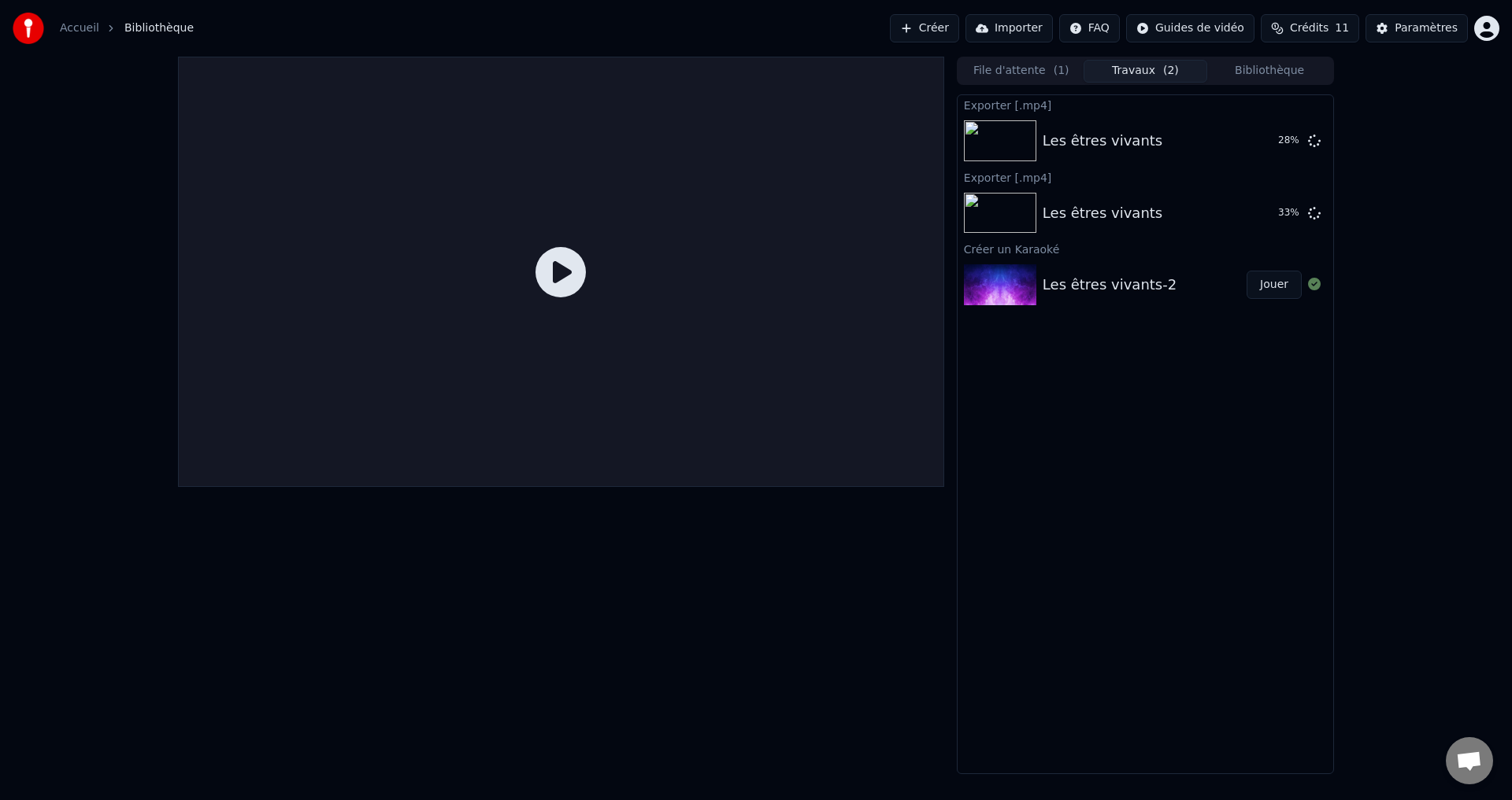
click at [85, 31] on link "Accueil" at bounding box center [79, 28] width 39 height 16
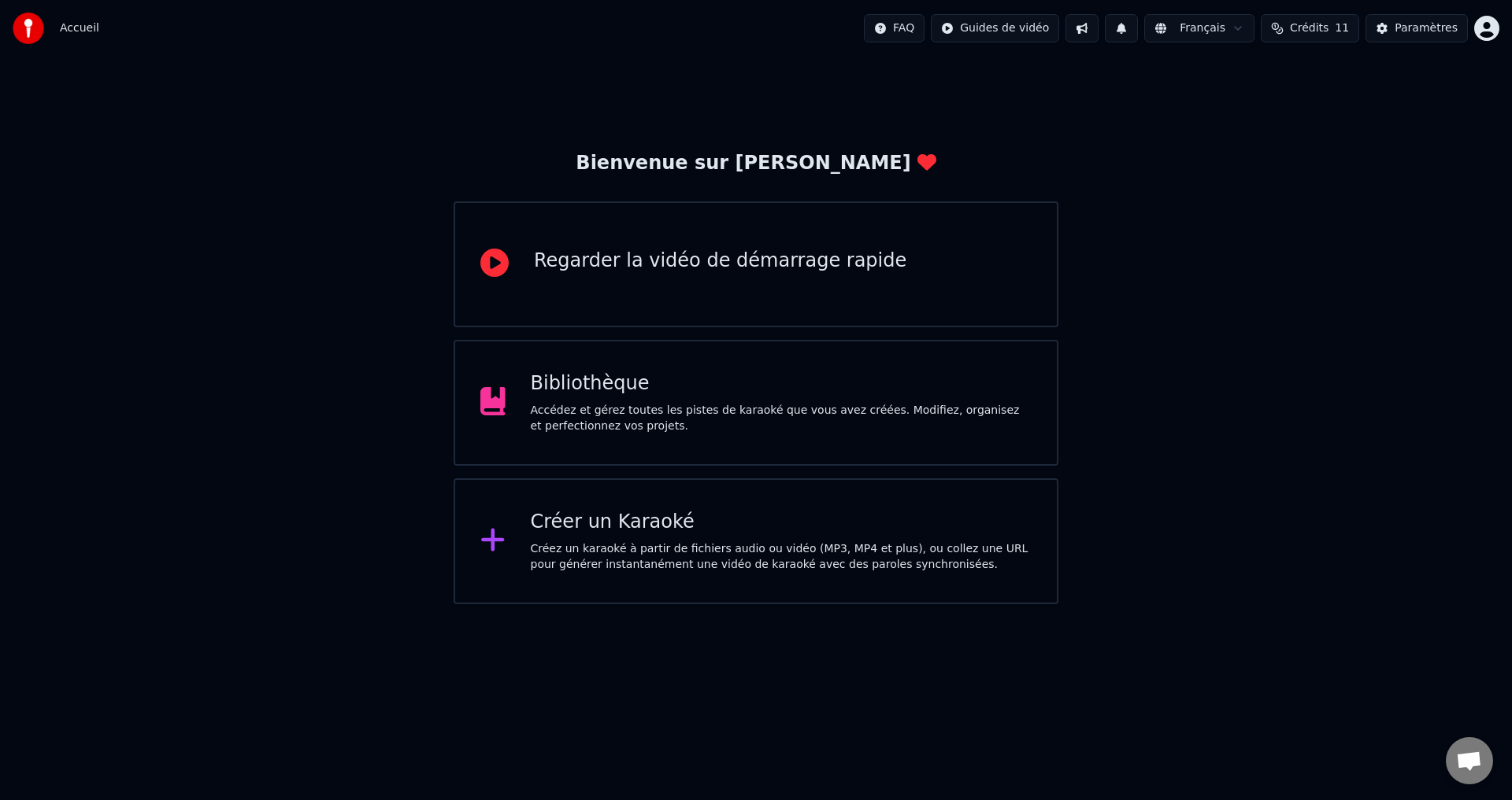
click at [630, 531] on div "Créer un Karaoké" at bounding box center [781, 522] width 502 height 25
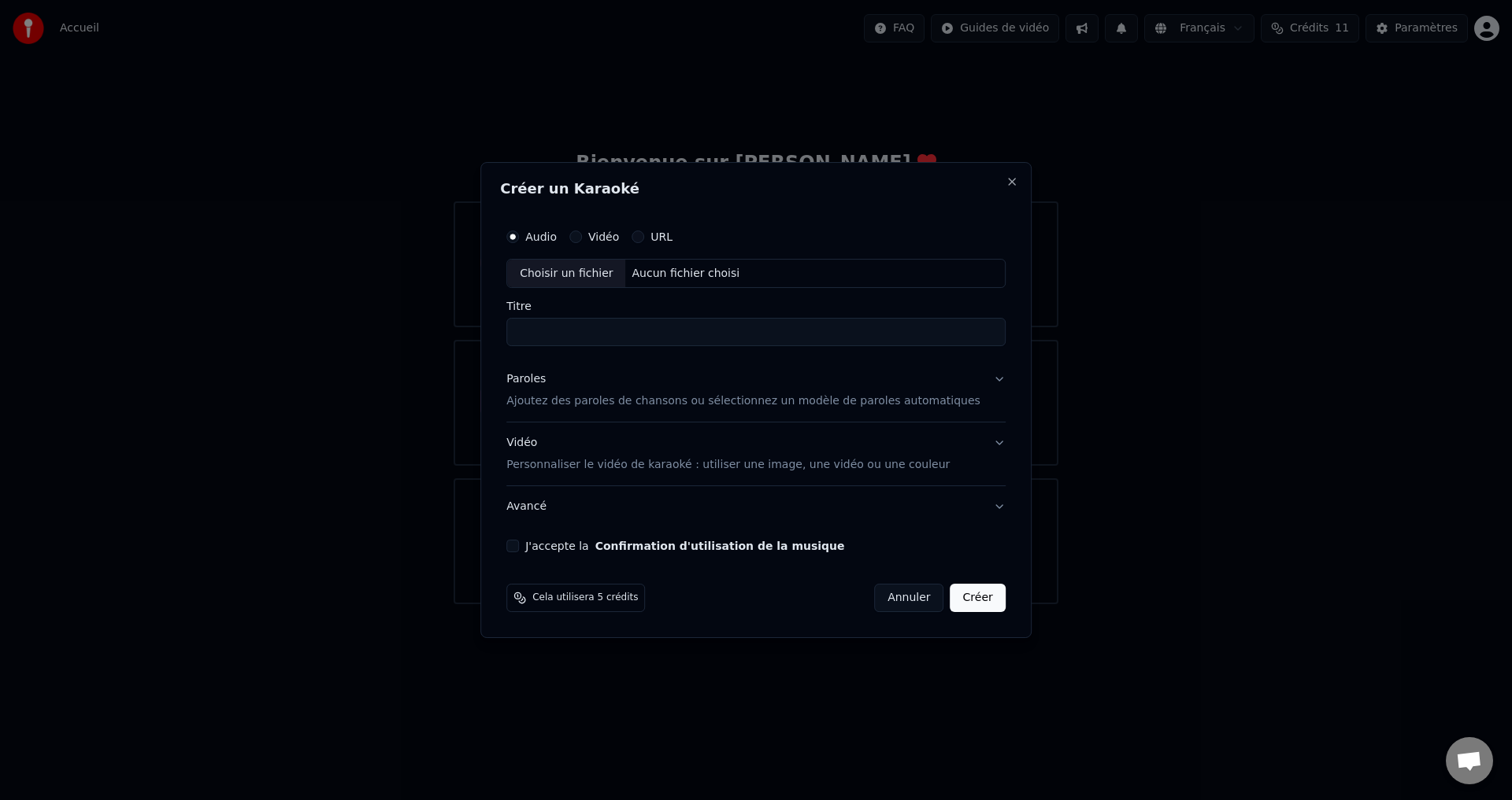
click at [694, 273] on div "Aucun fichier choisi" at bounding box center [686, 274] width 120 height 16
click at [656, 328] on input "**********" at bounding box center [756, 332] width 499 height 28
drag, startPoint x: 623, startPoint y: 331, endPoint x: 670, endPoint y: 341, distance: 48.1
click at [670, 341] on input "**********" at bounding box center [756, 332] width 499 height 28
type input "**********"
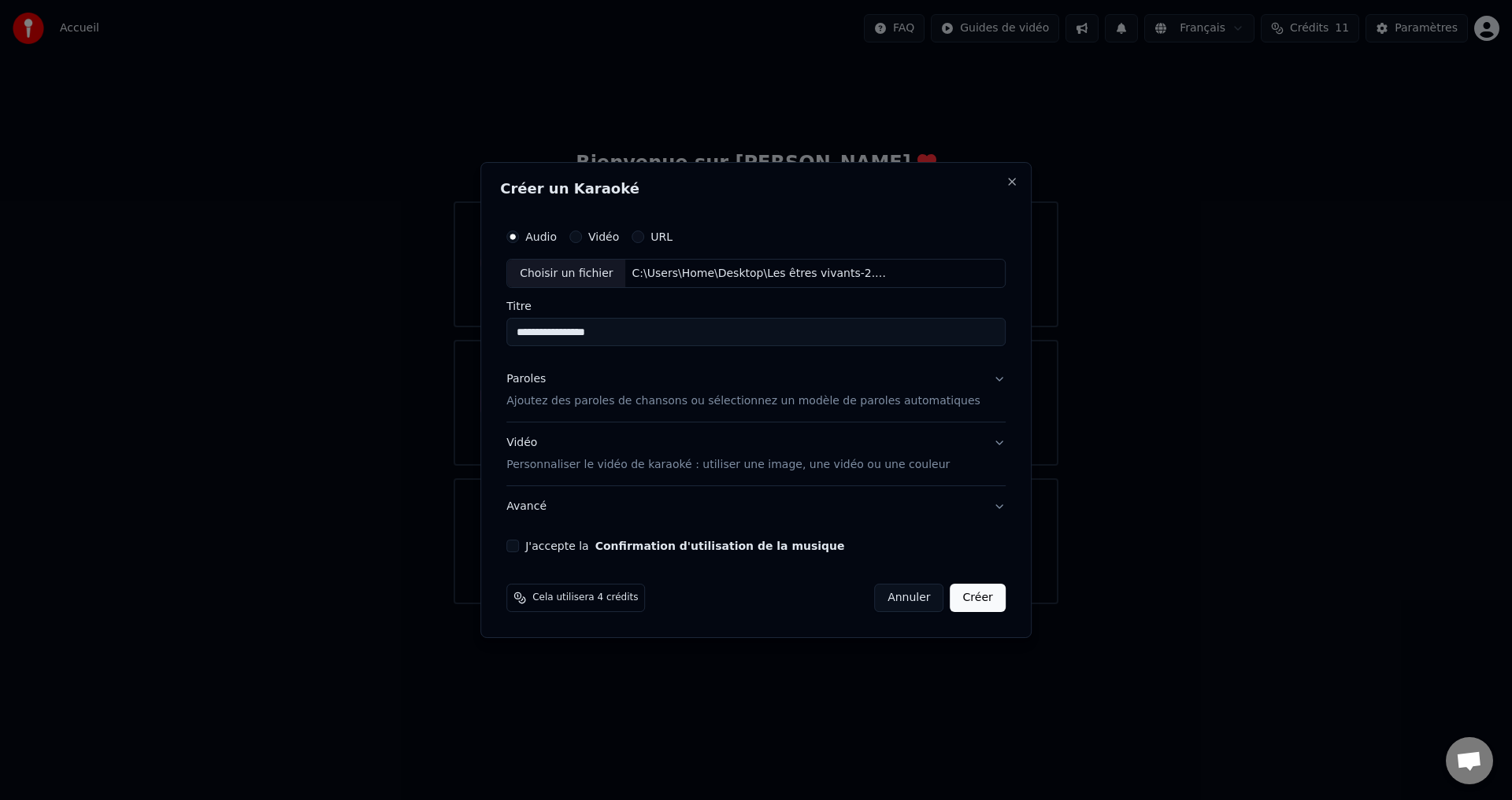
click at [660, 408] on p "Ajoutez des paroles de chansons ou sélectionnez un modèle de paroles automatiqu…" at bounding box center [742, 402] width 474 height 16
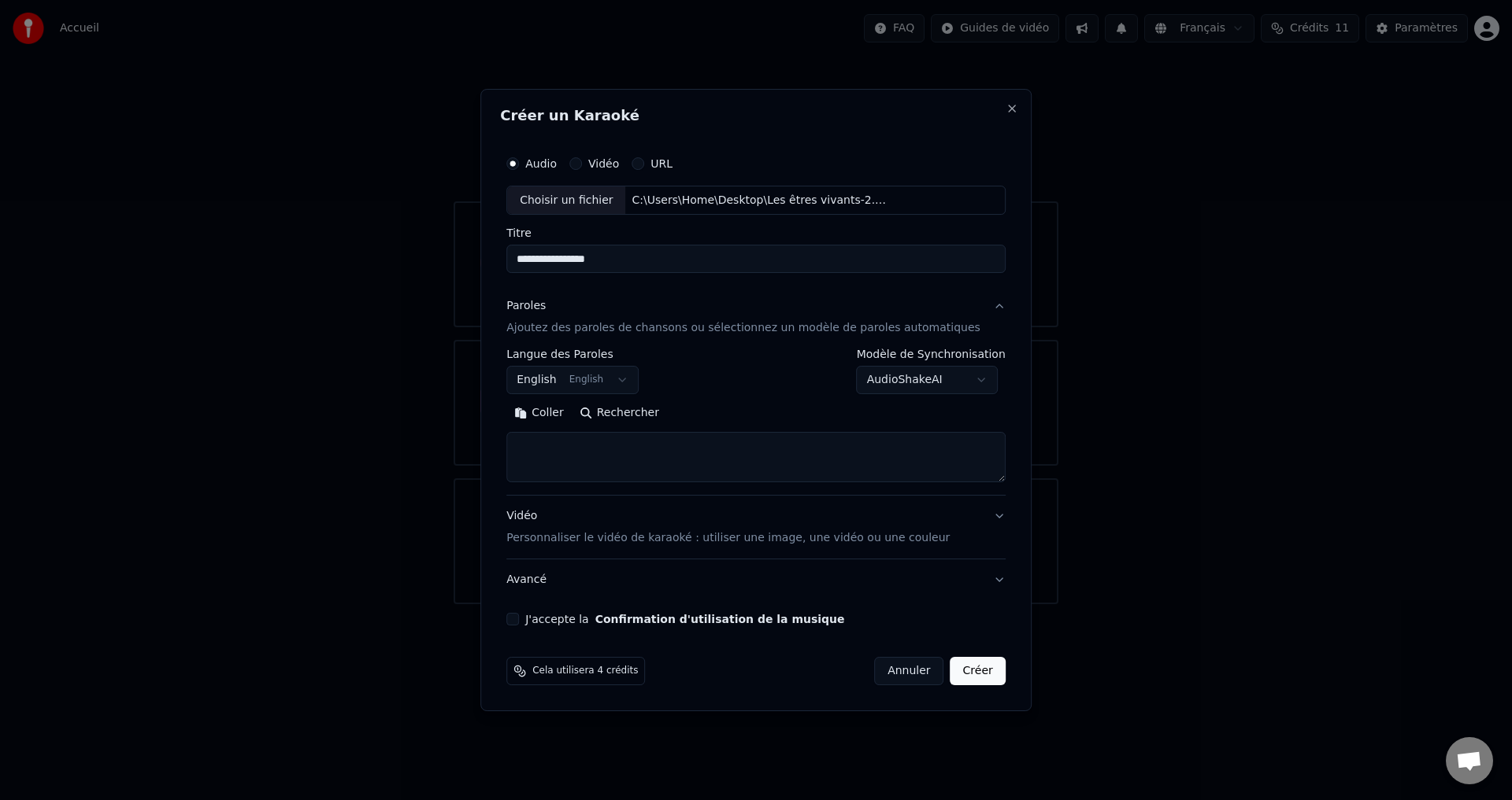
click at [621, 458] on textarea at bounding box center [756, 458] width 499 height 51
click at [560, 381] on button "English English" at bounding box center [571, 381] width 132 height 28
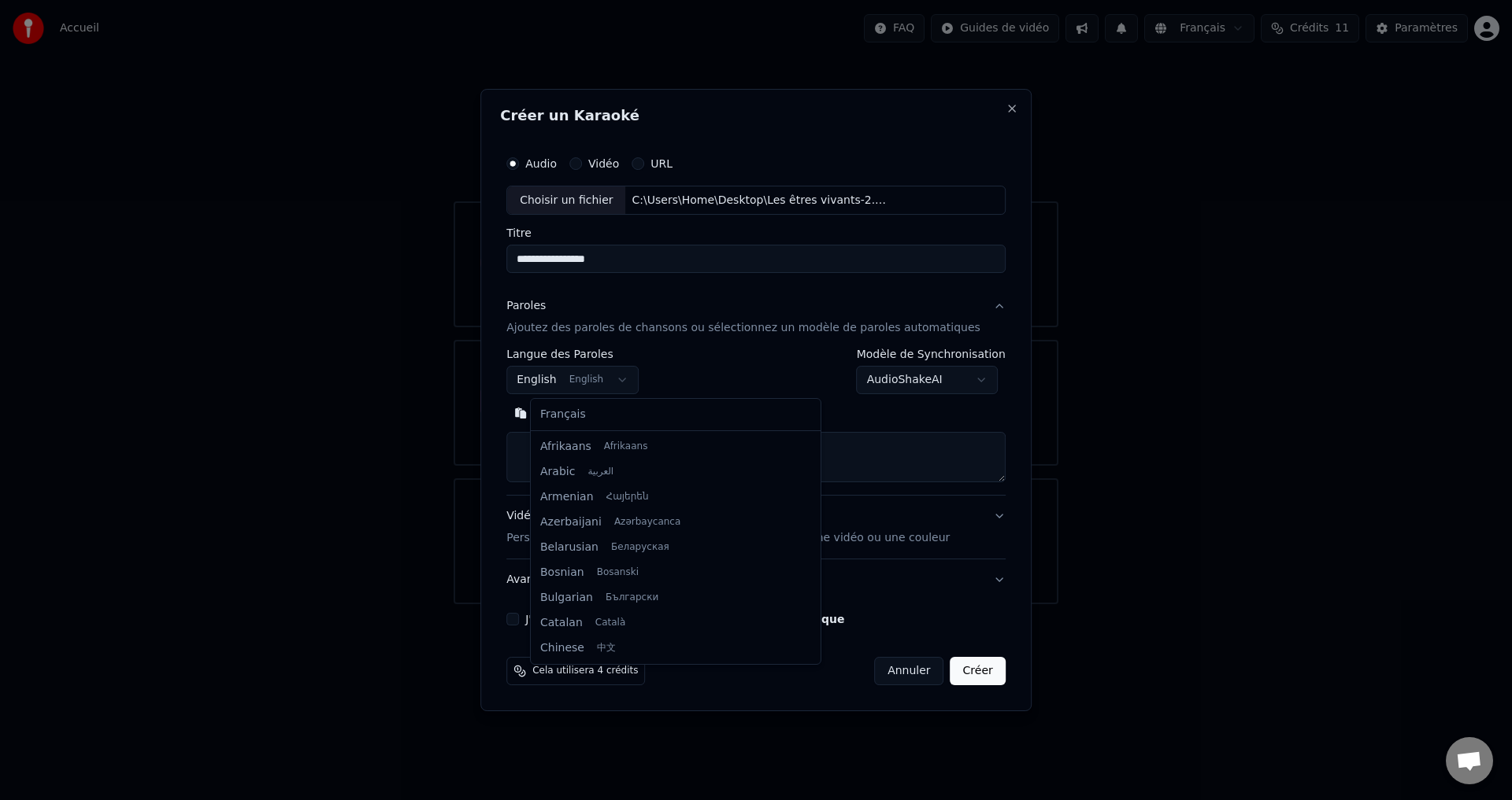
scroll to position [126, 0]
select select "**"
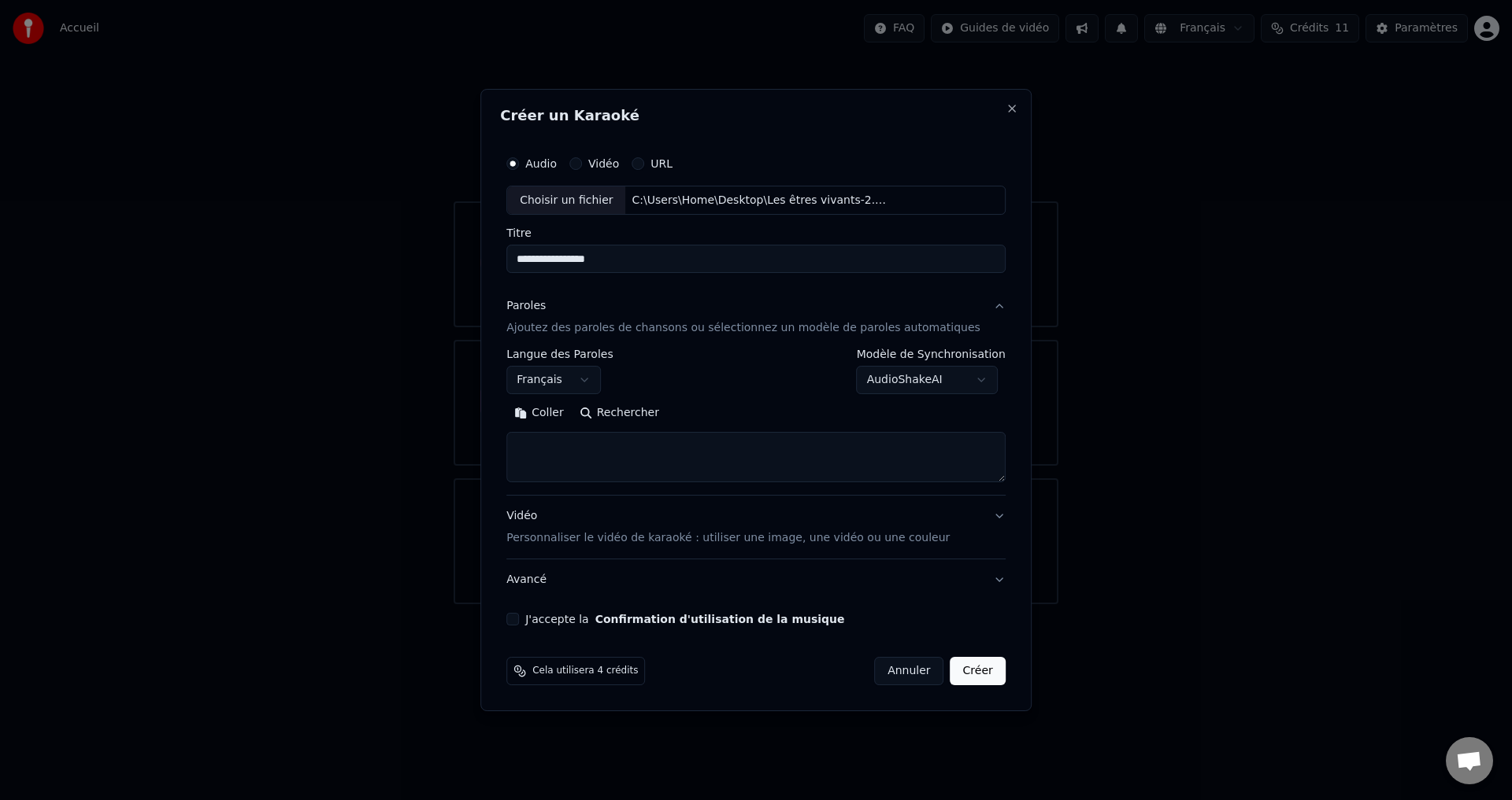
click at [562, 447] on textarea at bounding box center [756, 458] width 499 height 51
paste textarea "**********"
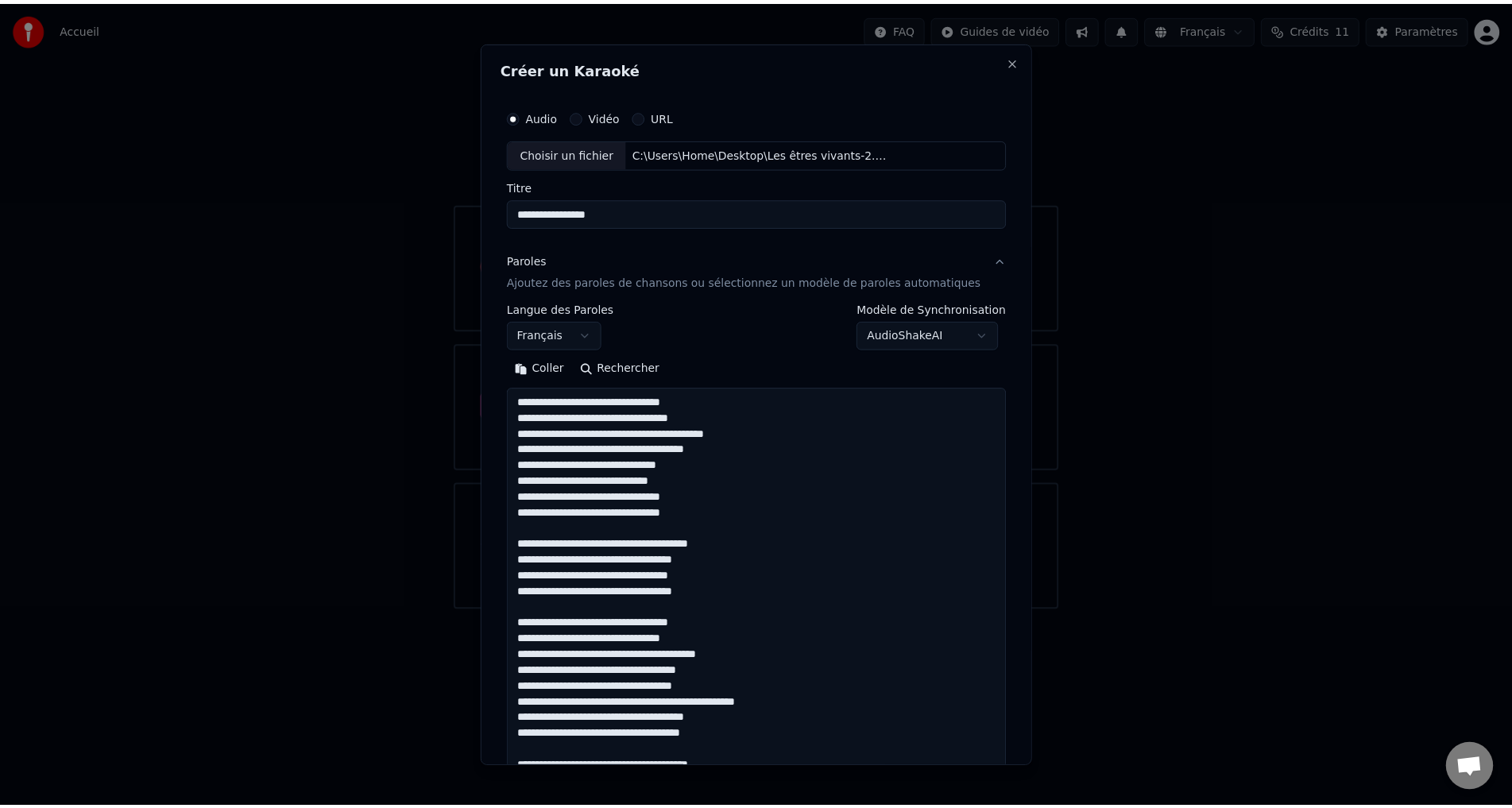
scroll to position [1101, 0]
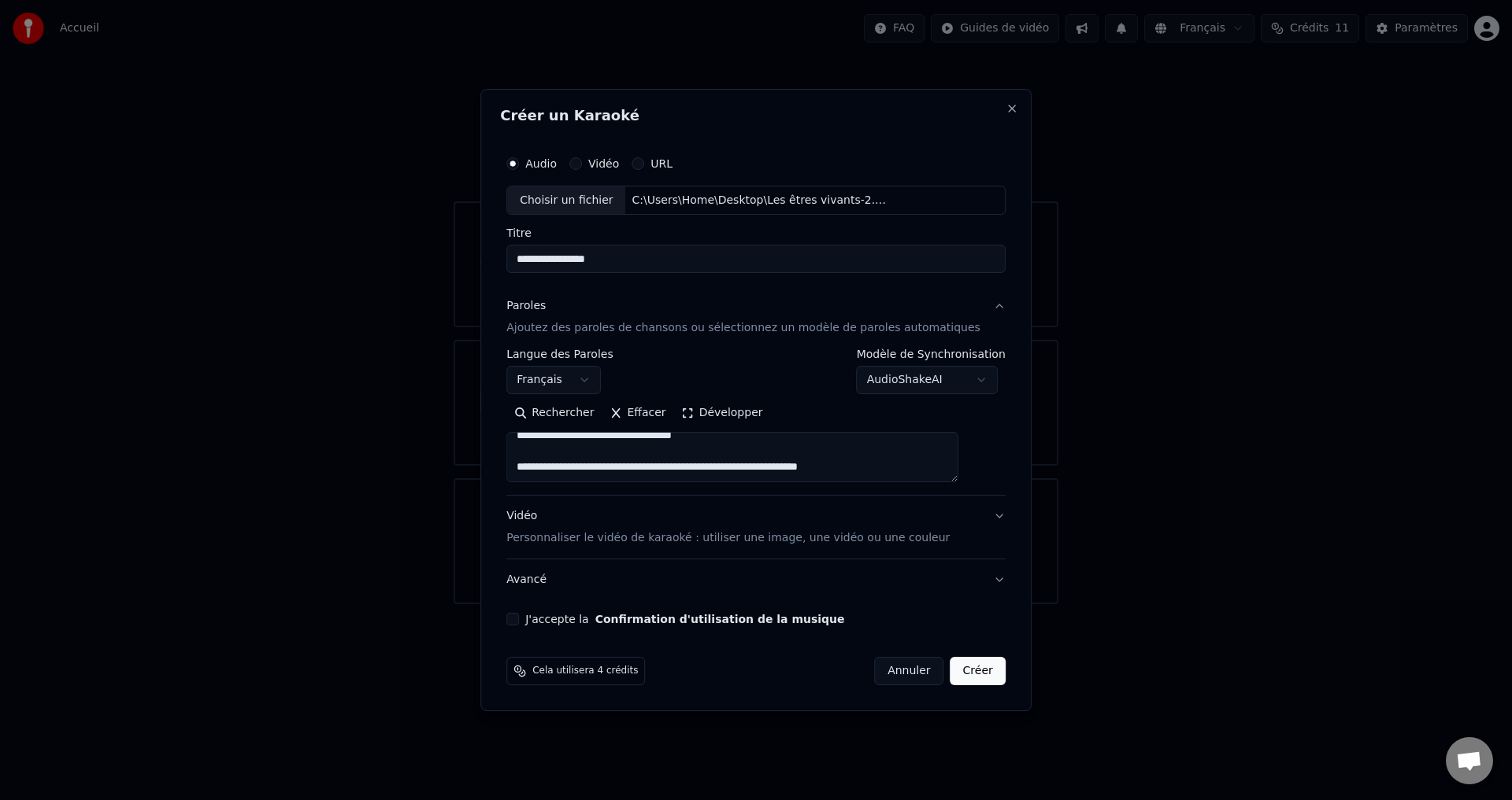
type textarea "**********"
click at [941, 380] on body "**********" at bounding box center [756, 302] width 1512 height 604
click at [1129, 475] on div at bounding box center [756, 400] width 1512 height 800
click at [683, 539] on p "Personnaliser le vidéo de karaoké : utiliser une image, une vidéo ou une couleur" at bounding box center [727, 538] width 443 height 16
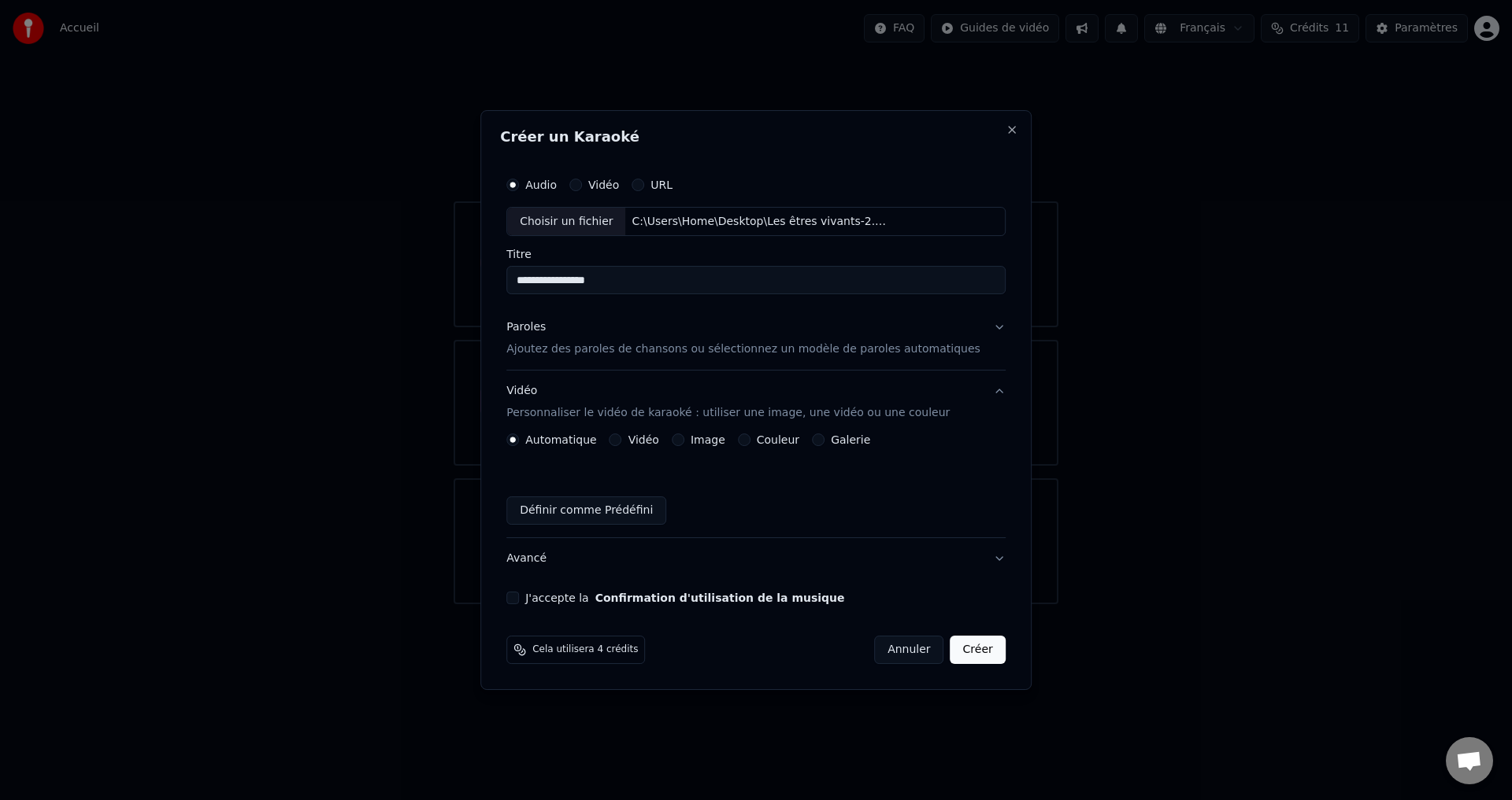
click at [977, 329] on button "Paroles Ajoutez des paroles de chansons ou sélectionnez un modèle de paroles au…" at bounding box center [756, 339] width 499 height 63
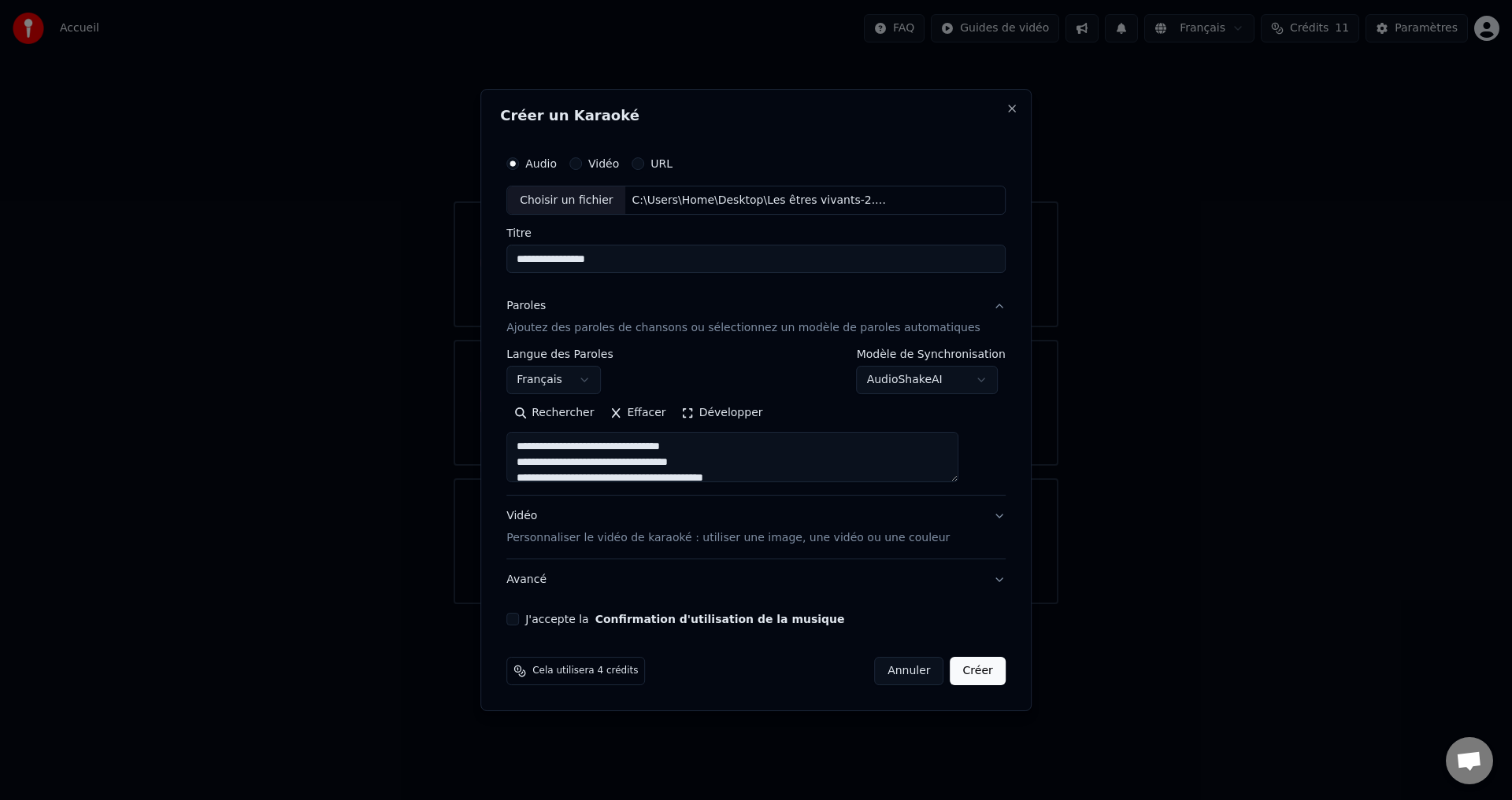
click at [737, 549] on button "Vidéo Personnaliser le vidéo de karaoké : utiliser une image, une vidéo ou une …" at bounding box center [756, 528] width 499 height 63
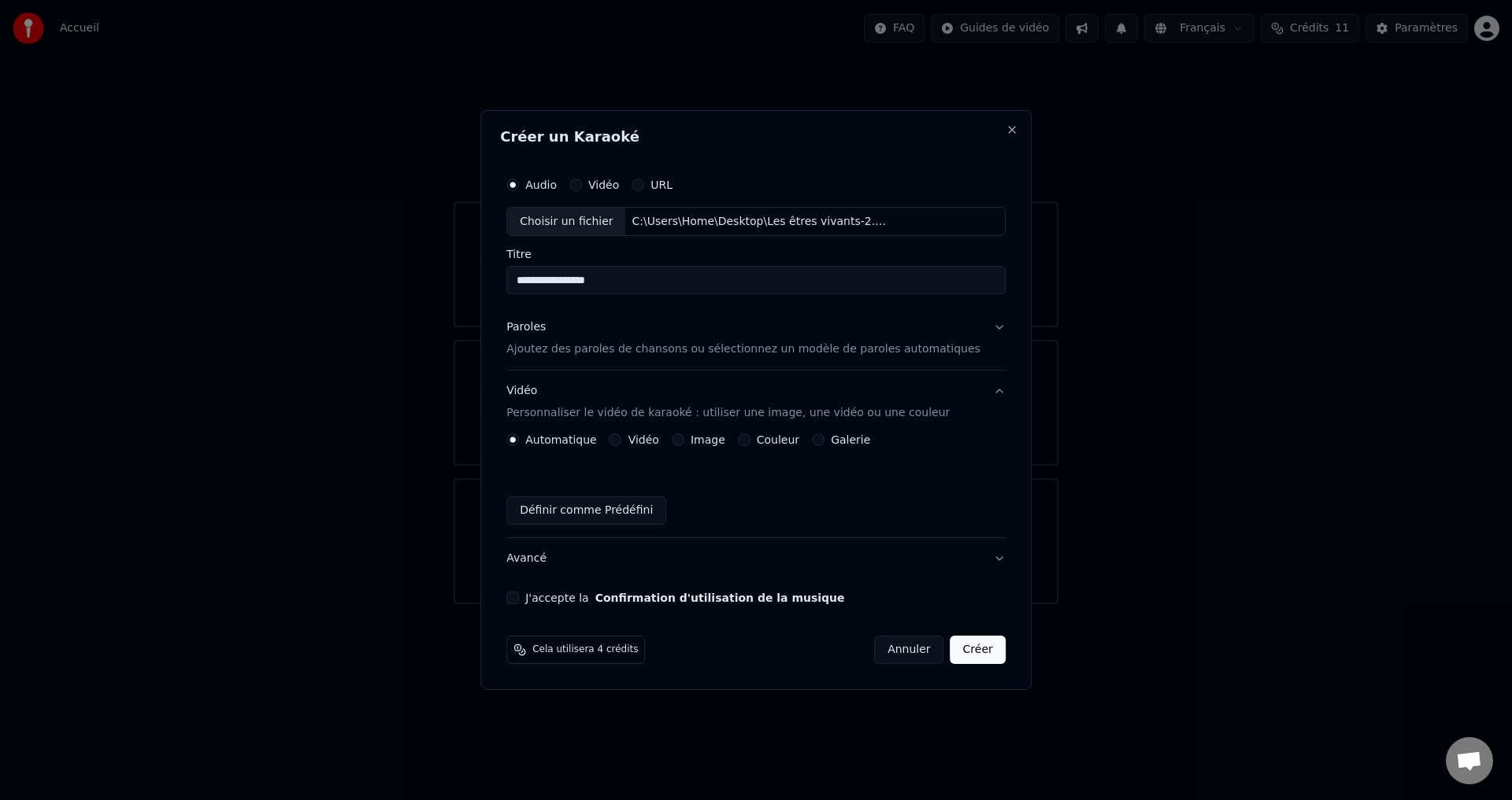
click at [519, 597] on button "J'accepte la Confirmation d'utilisation de la musique" at bounding box center [512, 598] width 12 height 12
click at [1005, 133] on button "Close" at bounding box center [1011, 129] width 12 height 12
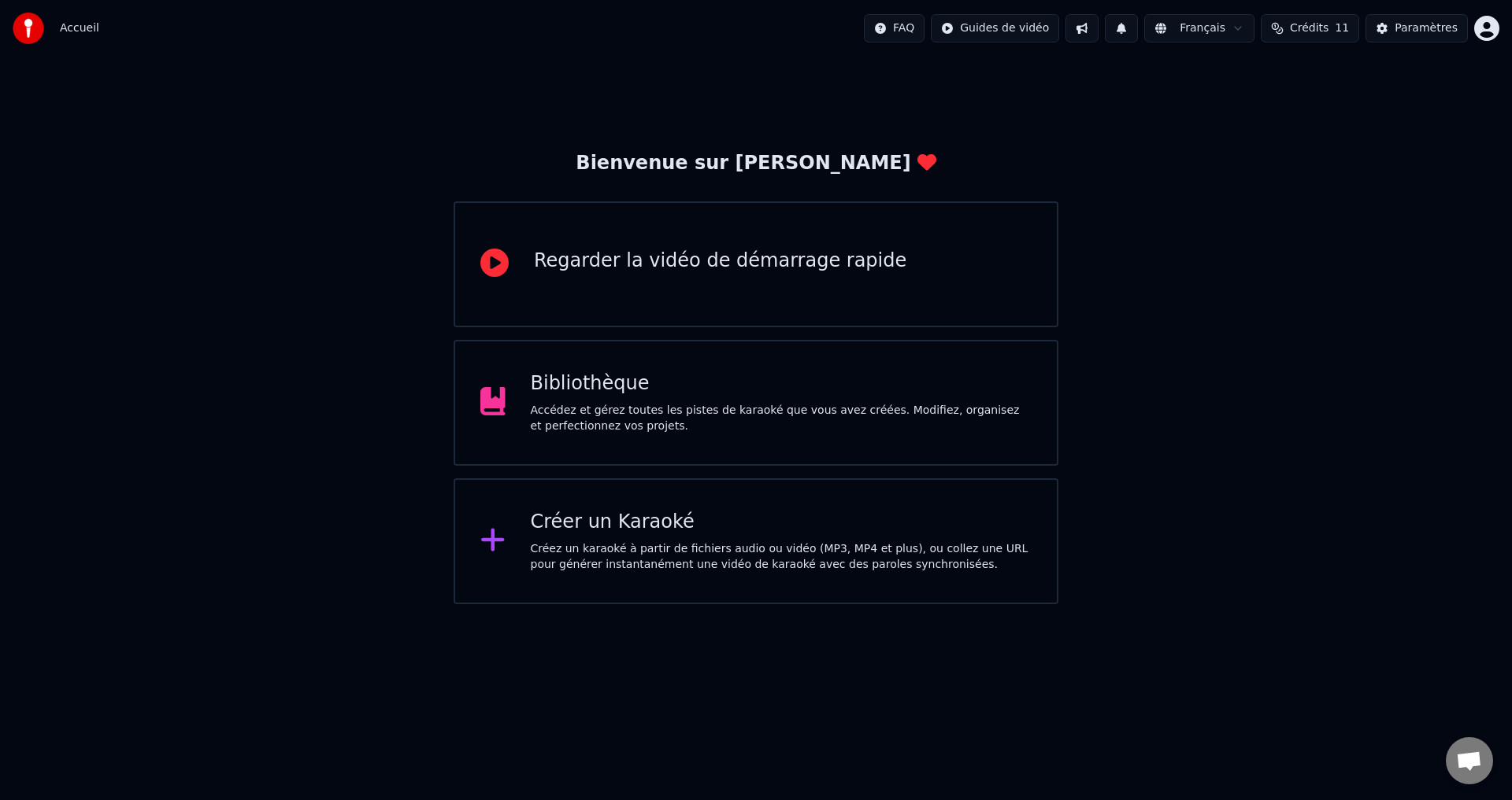
click at [934, 27] on html "Accueil FAQ Guides de vidéo Français Crédits 11 Paramètres Bienvenue sur Youka …" at bounding box center [756, 302] width 1512 height 604
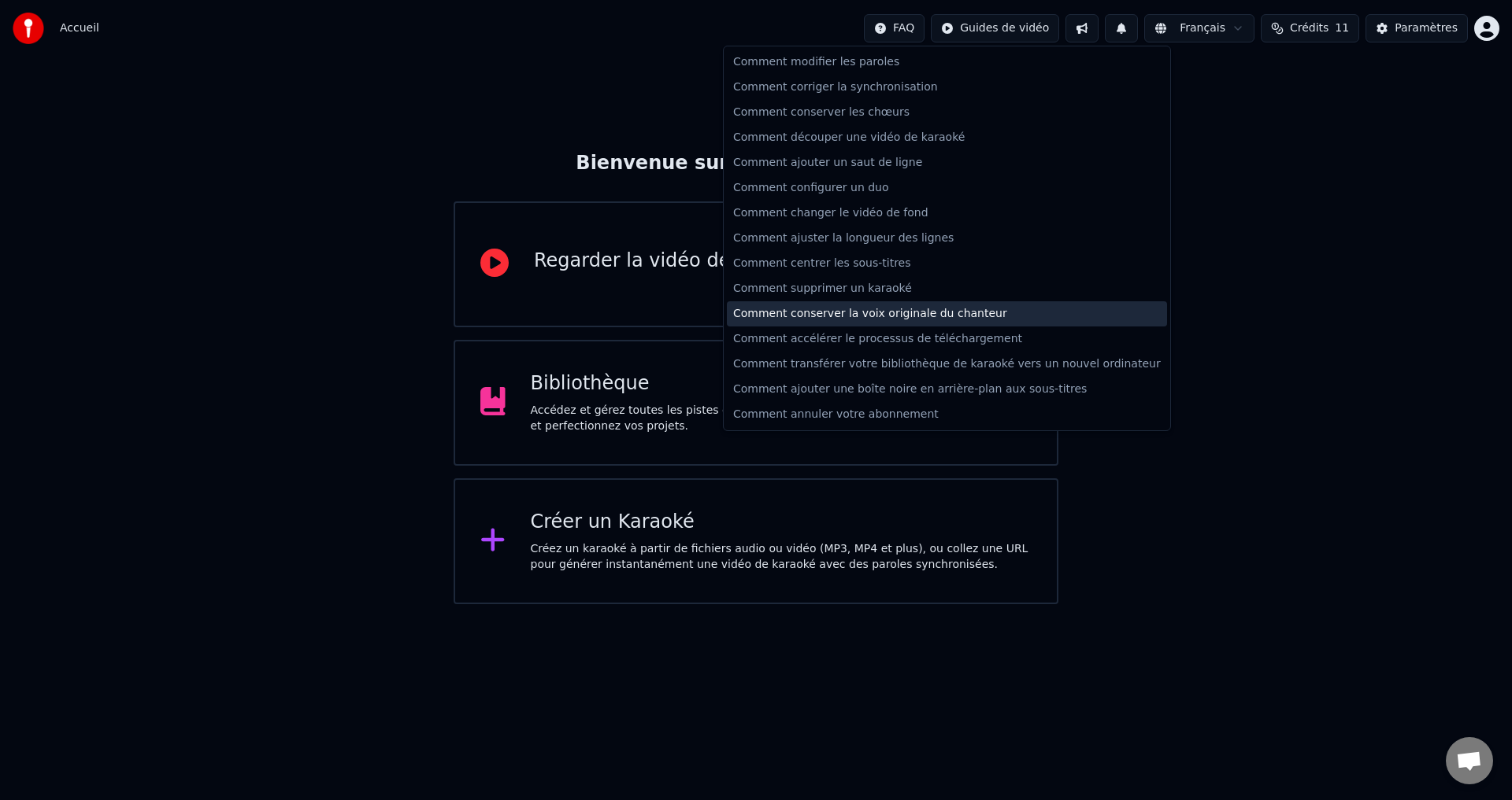
click at [897, 311] on div "Comment conserver la voix originale du chanteur" at bounding box center [946, 314] width 440 height 25
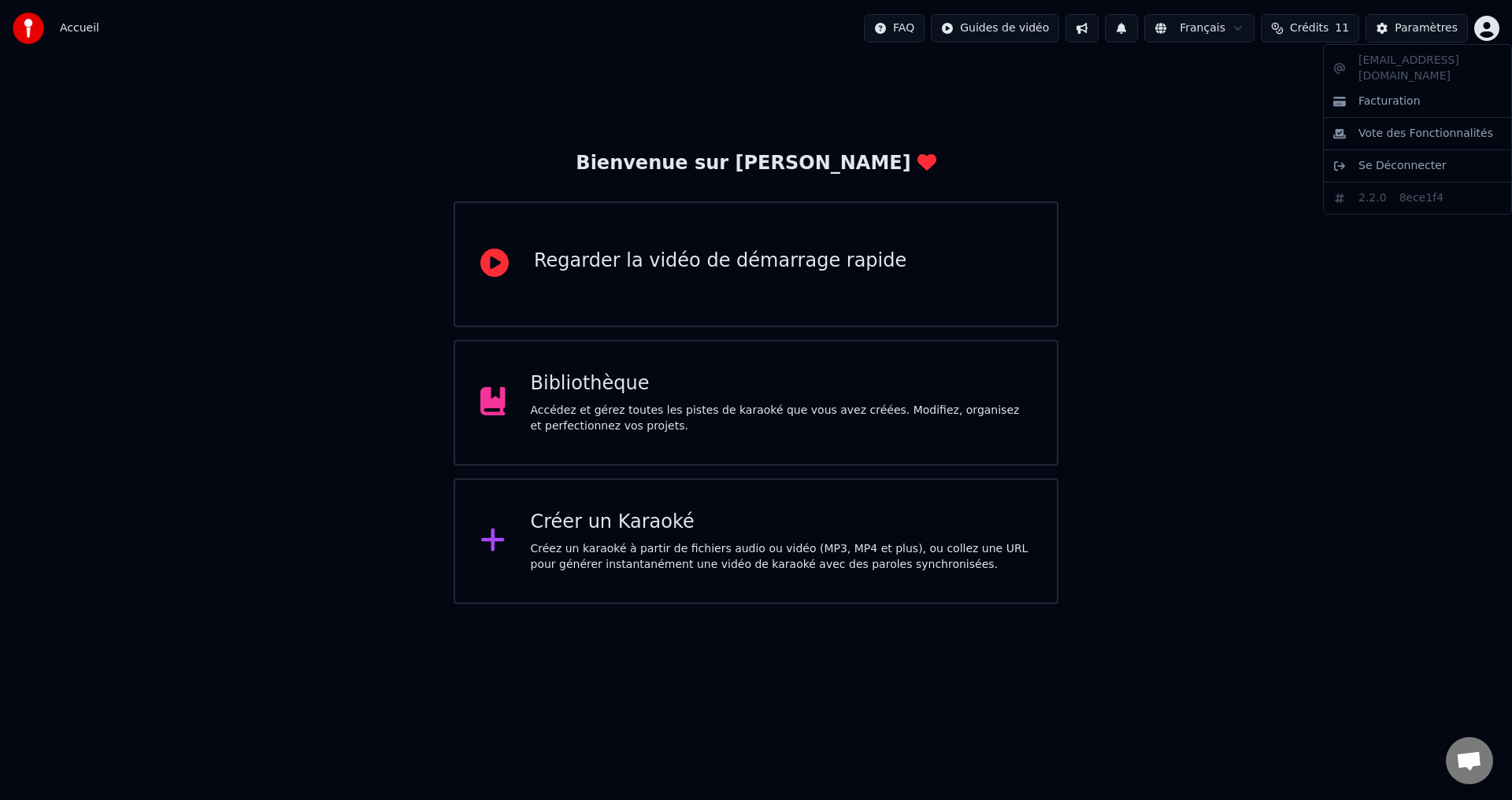
click at [1492, 21] on html "Accueil FAQ Guides de vidéo Français Crédits 11 Paramètres Bienvenue sur Youka …" at bounding box center [756, 302] width 1512 height 604
click at [655, 412] on html "Accueil FAQ Guides de vidéo Français Crédits 11 Paramètres Bienvenue sur Youka …" at bounding box center [756, 302] width 1512 height 604
click at [557, 380] on div "Bibliothèque" at bounding box center [781, 384] width 502 height 25
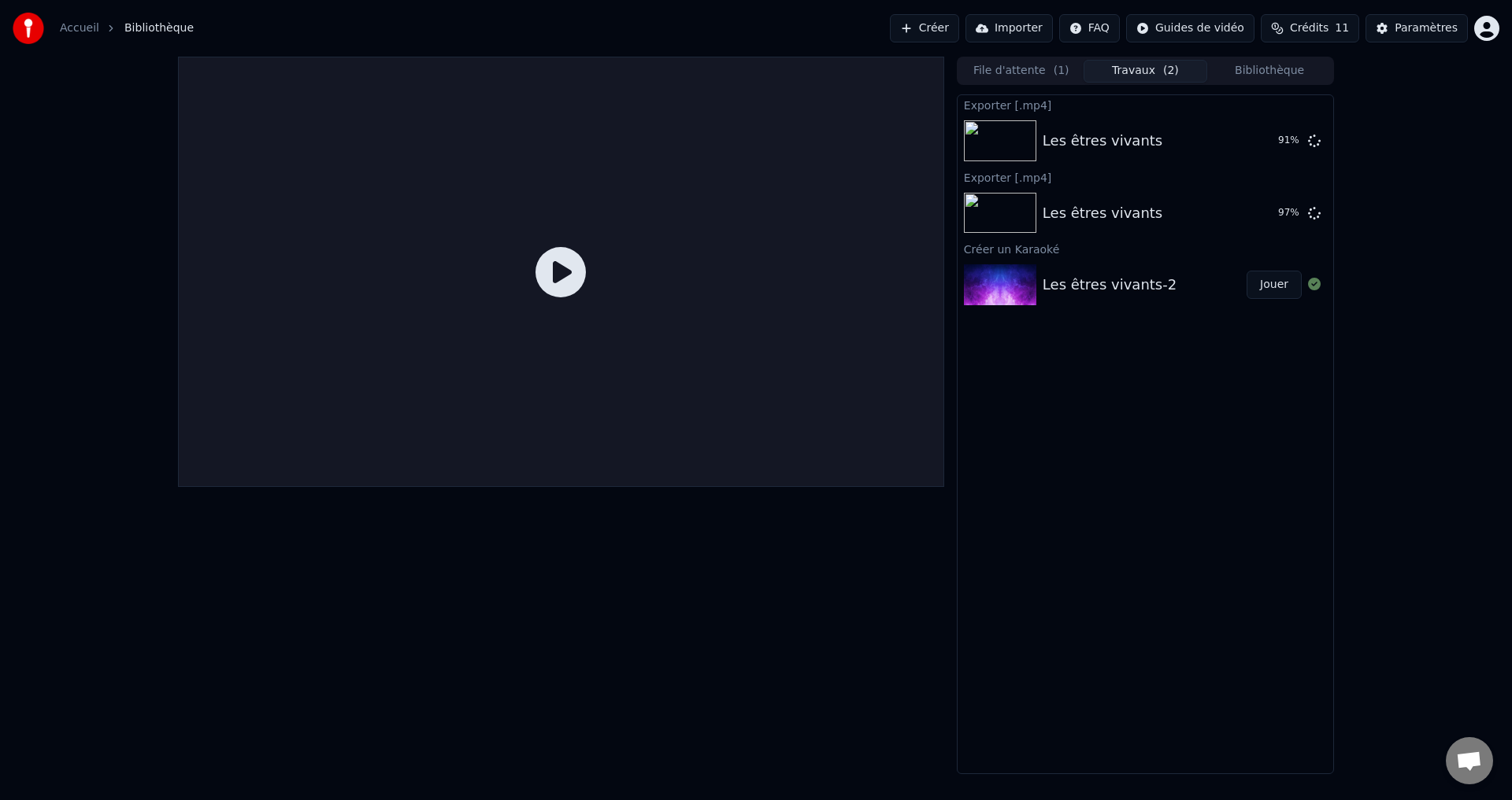
click at [1098, 278] on div "Les êtres vivants-2" at bounding box center [1109, 284] width 134 height 22
click at [1249, 215] on button "Afficher" at bounding box center [1267, 213] width 70 height 28
click at [1123, 287] on div "Les êtres vivants-2" at bounding box center [1109, 284] width 134 height 22
click at [1270, 284] on button "Jouer" at bounding box center [1274, 285] width 55 height 28
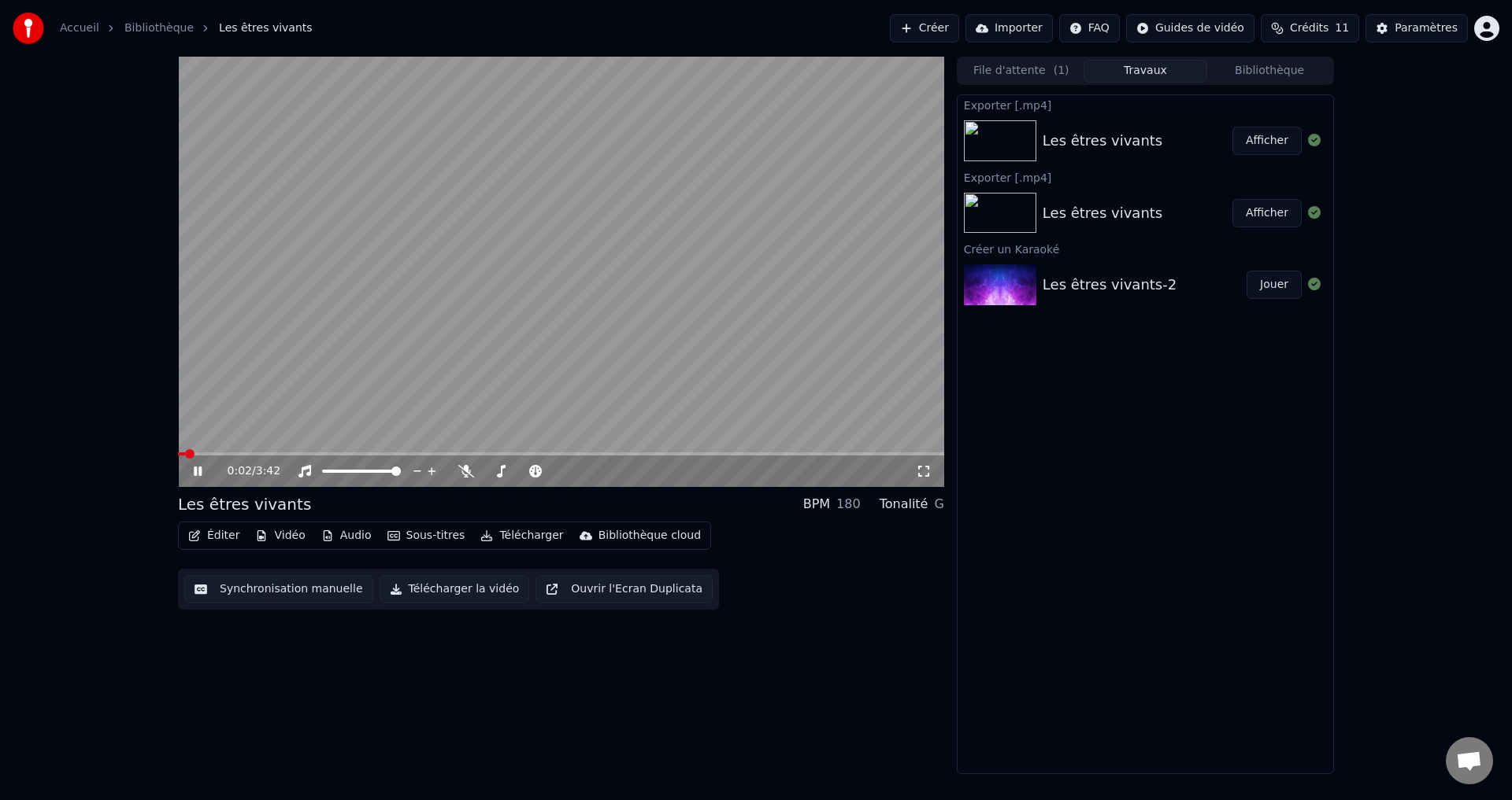
click at [194, 470] on icon at bounding box center [209, 471] width 37 height 12
click at [224, 537] on button "Éditer" at bounding box center [213, 536] width 64 height 22
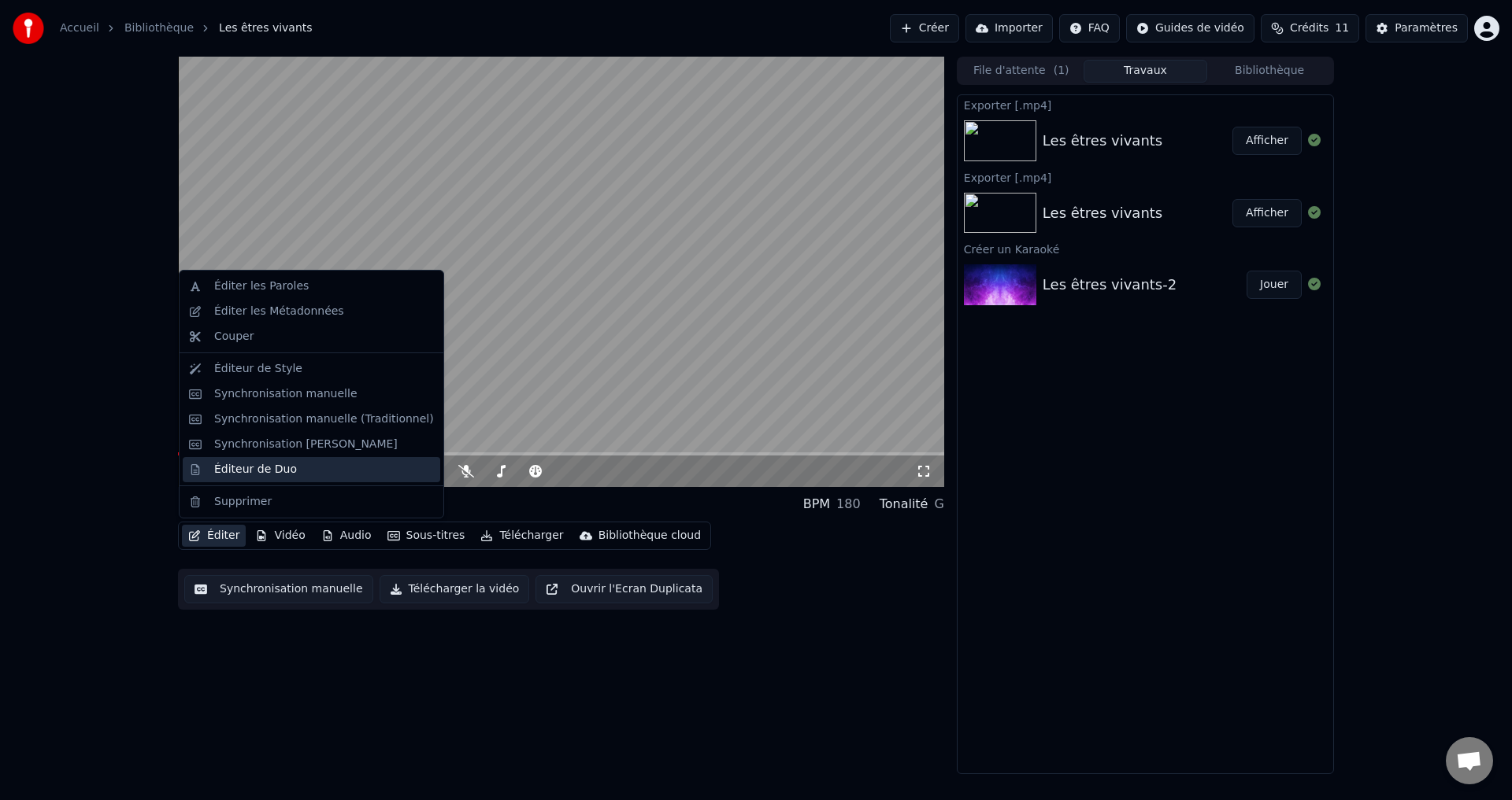
click at [250, 470] on div "Éditeur de Duo" at bounding box center [255, 469] width 83 height 16
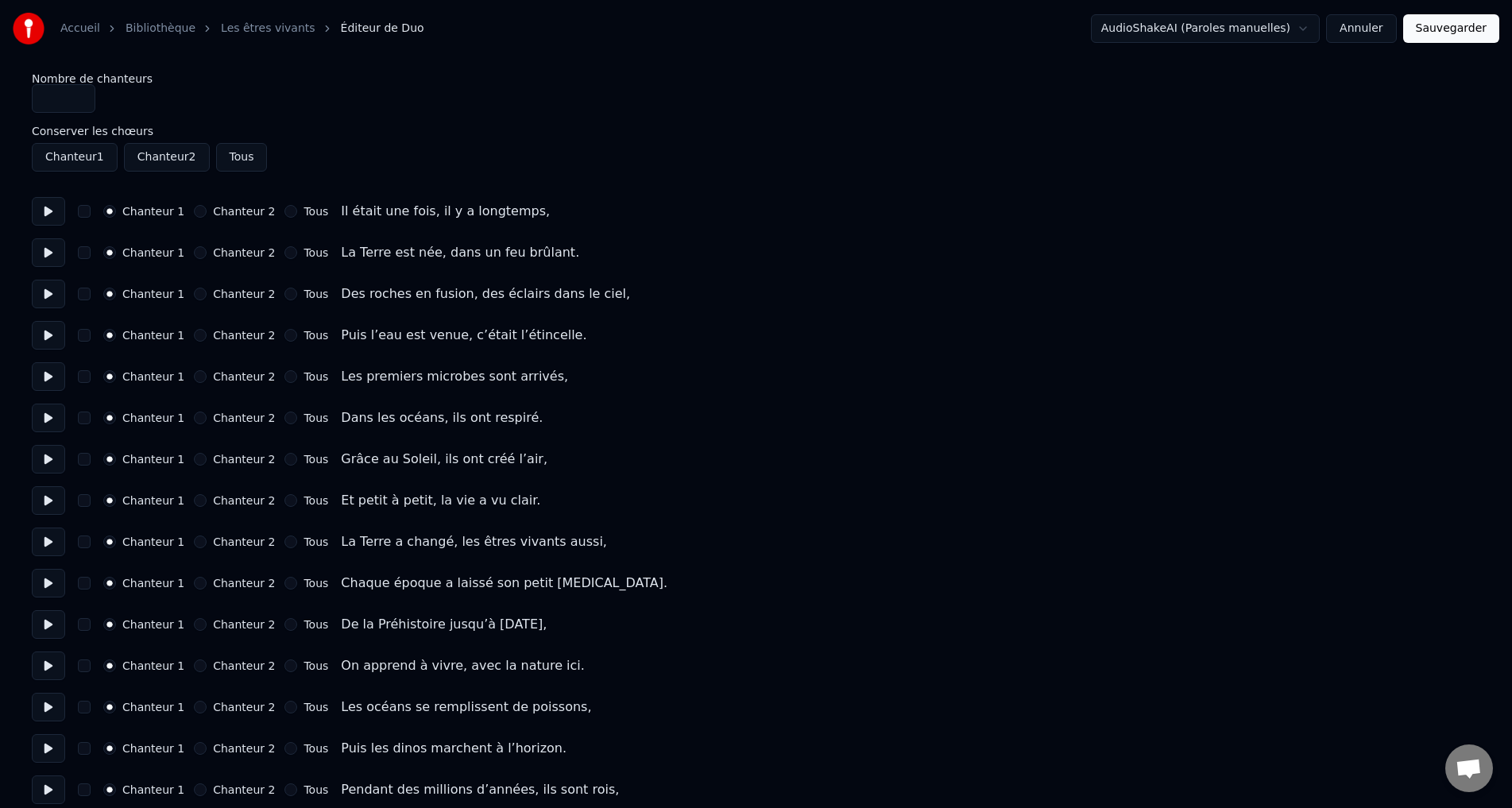
click at [241, 157] on button "Tous" at bounding box center [242, 157] width 52 height 28
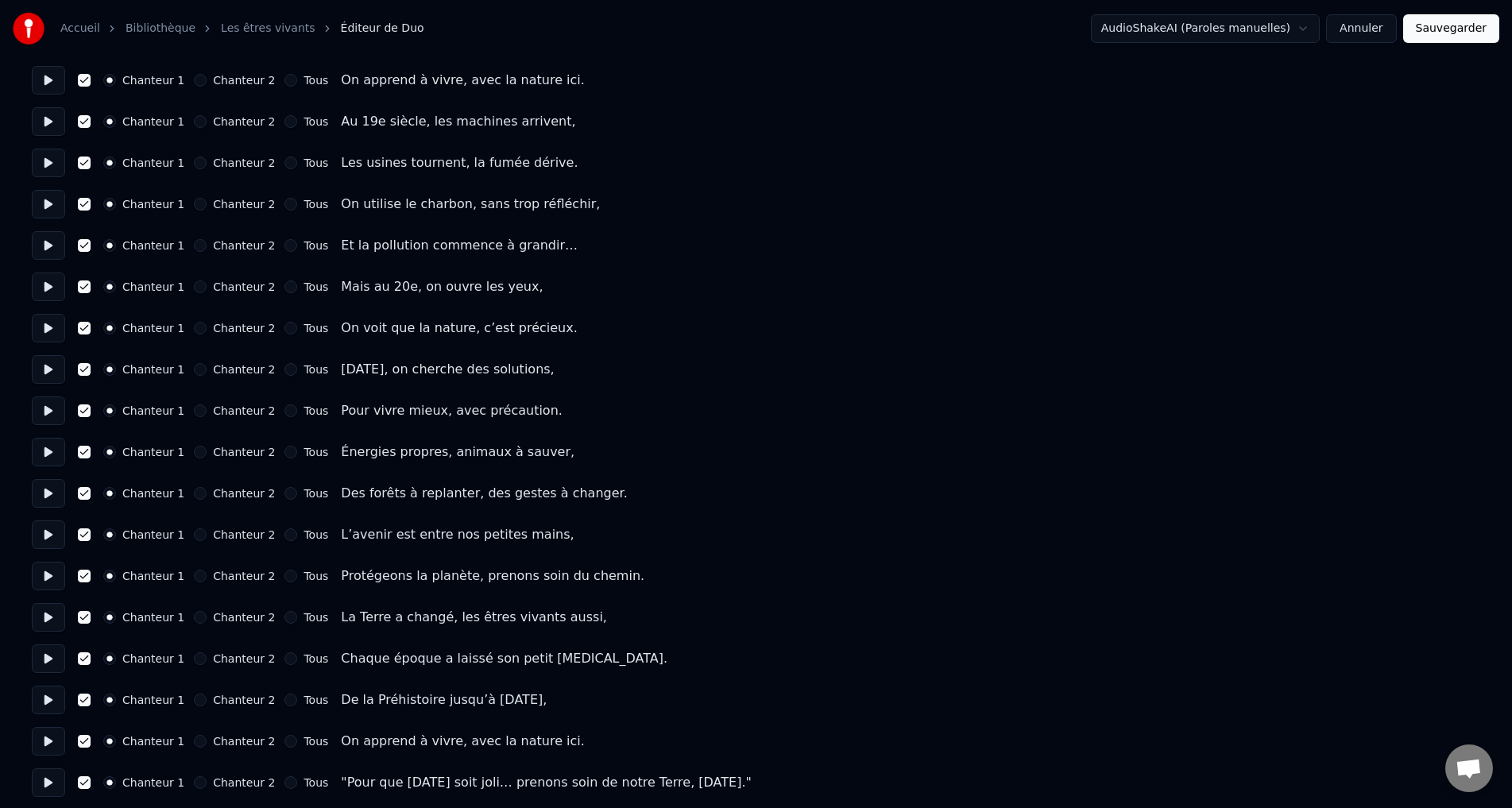
scroll to position [1913, 0]
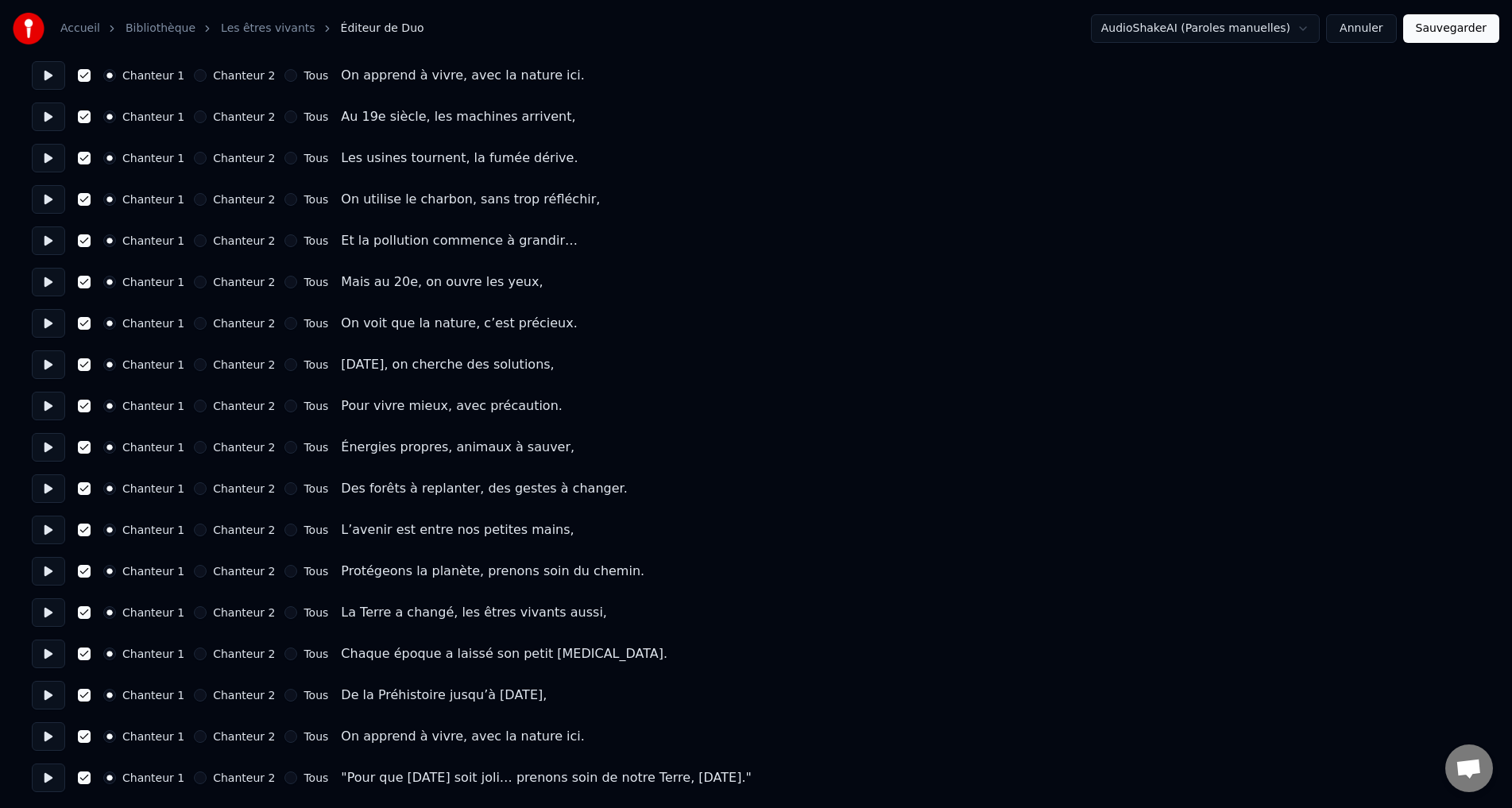
click at [1452, 20] on button "Sauvegarder" at bounding box center [1451, 28] width 96 height 28
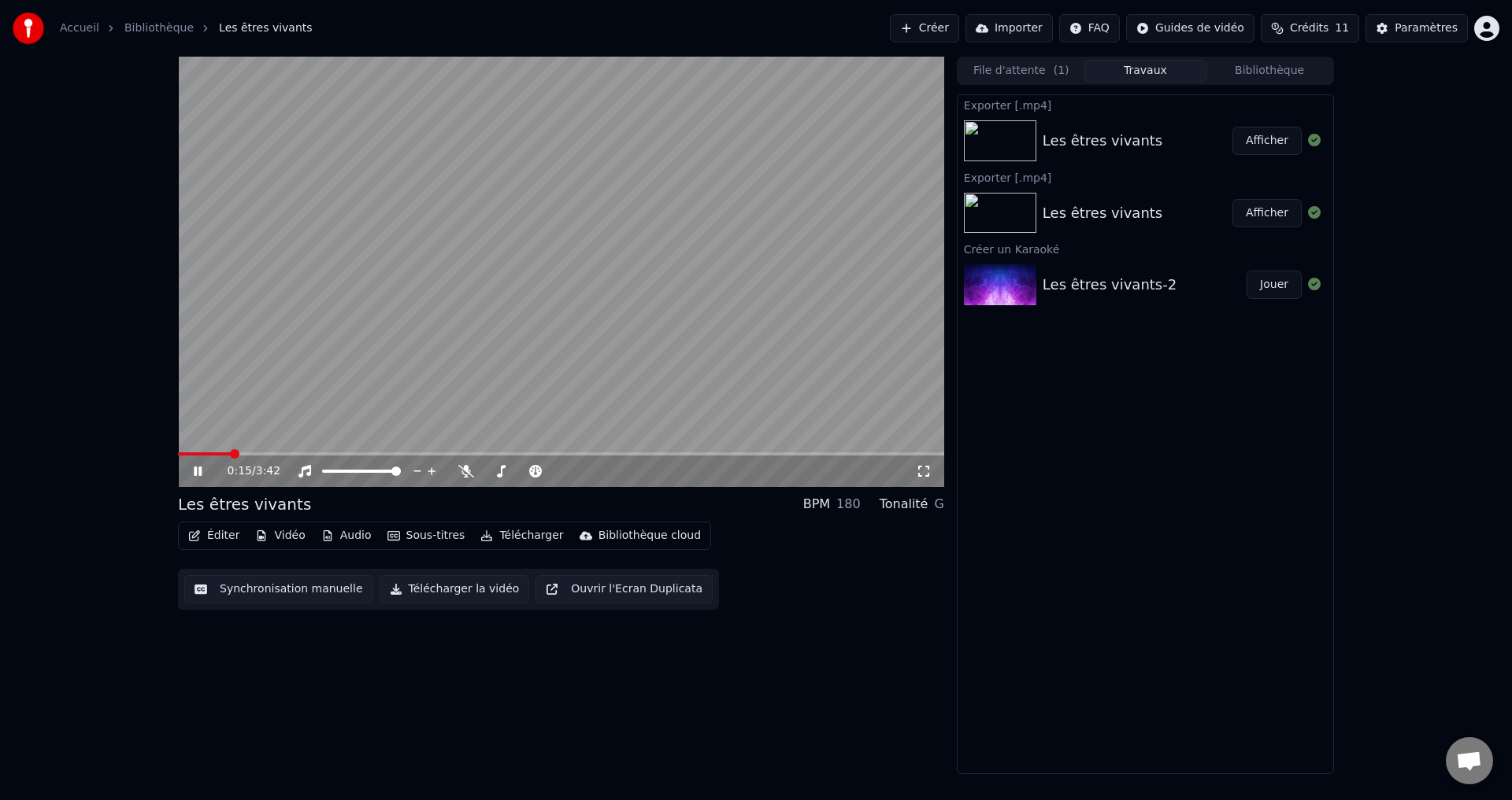
click at [509, 532] on button "Télécharger" at bounding box center [521, 536] width 95 height 22
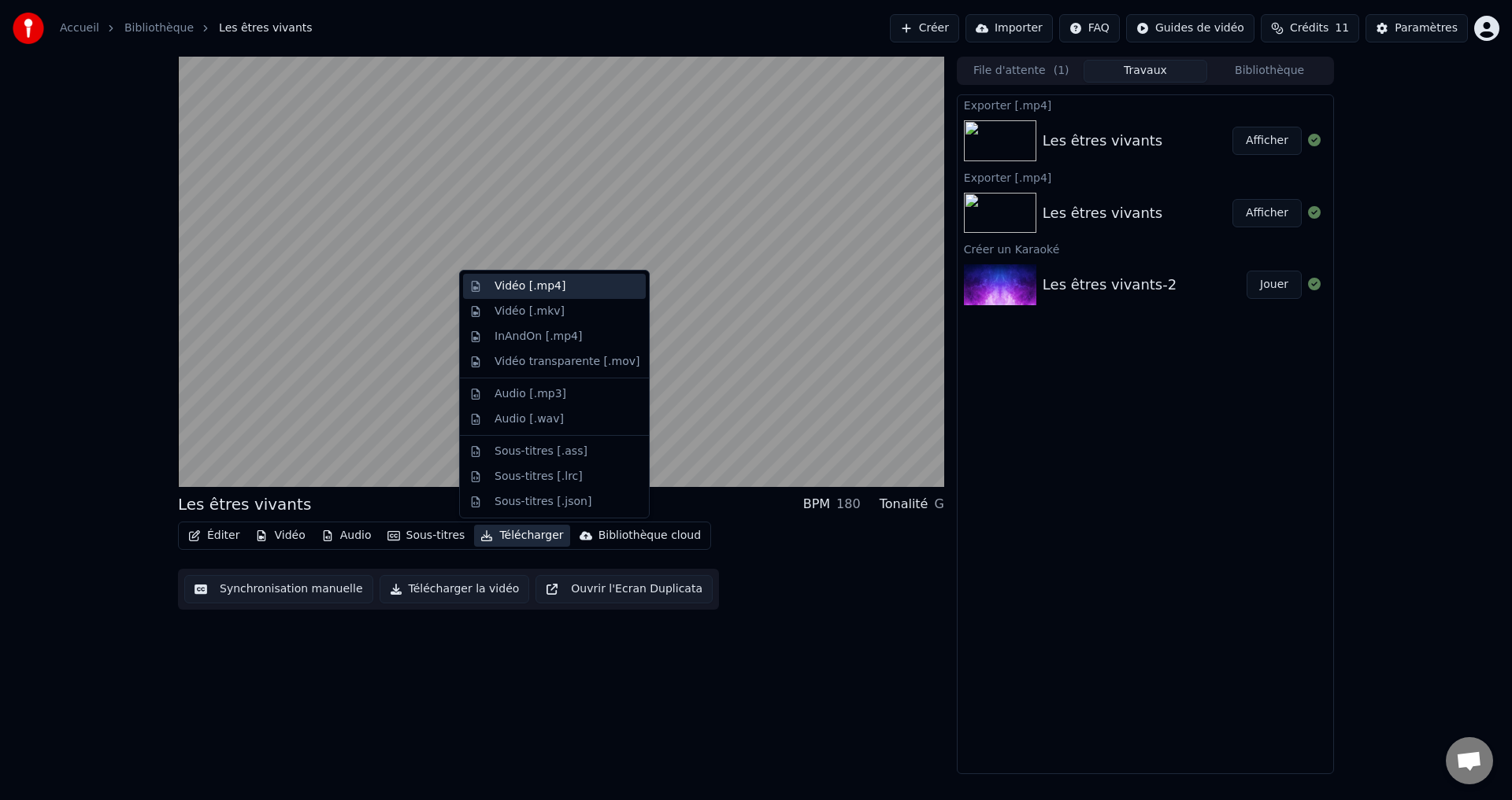
click at [556, 289] on div "Vidéo [.mp4]" at bounding box center [529, 286] width 70 height 16
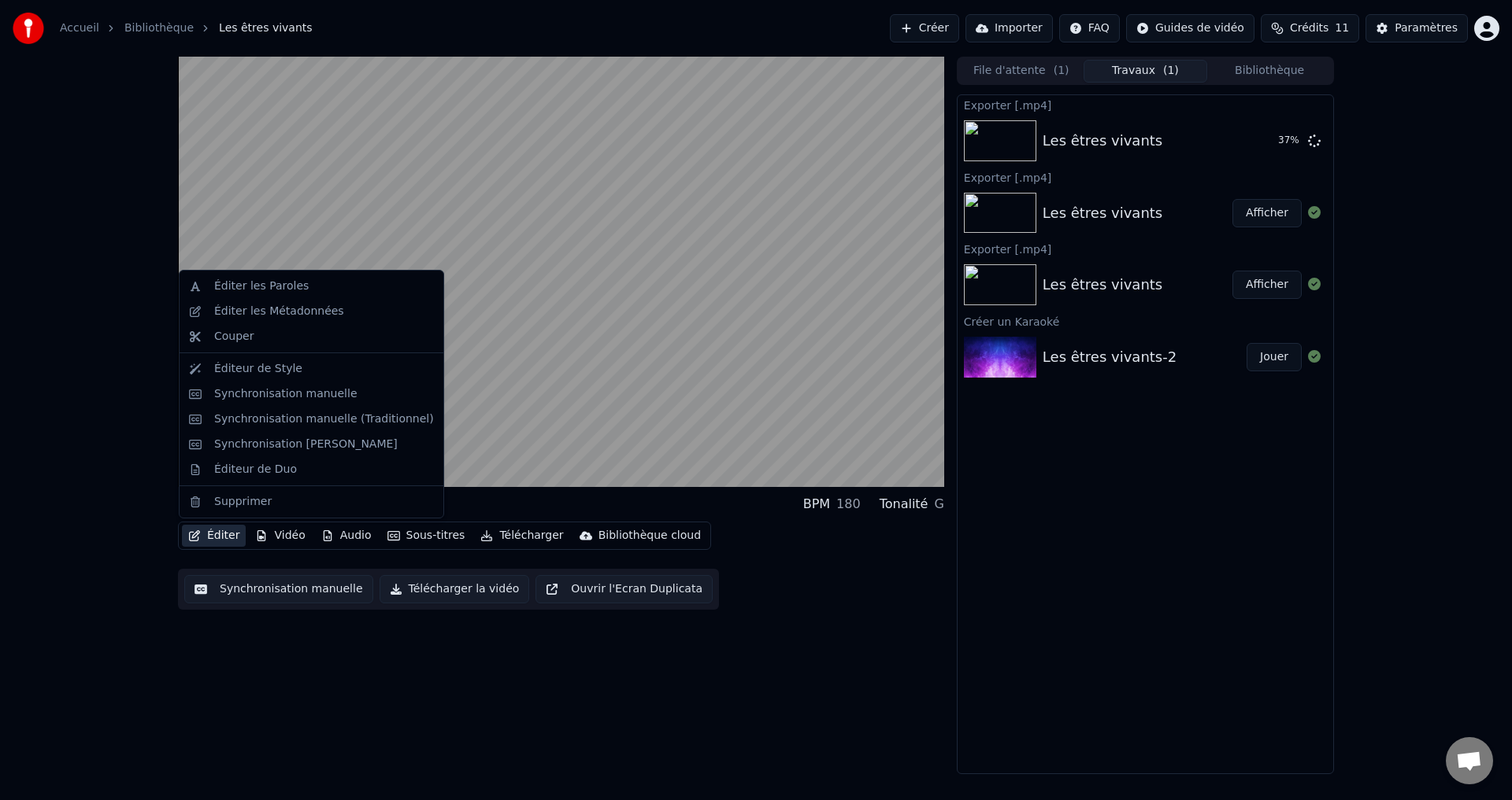
click at [200, 538] on icon "button" at bounding box center [194, 536] width 12 height 11
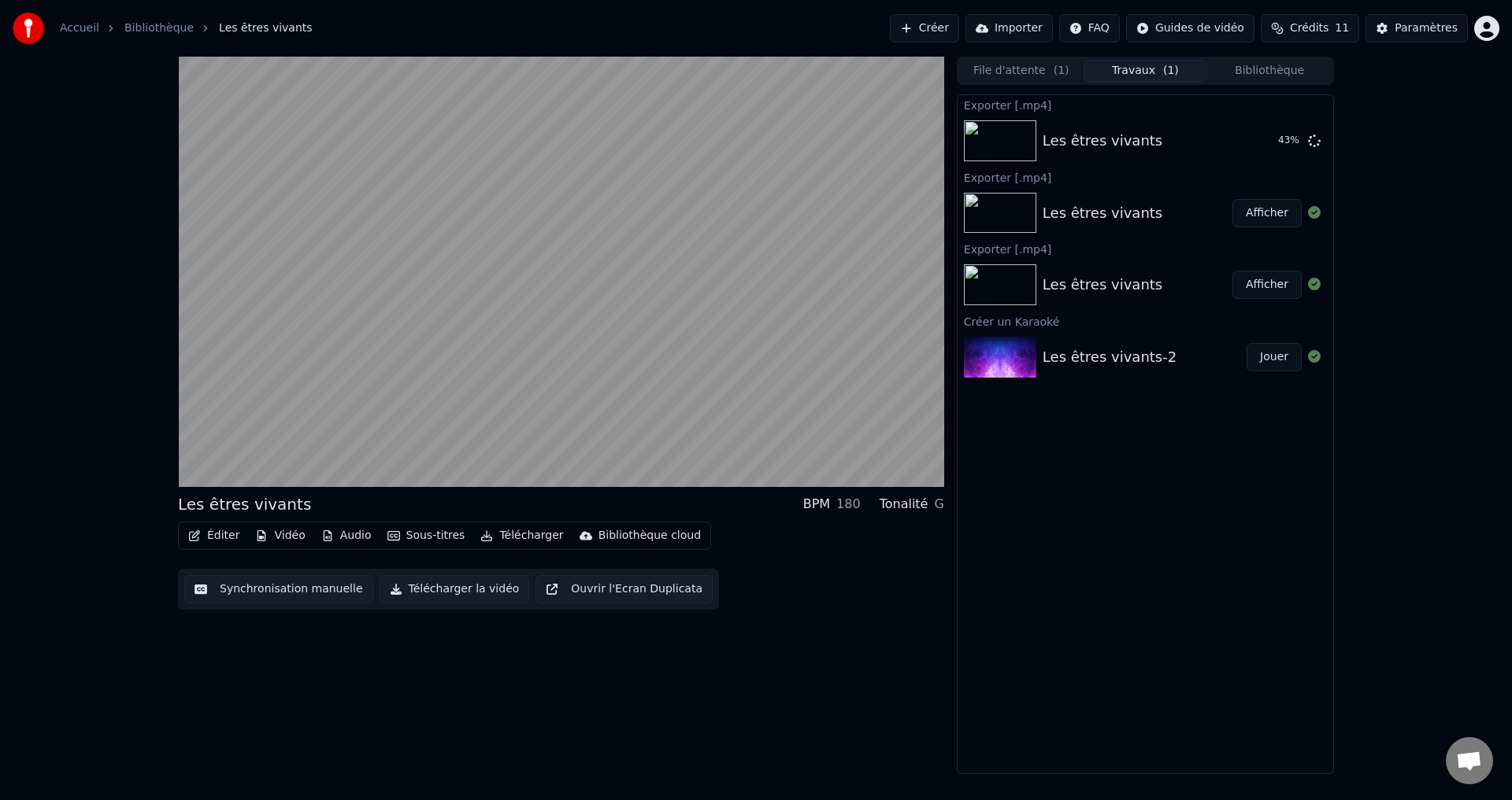
click at [84, 394] on div "Les êtres vivants BPM 180 Tonalité G Éditer Vidéo Audio Sous-titres Télécharger…" at bounding box center [756, 415] width 1512 height 718
